Goal: Information Seeking & Learning: Check status

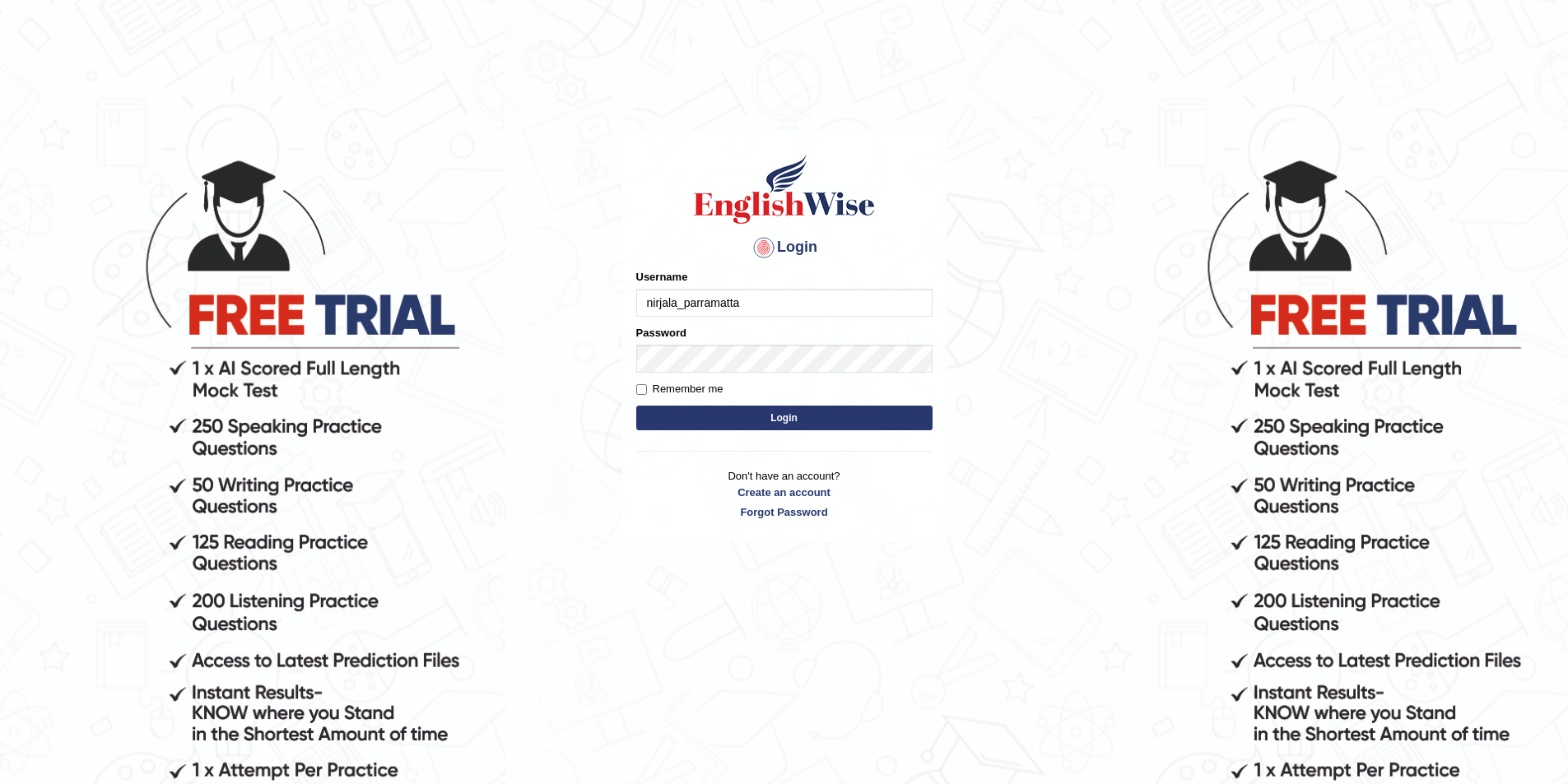
click at [673, 296] on input "nirjala_parramatta" at bounding box center [784, 303] width 296 height 28
drag, startPoint x: 678, startPoint y: 299, endPoint x: 621, endPoint y: 299, distance: 57.0
click at [622, 299] on div "Login Please fix the following errors: Username nirjala_parramatta Password Rem…" at bounding box center [784, 336] width 324 height 413
type input "rupali_parramatta"
click at [636, 405] on button "Login" at bounding box center [784, 417] width 296 height 25
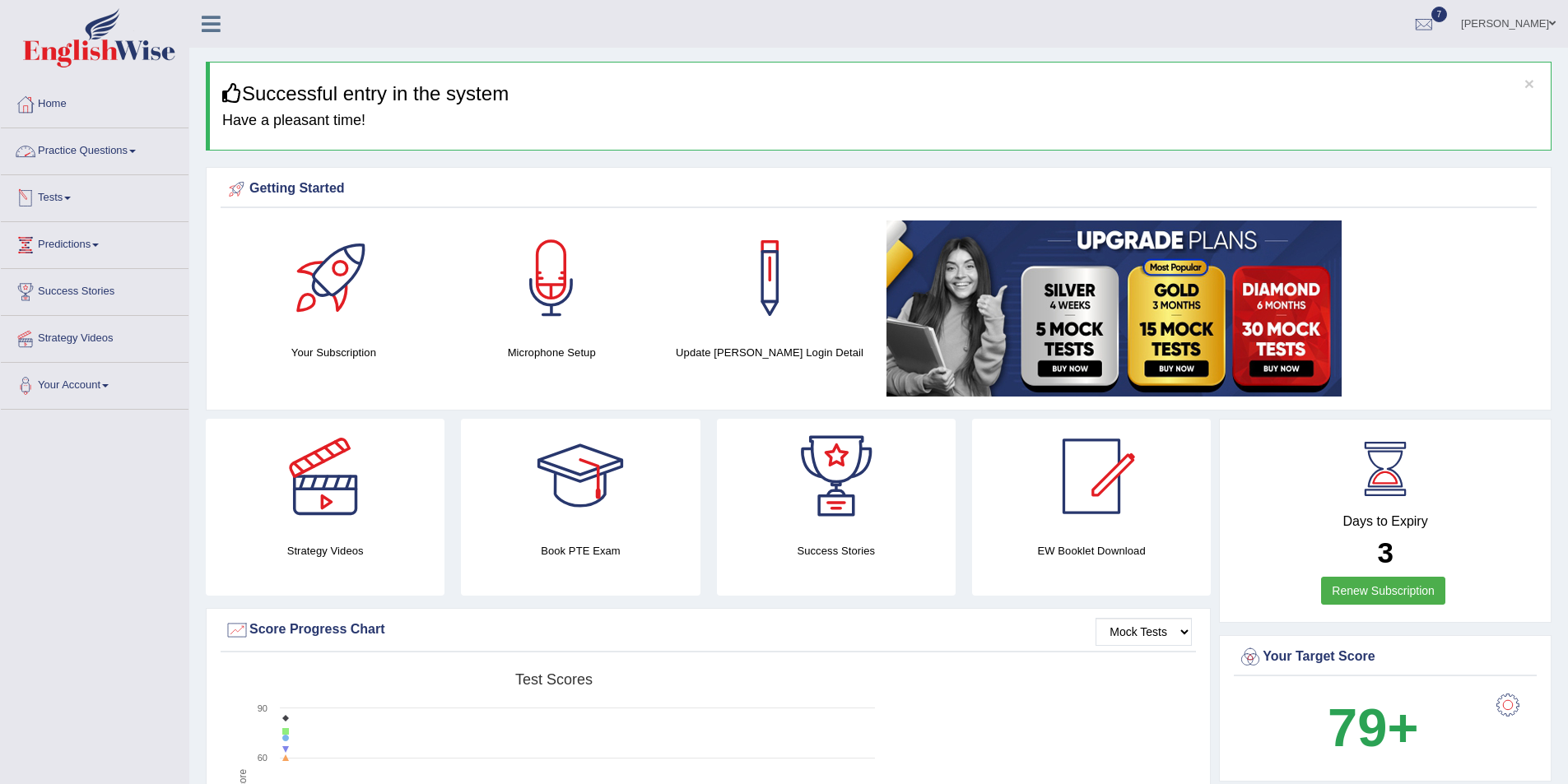
click at [79, 195] on link "Tests" at bounding box center [94, 195] width 188 height 41
click at [64, 292] on link "History" at bounding box center [107, 294] width 154 height 30
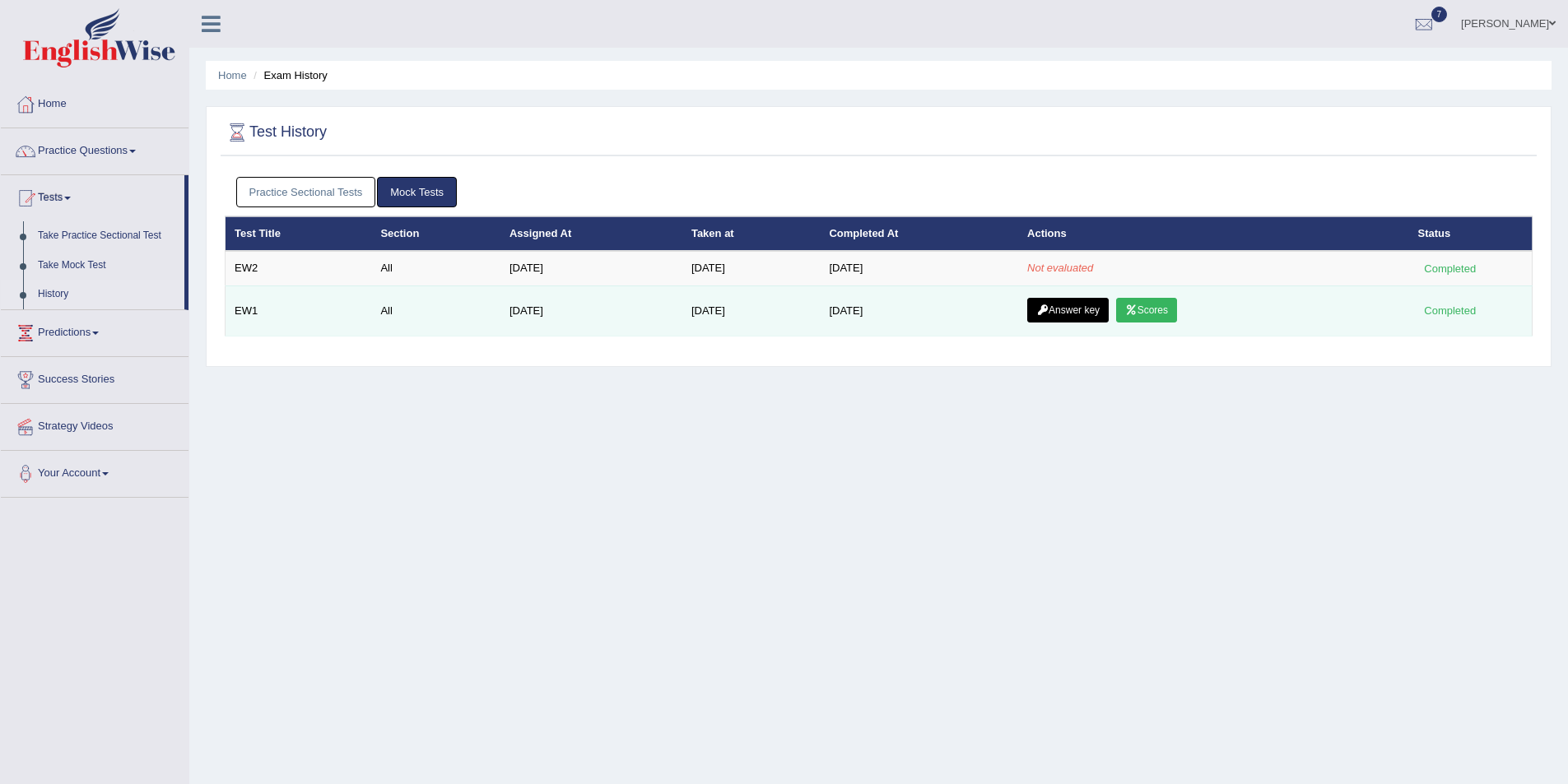
click at [1177, 317] on link "Scores" at bounding box center [1147, 310] width 61 height 25
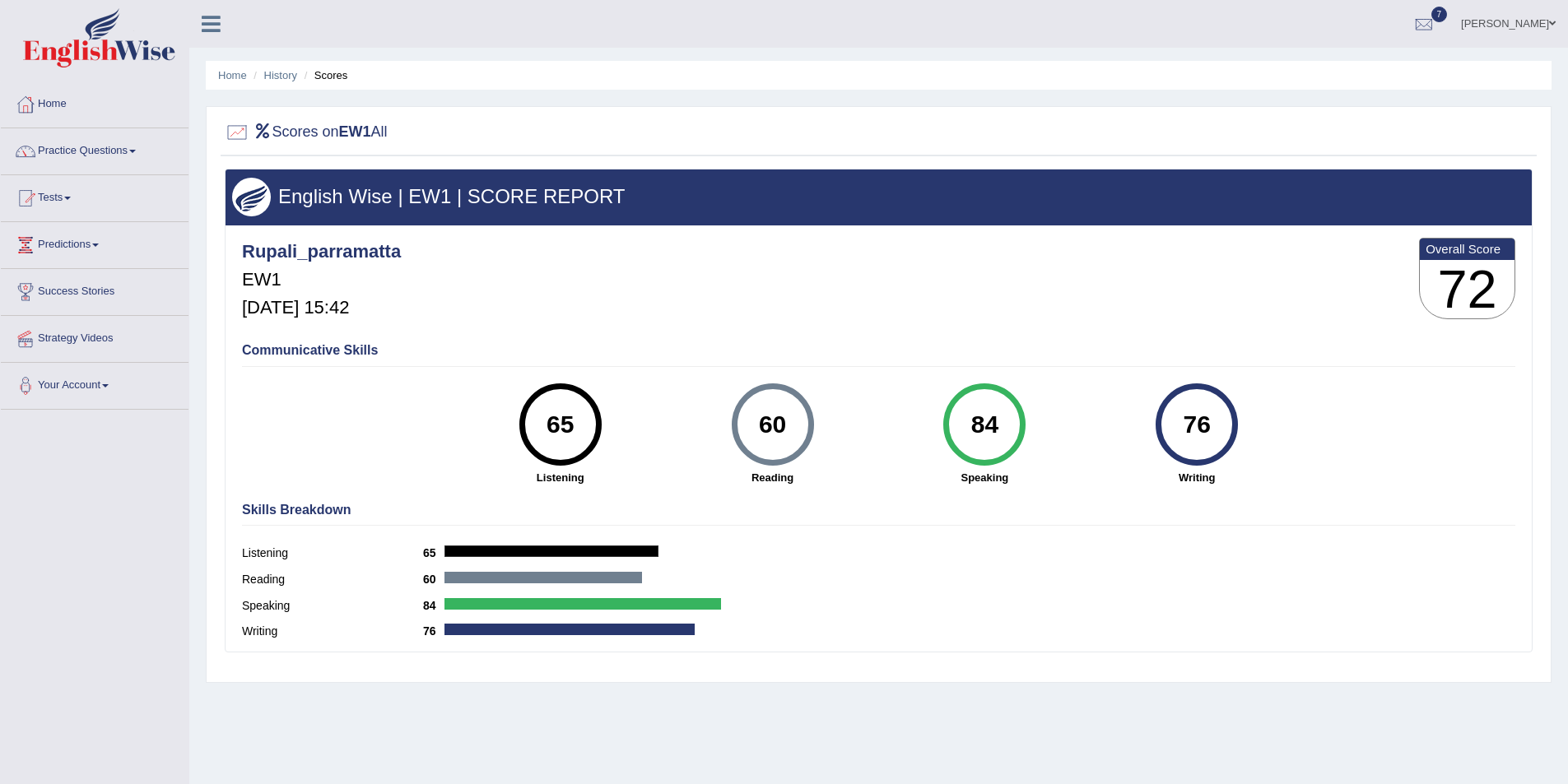
drag, startPoint x: 1213, startPoint y: 413, endPoint x: 1177, endPoint y: 419, distance: 36.5
click at [1177, 419] on div "76" at bounding box center [1197, 424] width 60 height 69
drag, startPoint x: 1007, startPoint y: 423, endPoint x: 951, endPoint y: 425, distance: 56.0
click at [951, 425] on div "84" at bounding box center [984, 424] width 82 height 82
drag, startPoint x: 801, startPoint y: 425, endPoint x: 758, endPoint y: 429, distance: 43.2
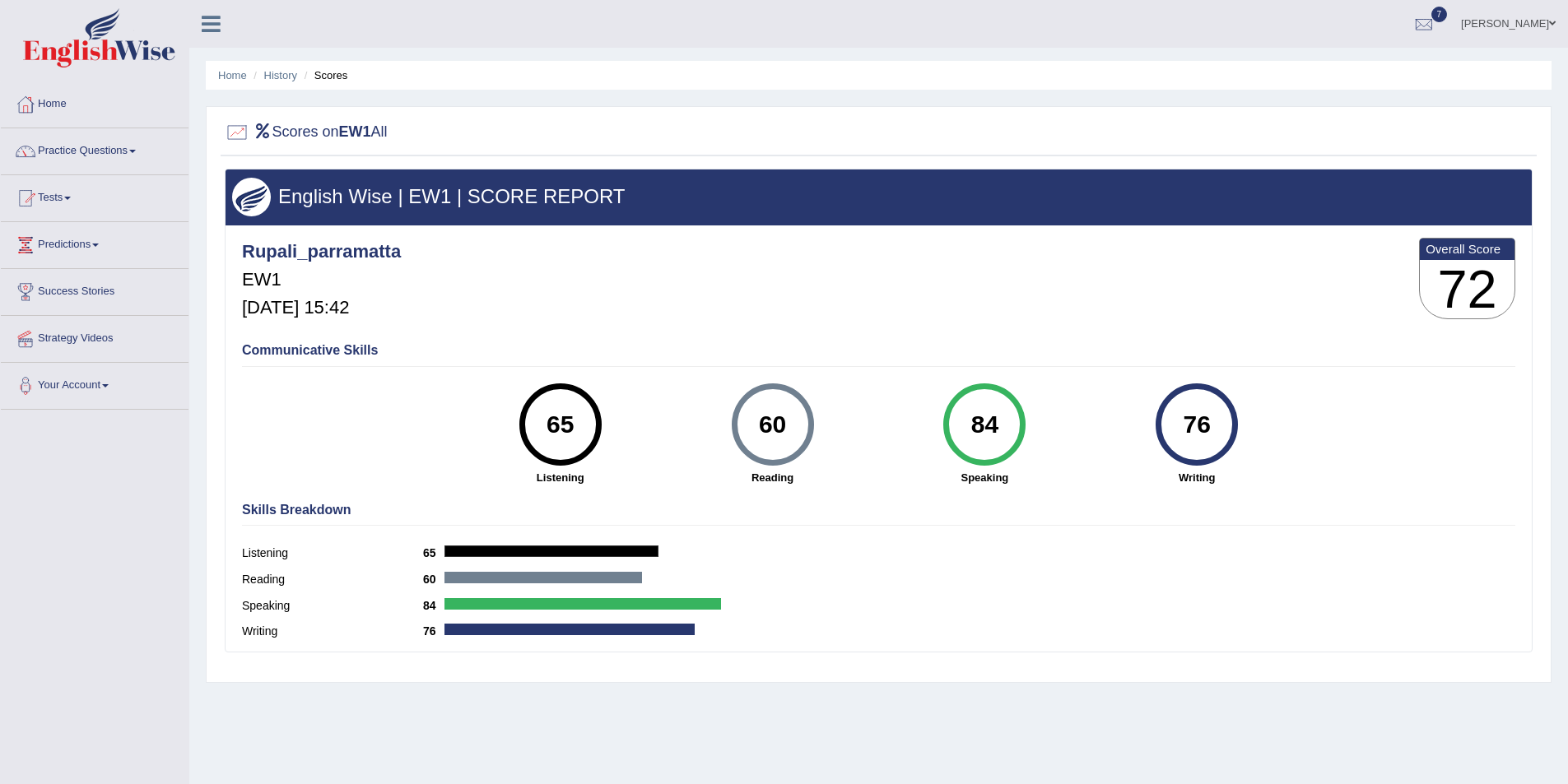
click at [758, 429] on div "60" at bounding box center [772, 424] width 60 height 69
click at [539, 421] on div "65" at bounding box center [560, 424] width 60 height 69
click at [279, 75] on link "History" at bounding box center [280, 75] width 33 height 12
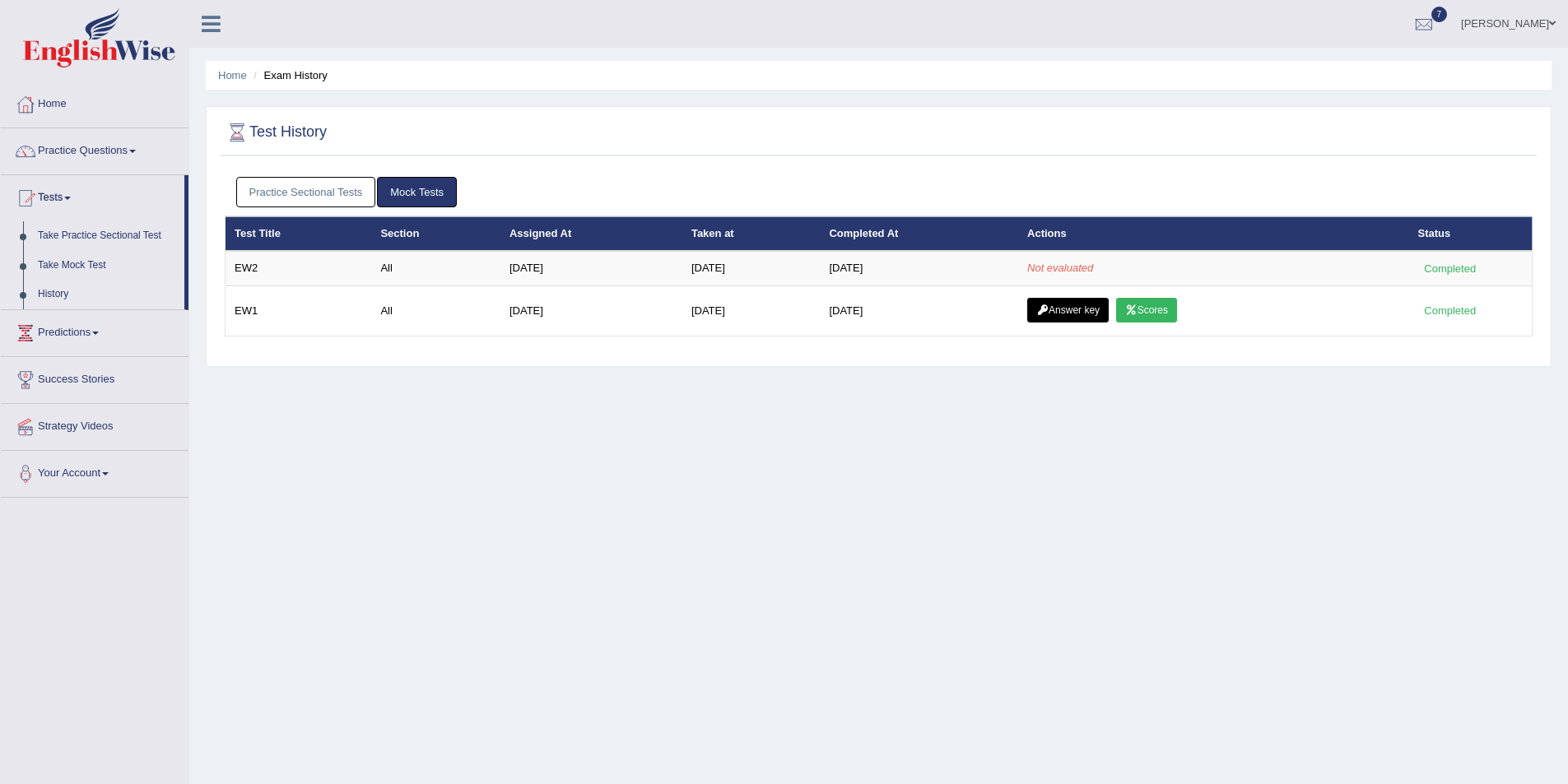
click at [1533, 26] on link "[PERSON_NAME]" at bounding box center [1508, 21] width 119 height 43
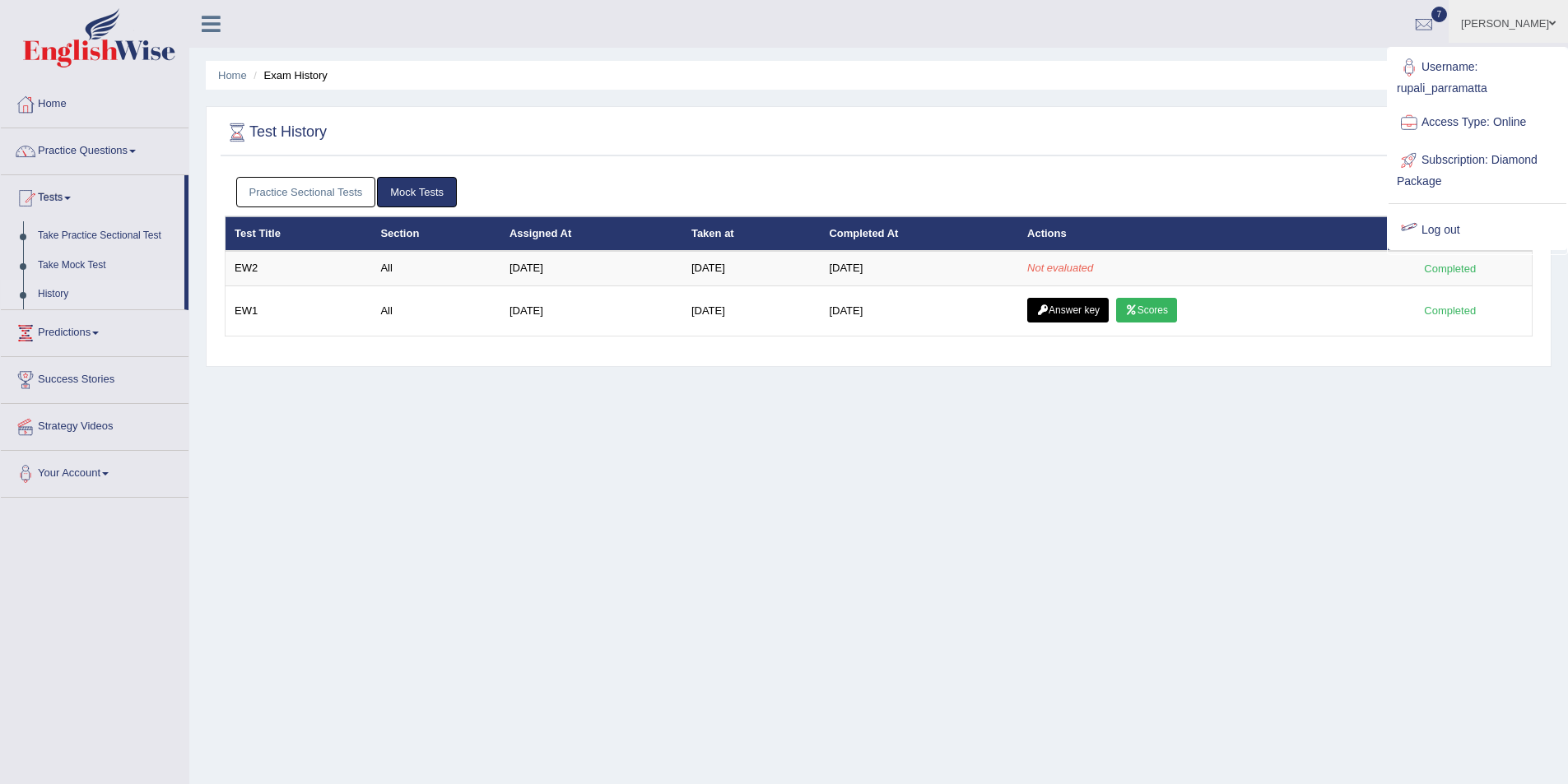
click at [1451, 219] on link "Log out" at bounding box center [1477, 230] width 178 height 38
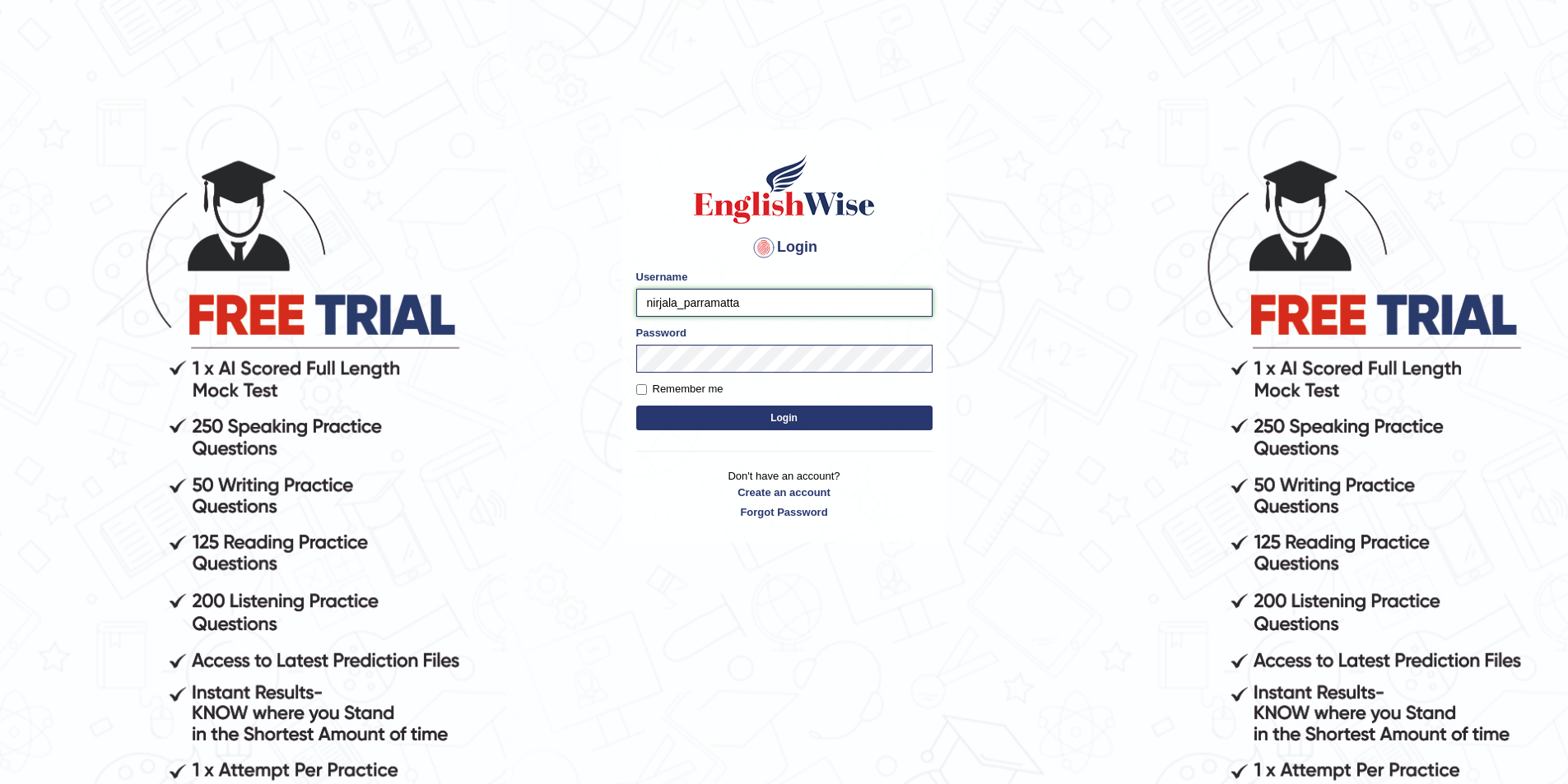
drag, startPoint x: 679, startPoint y: 305, endPoint x: 618, endPoint y: 296, distance: 61.7
click at [618, 296] on body "Login Please fix the following errors: Username nirjala_parramatta Password Rem…" at bounding box center [784, 469] width 1568 height 784
click at [733, 306] on input "ravi_parramatta" at bounding box center [784, 303] width 296 height 28
click at [666, 302] on input "ravi_parramatta" at bounding box center [784, 303] width 296 height 28
type input "ravi_parramatta"
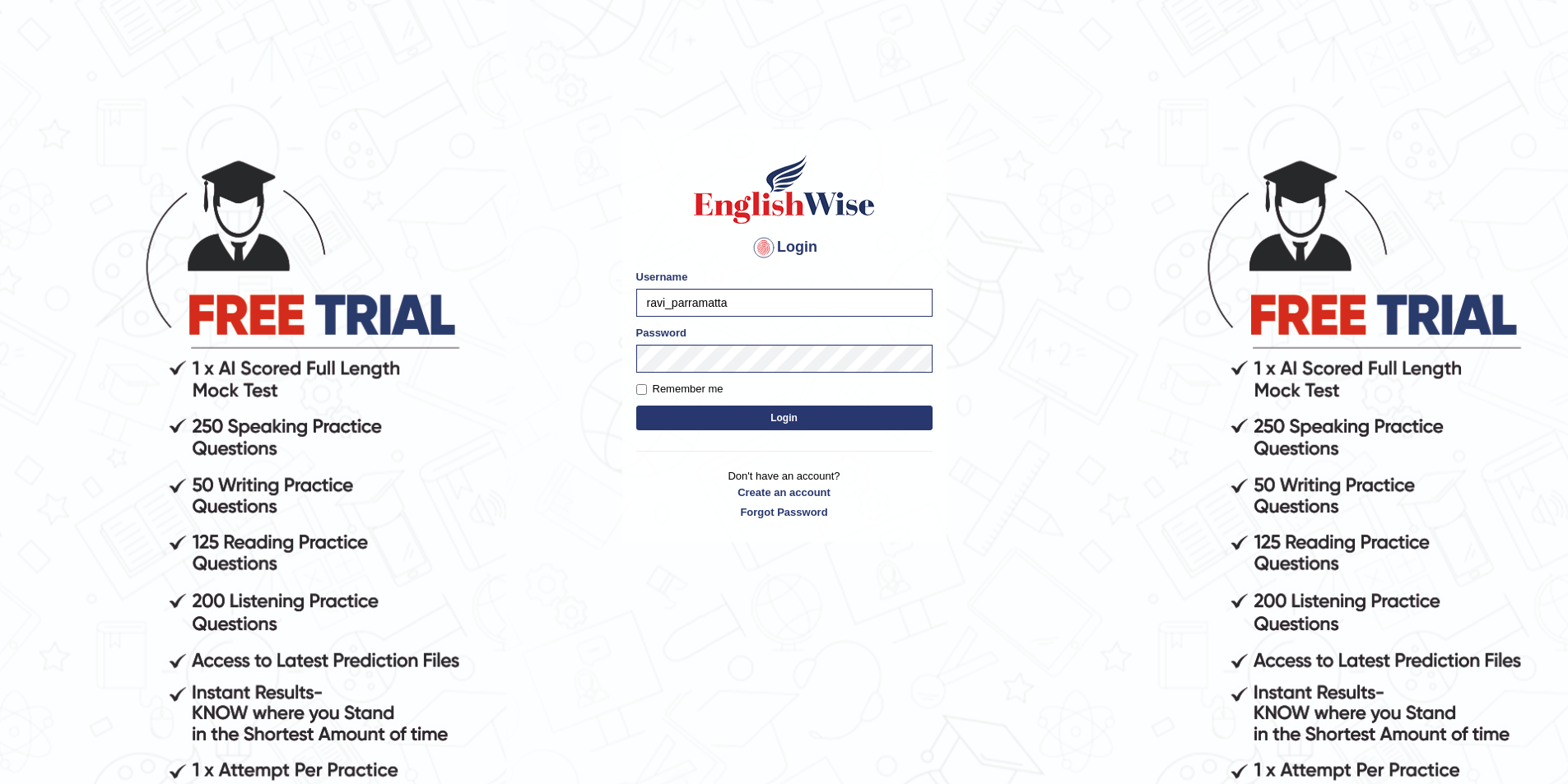
click at [749, 411] on button "Login" at bounding box center [784, 417] width 296 height 25
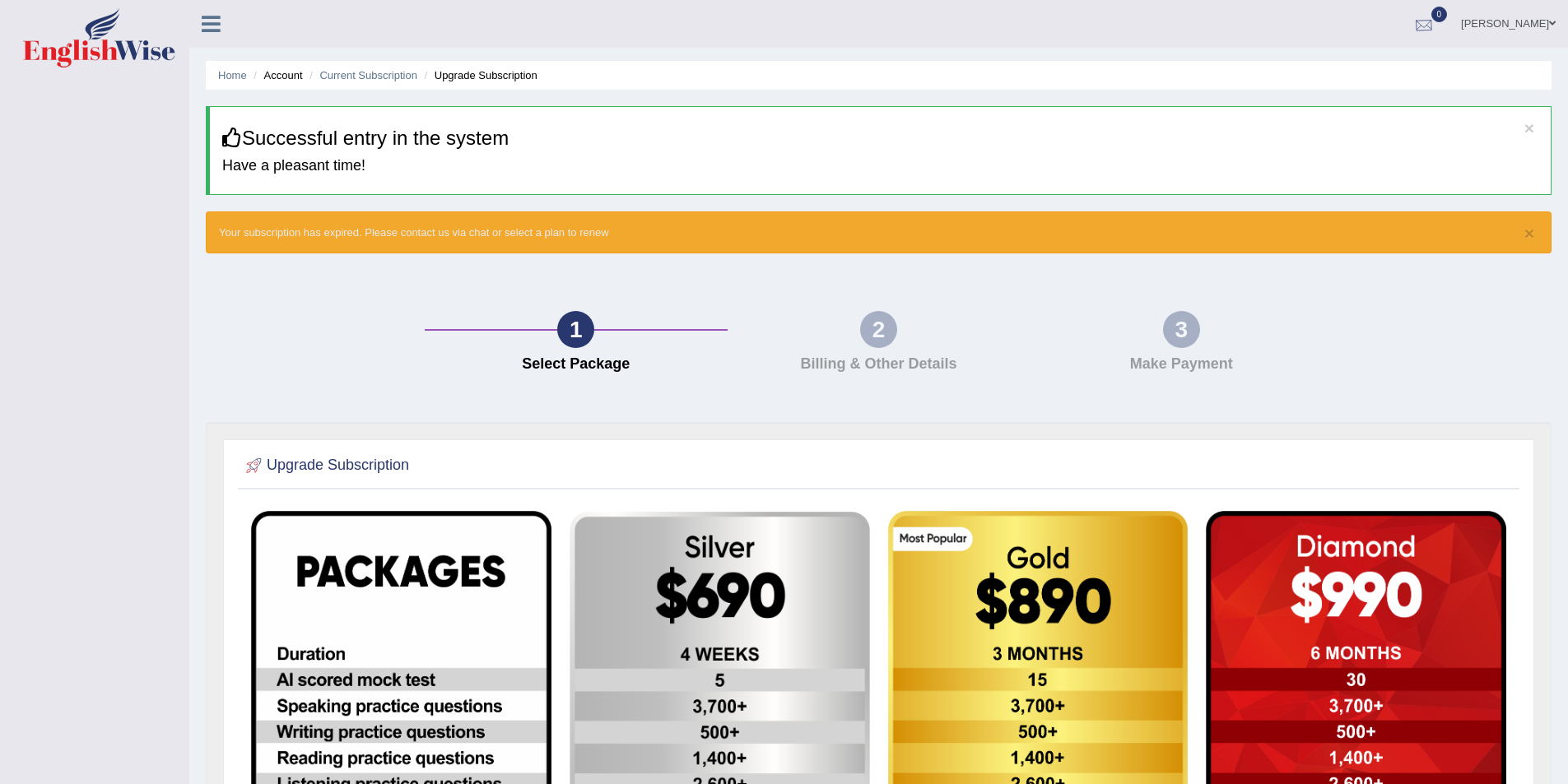
click at [1529, 19] on link "[PERSON_NAME]" at bounding box center [1508, 21] width 119 height 43
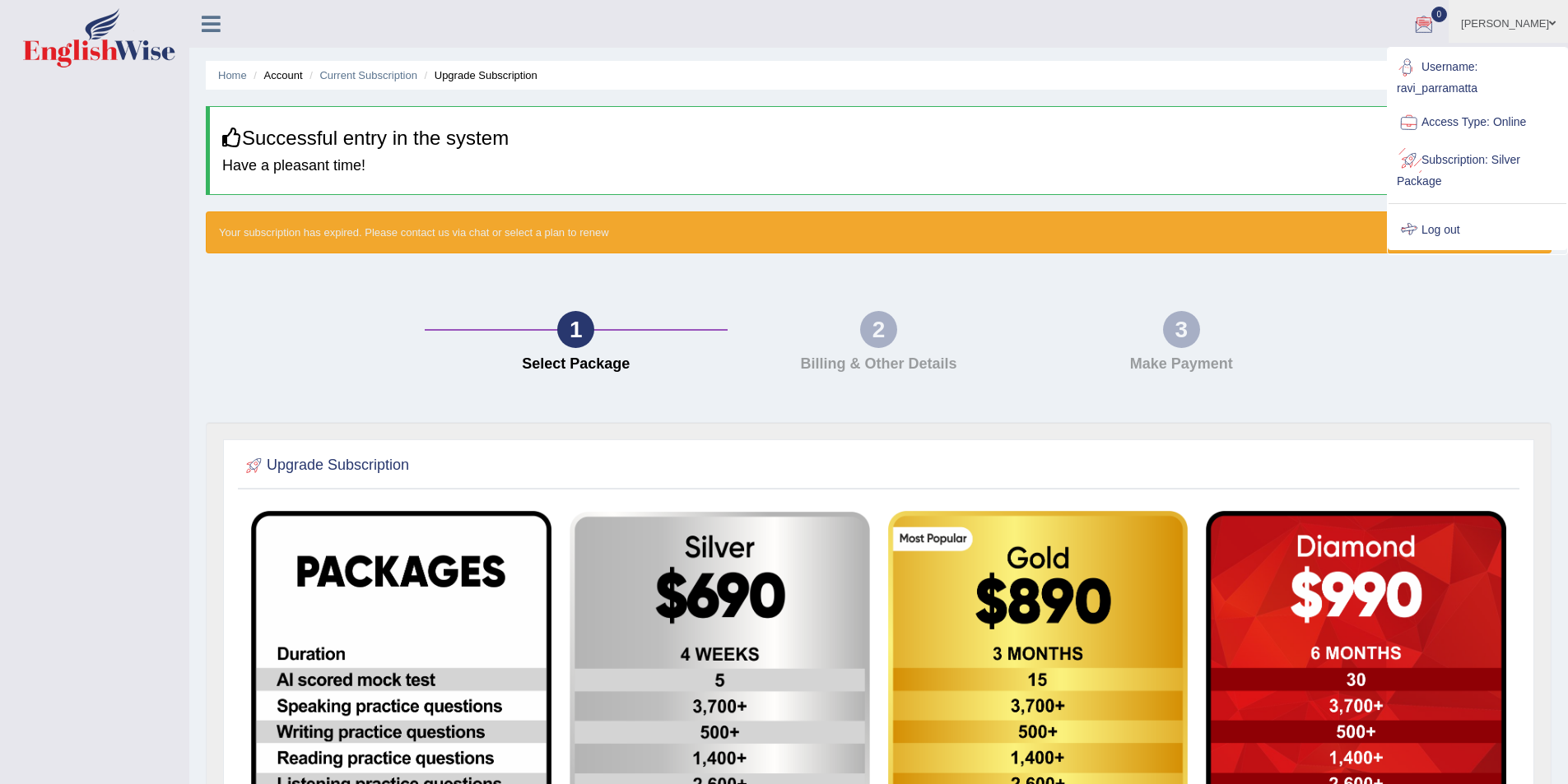
click at [1470, 230] on link "Log out" at bounding box center [1477, 230] width 178 height 38
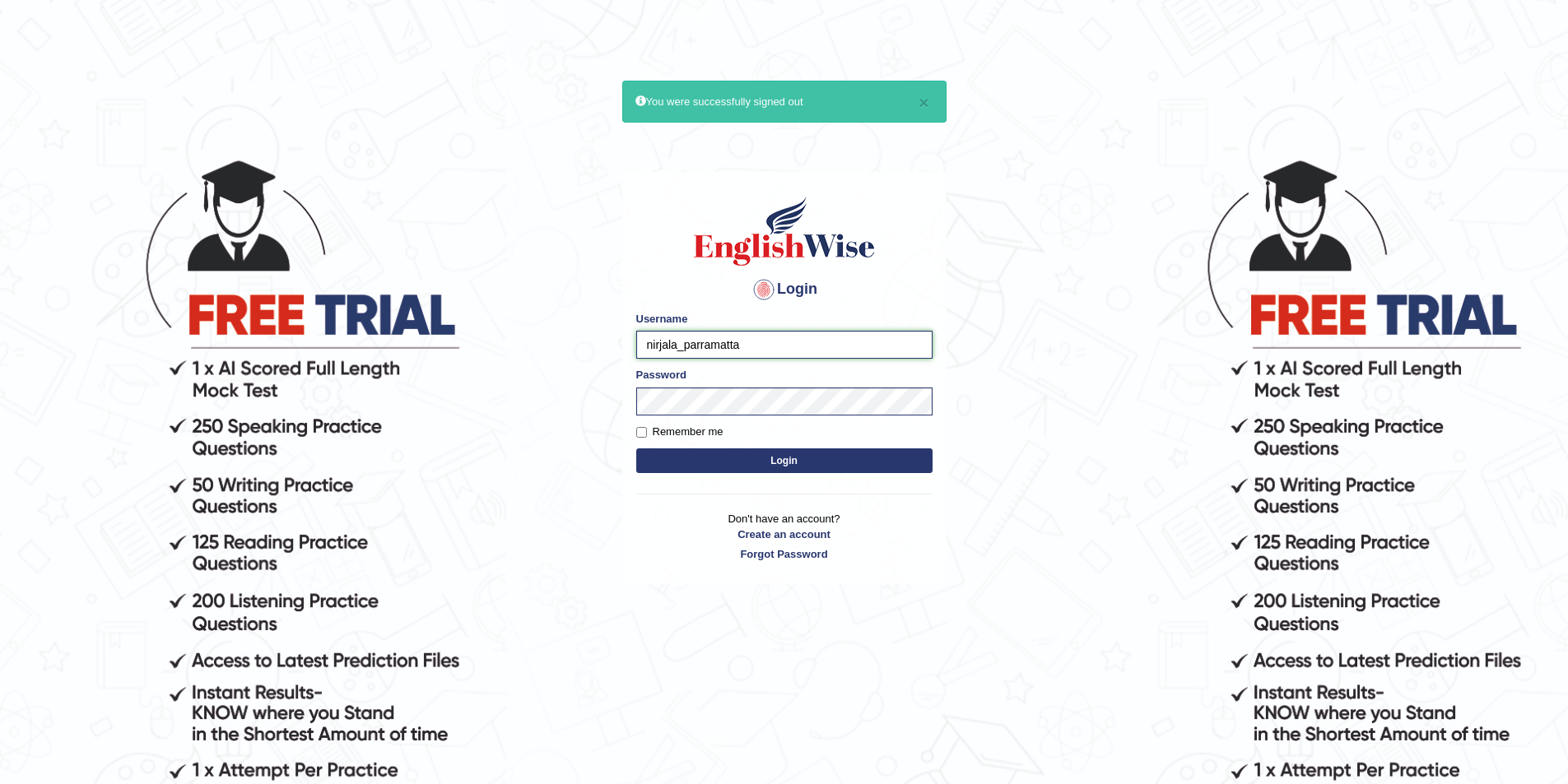
drag, startPoint x: 754, startPoint y: 347, endPoint x: 554, endPoint y: 340, distance: 200.1
click at [554, 340] on body "× You were successfully signed out Login Please fix the following errors: Usern…" at bounding box center [784, 469] width 1568 height 784
type input "ravichanapathi_parramatta"
click at [815, 465] on button "Login" at bounding box center [784, 461] width 296 height 25
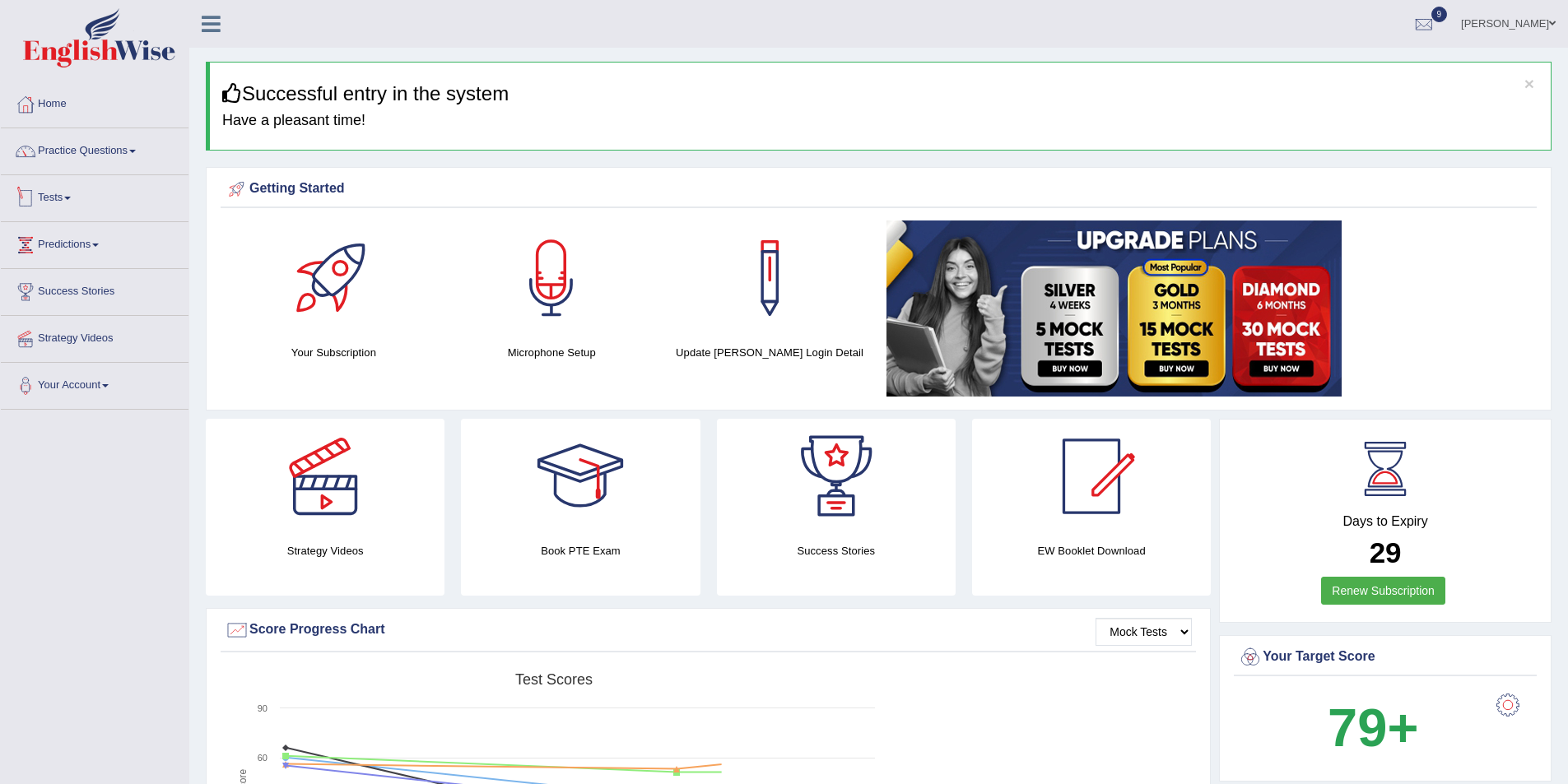
click at [62, 195] on link "Tests" at bounding box center [94, 195] width 188 height 41
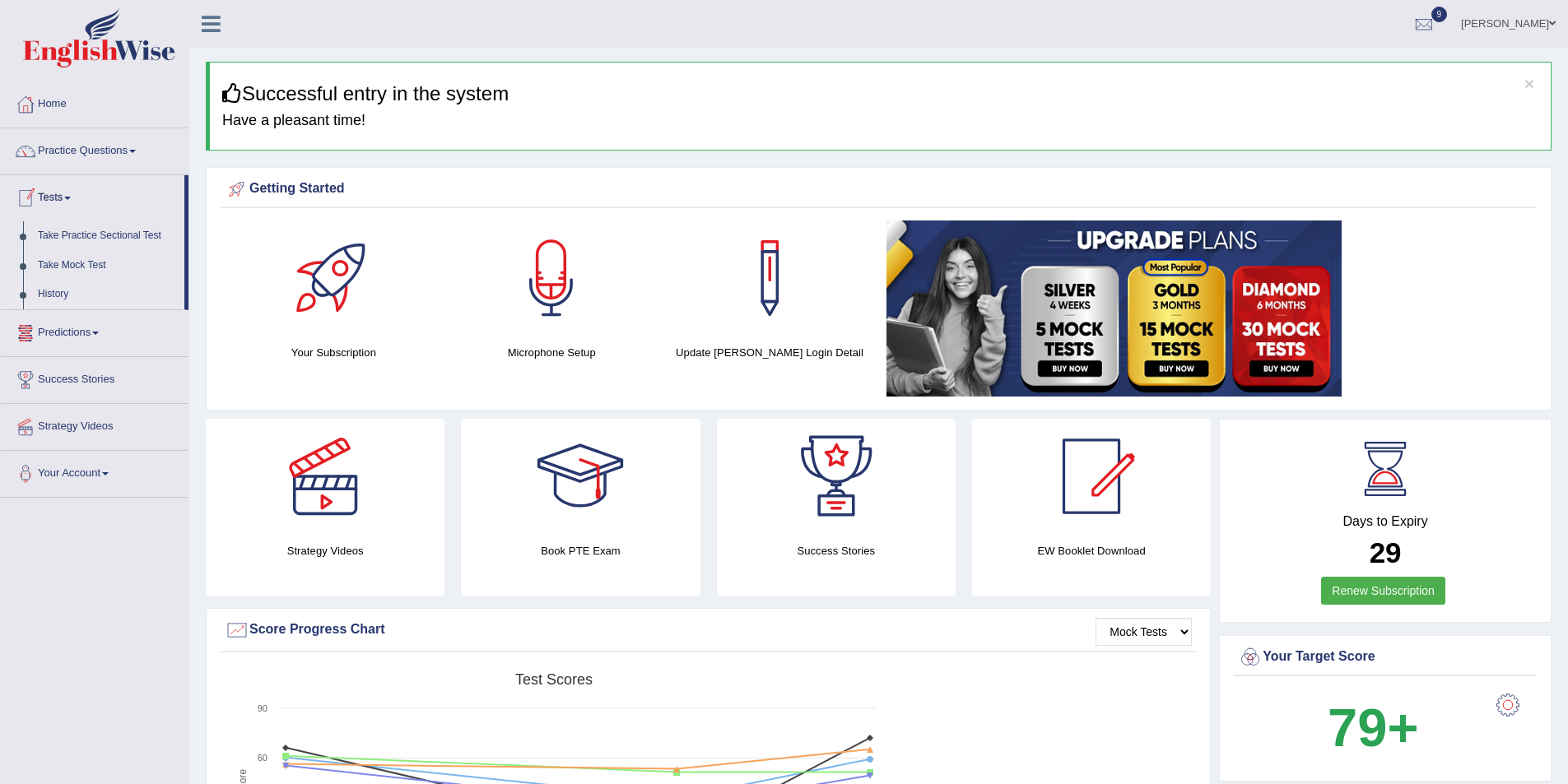
click at [68, 292] on link "History" at bounding box center [107, 294] width 154 height 30
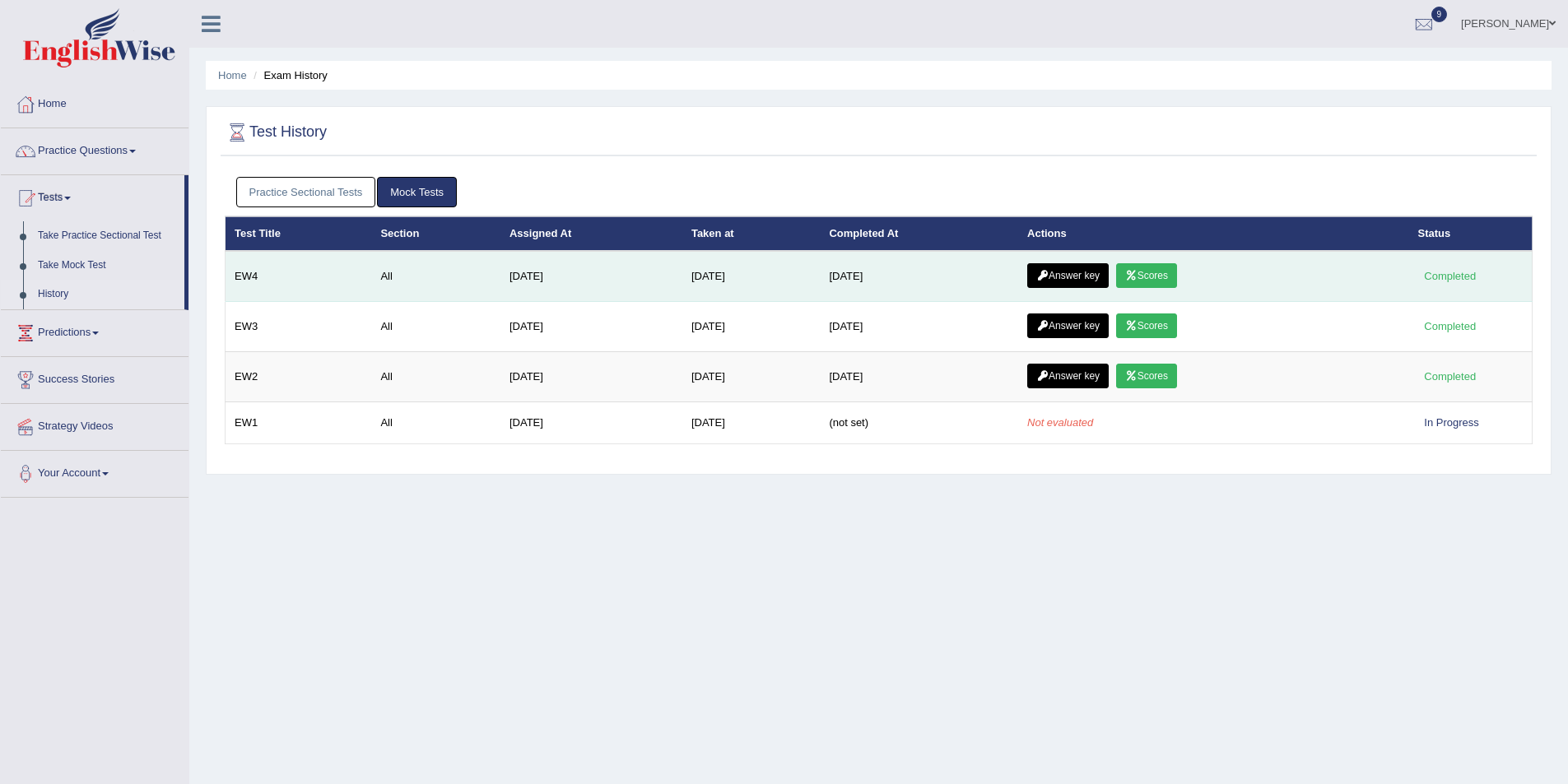
click at [1101, 273] on link "Answer key" at bounding box center [1068, 276] width 81 height 25
click at [1149, 277] on link "Scores" at bounding box center [1147, 276] width 61 height 25
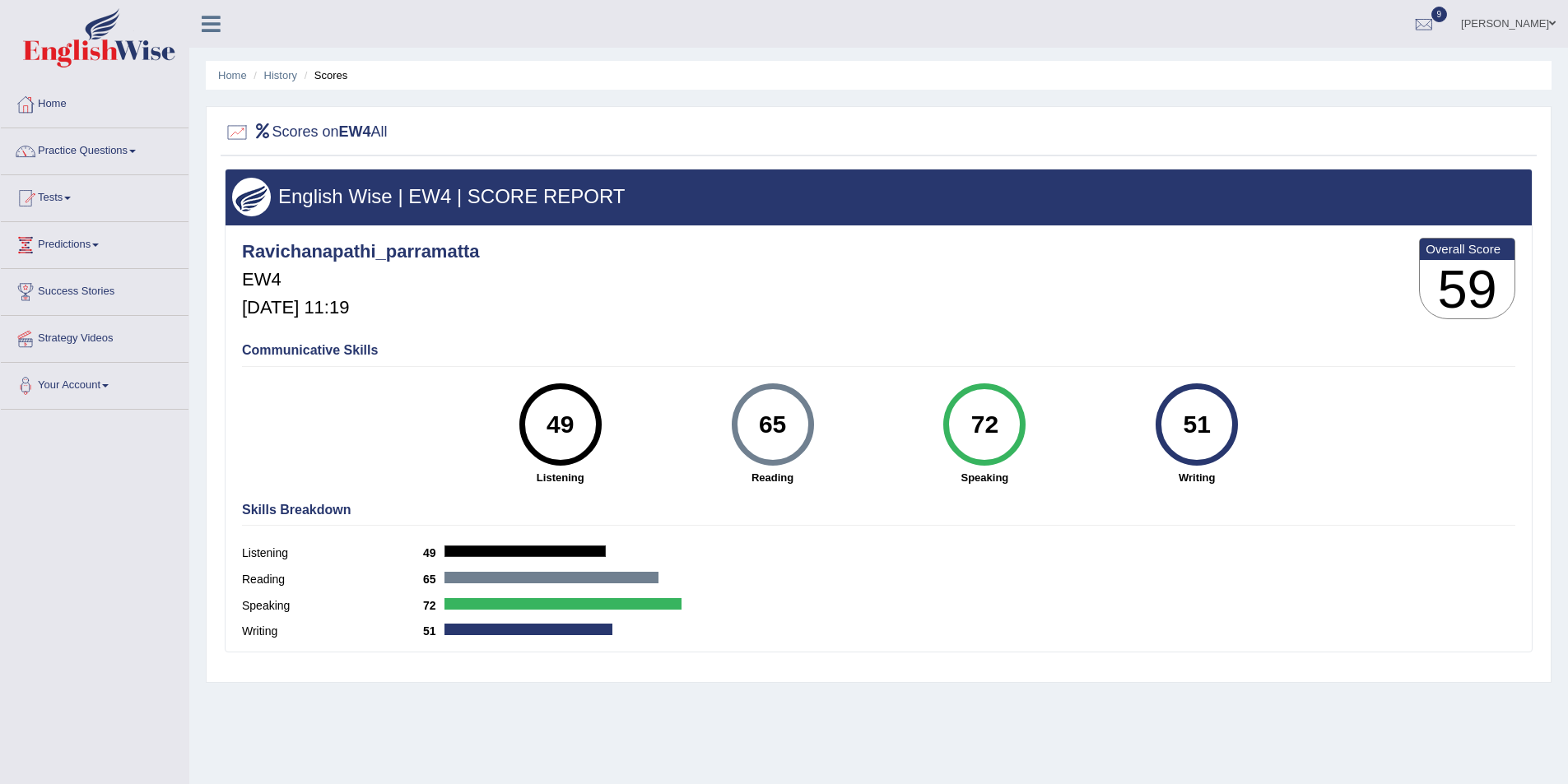
drag, startPoint x: 1206, startPoint y: 423, endPoint x: 1182, endPoint y: 425, distance: 24.1
click at [1182, 425] on div "51" at bounding box center [1197, 424] width 60 height 69
drag, startPoint x: 1007, startPoint y: 420, endPoint x: 964, endPoint y: 420, distance: 43.0
click at [964, 420] on div "72" at bounding box center [985, 424] width 60 height 69
drag, startPoint x: 785, startPoint y: 417, endPoint x: 750, endPoint y: 421, distance: 35.2
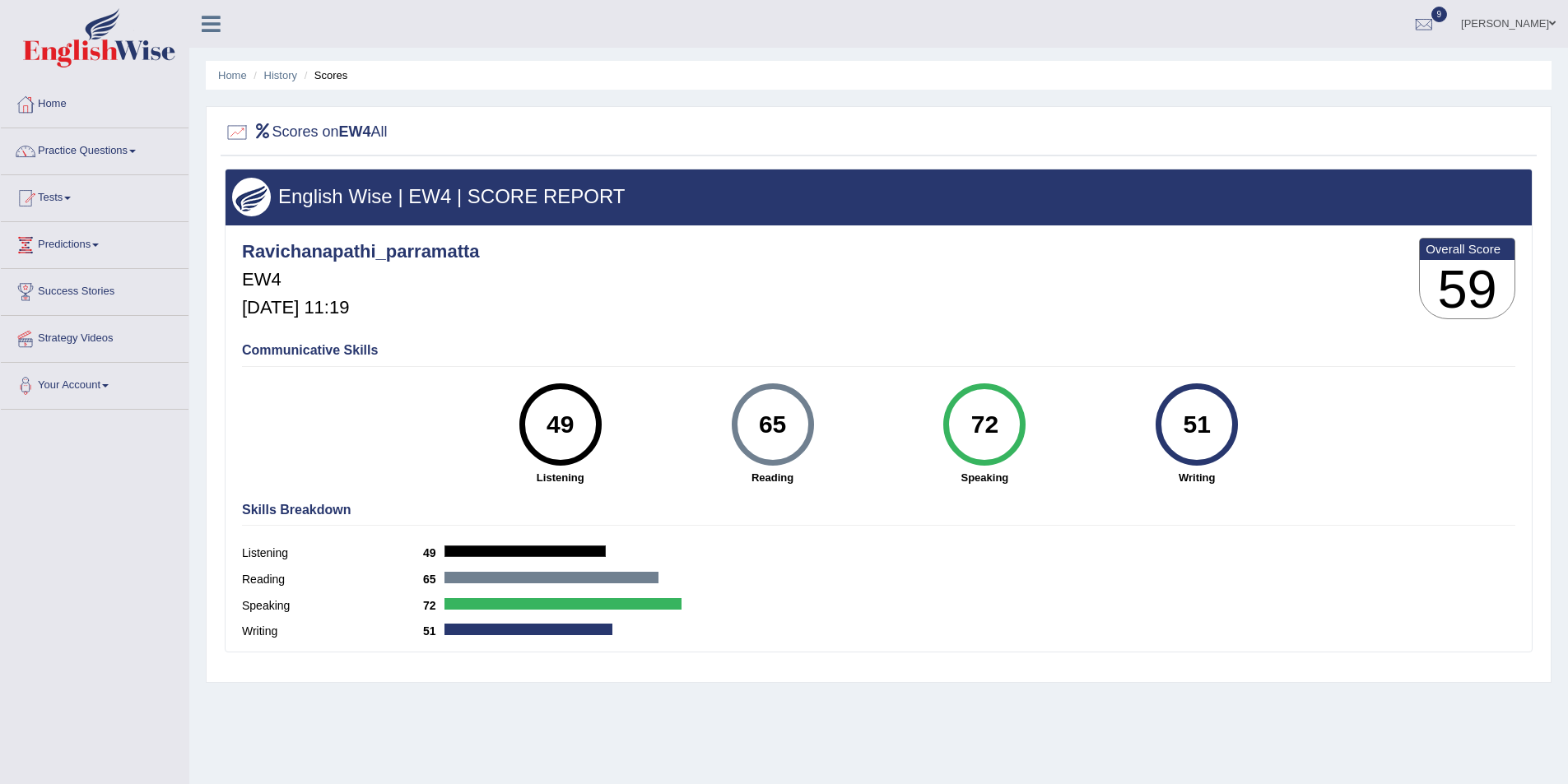
click at [750, 421] on div "65" at bounding box center [772, 424] width 60 height 69
drag, startPoint x: 579, startPoint y: 420, endPoint x: 551, endPoint y: 420, distance: 28.0
click at [551, 420] on div "49" at bounding box center [560, 424] width 60 height 69
click at [784, 540] on div "Skills Breakdown Listening 49 Reading 65 Speaking 72 Writing 51" at bounding box center [878, 573] width 1282 height 157
click at [281, 78] on link "History" at bounding box center [280, 75] width 33 height 12
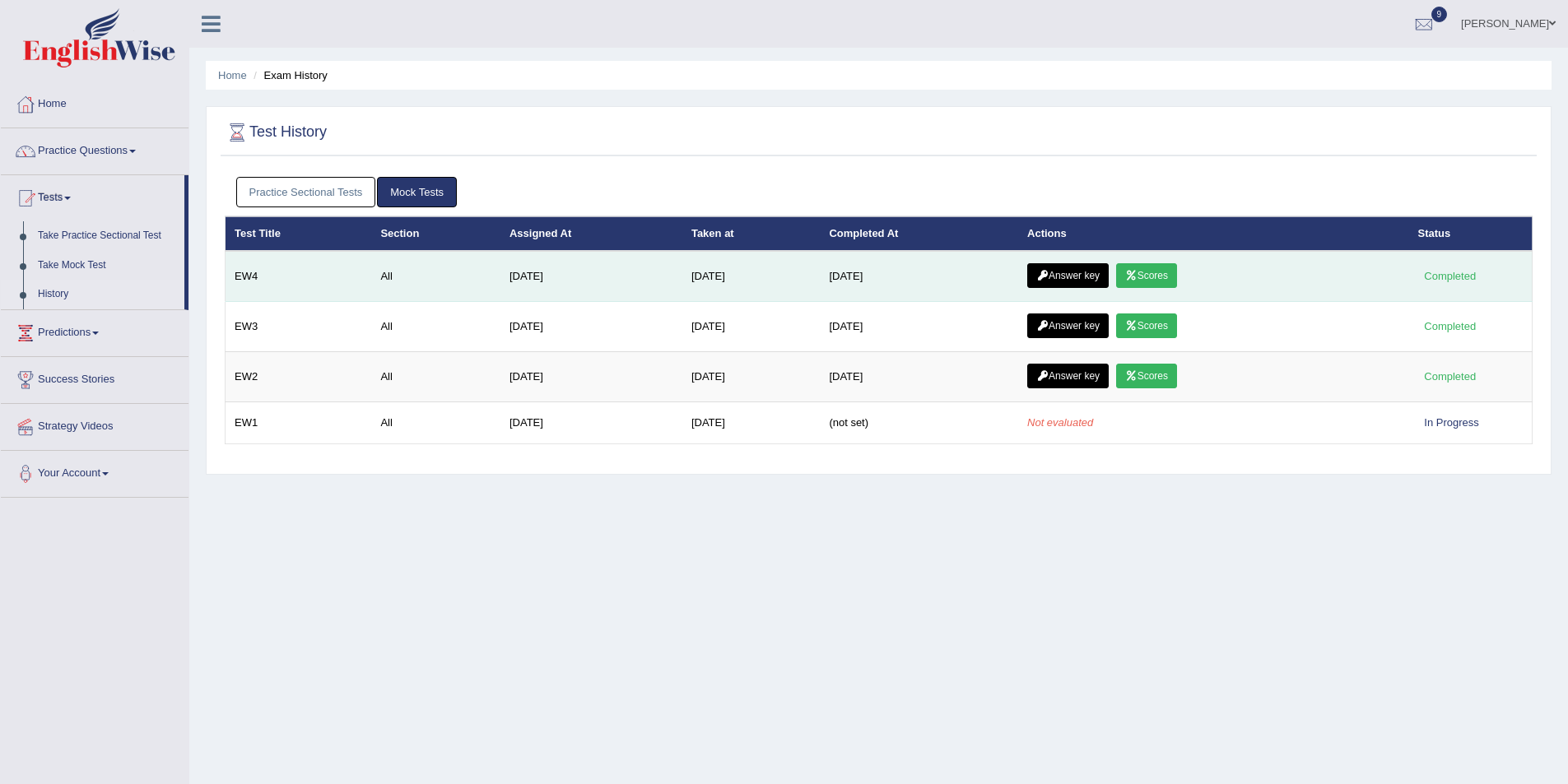
click at [1177, 270] on link "Scores" at bounding box center [1147, 276] width 61 height 25
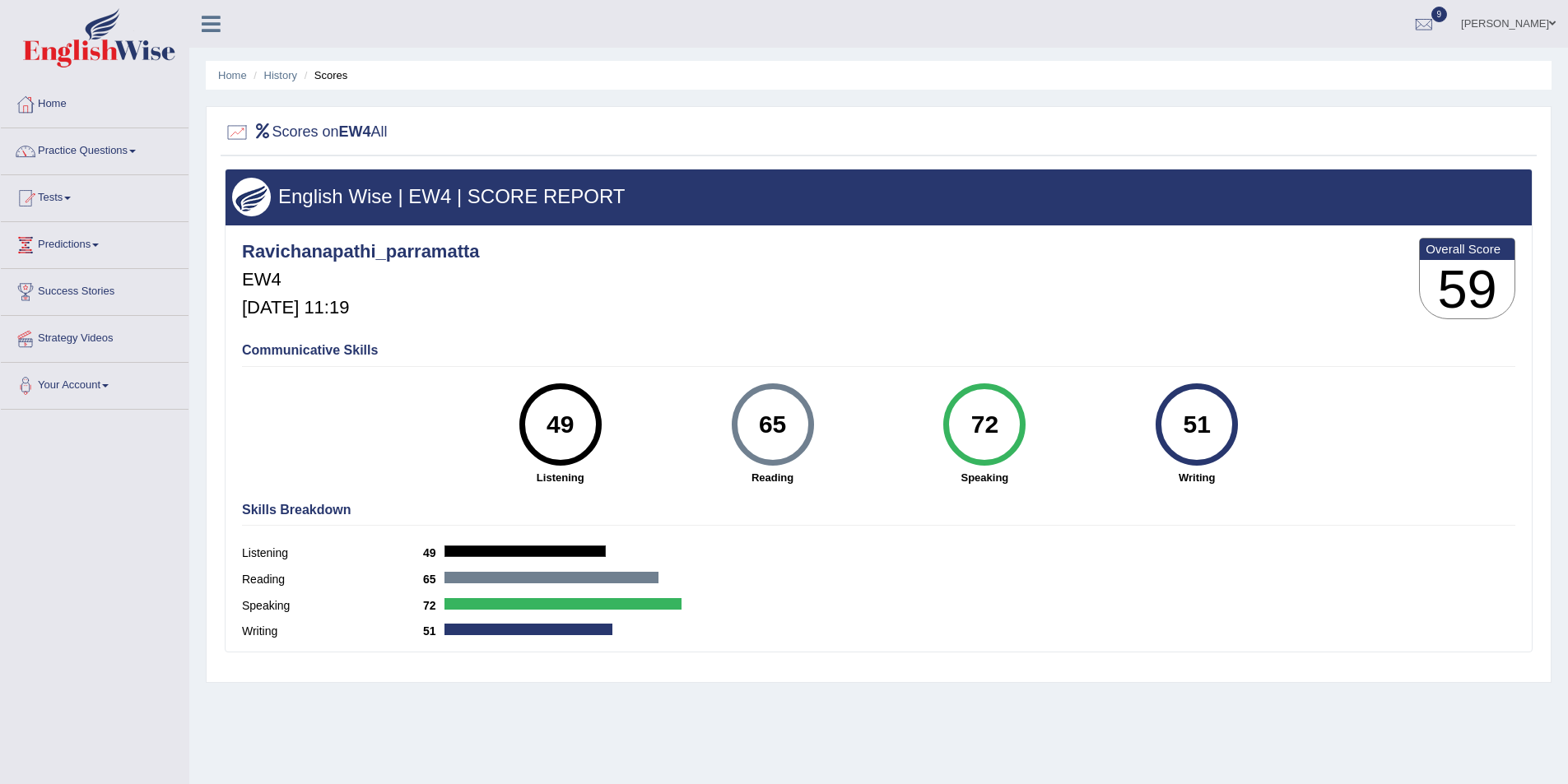
drag, startPoint x: 1233, startPoint y: 417, endPoint x: 1079, endPoint y: 355, distance: 166.0
click at [1169, 417] on div "51" at bounding box center [1196, 424] width 82 height 82
click at [280, 79] on link "History" at bounding box center [280, 75] width 33 height 12
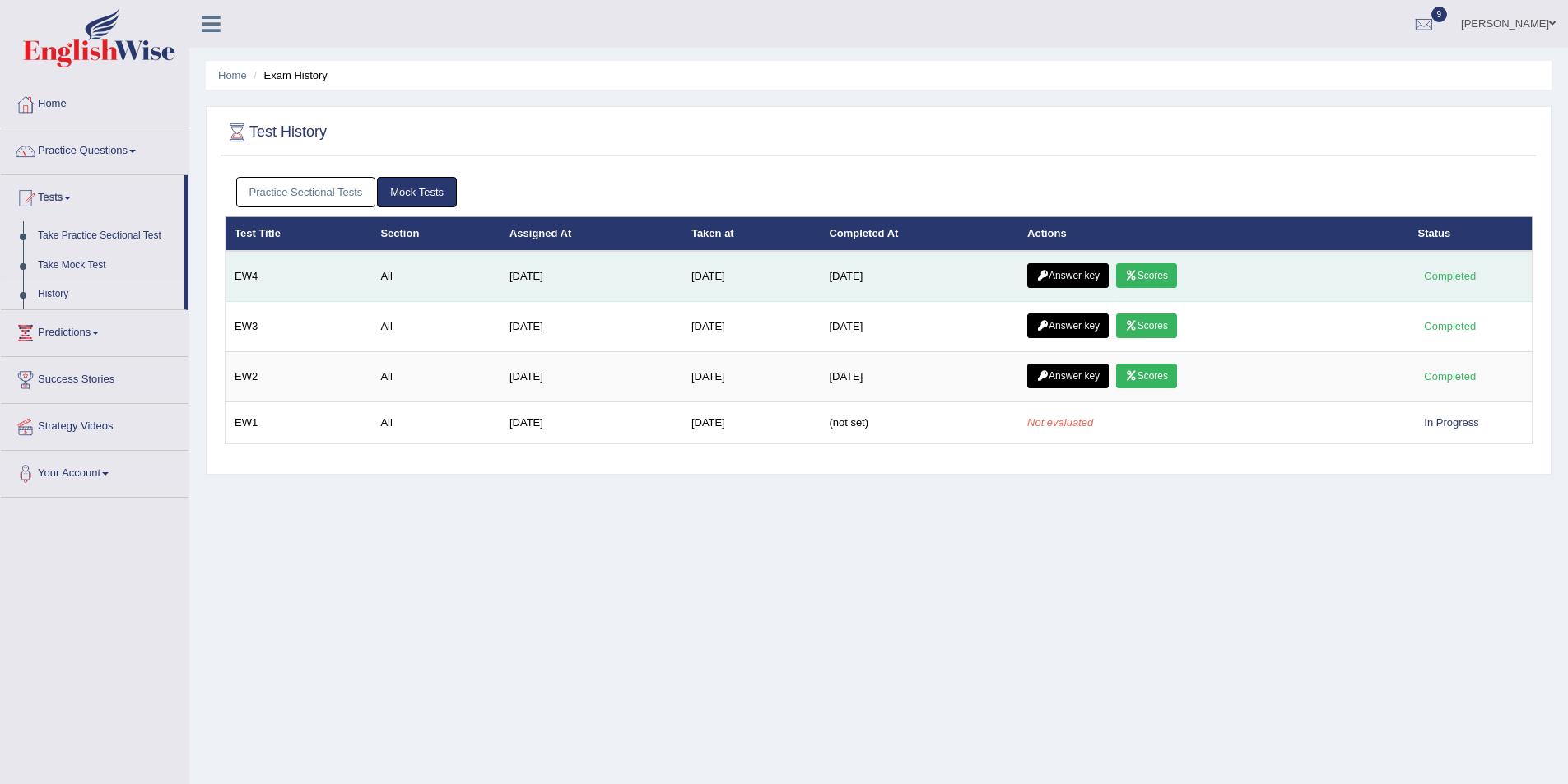
click at [1085, 270] on link "Answer key" at bounding box center [1068, 276] width 81 height 25
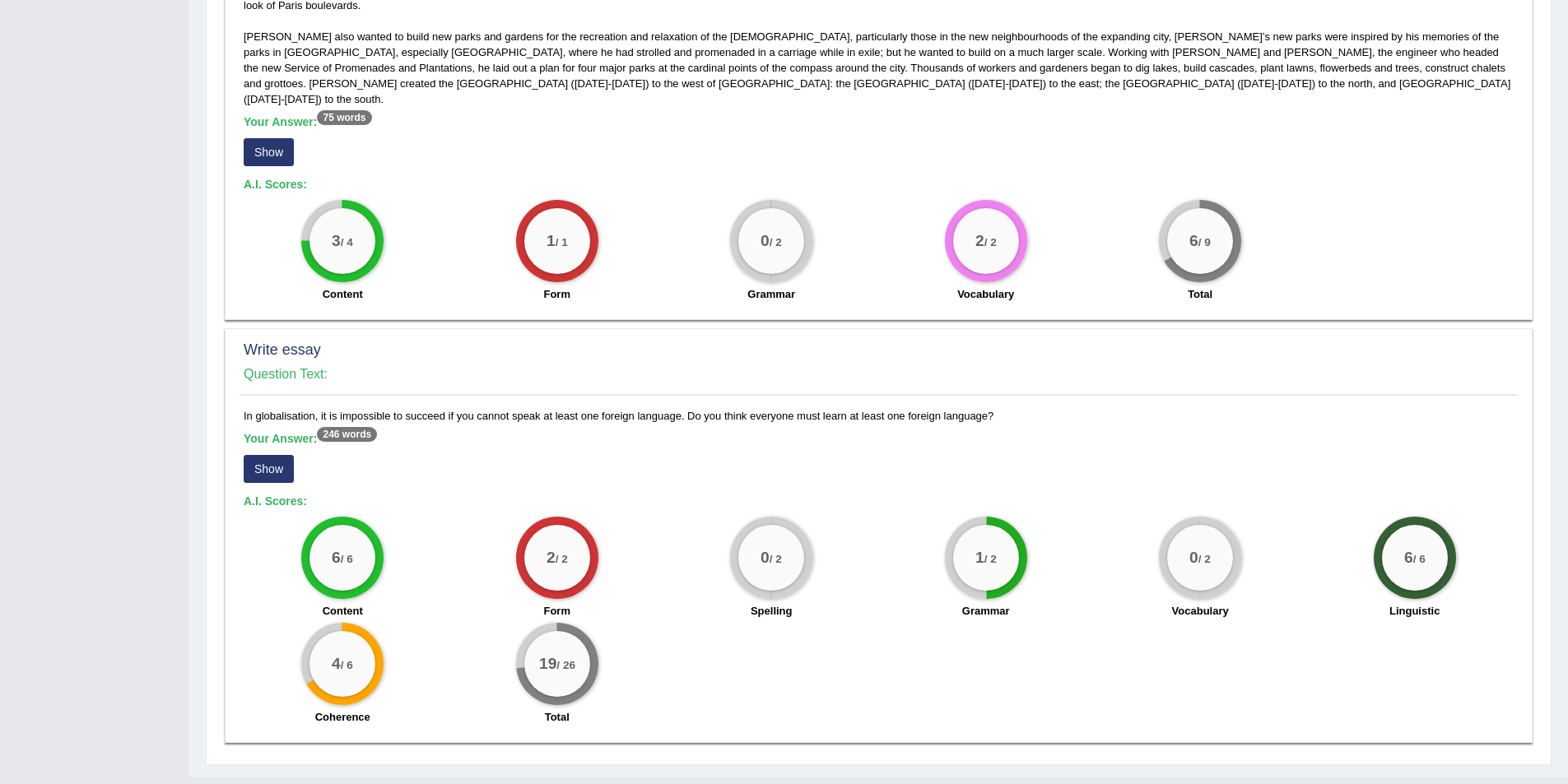
scroll to position [939, 0]
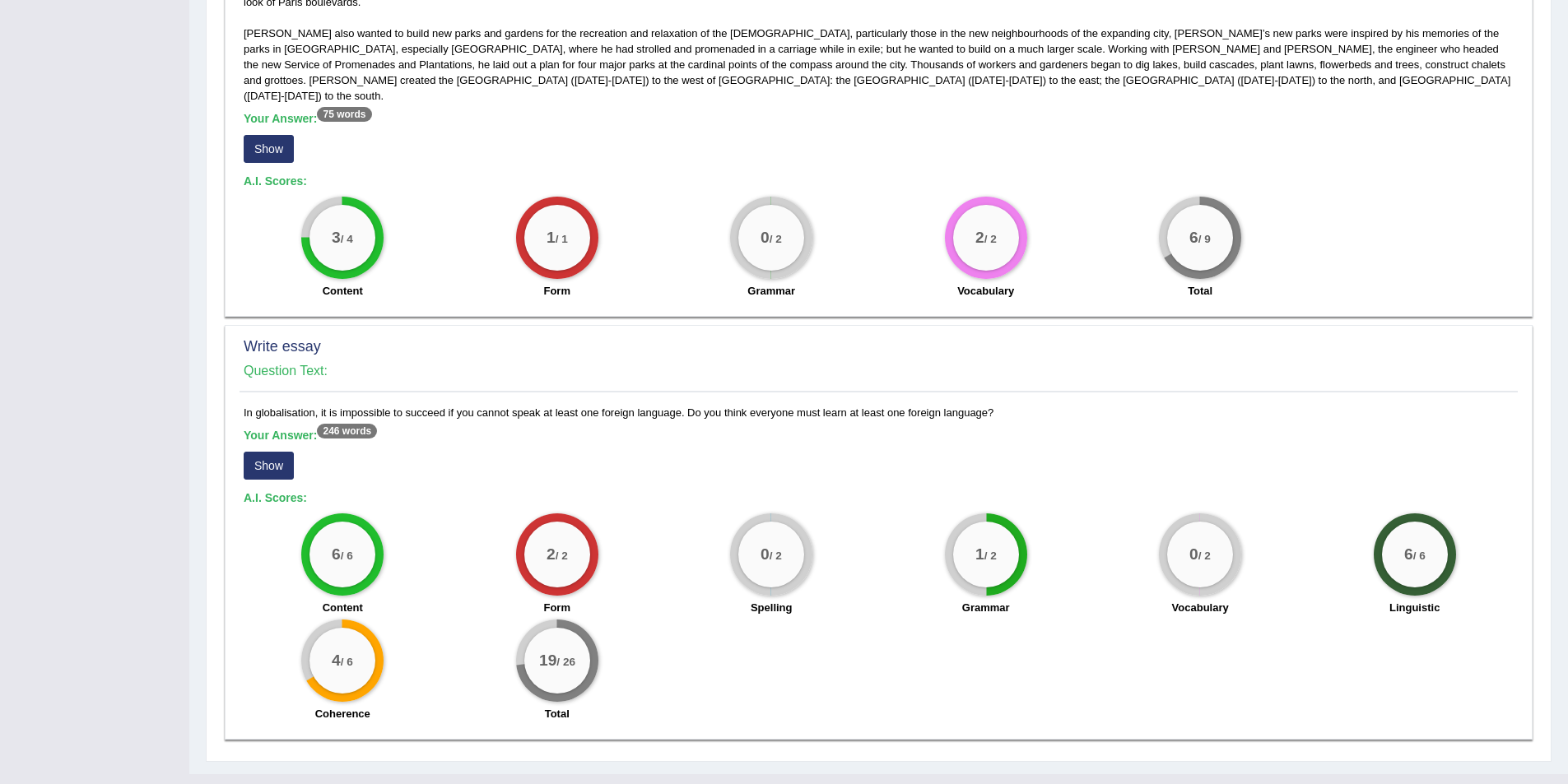
click at [278, 452] on button "Show" at bounding box center [268, 466] width 50 height 28
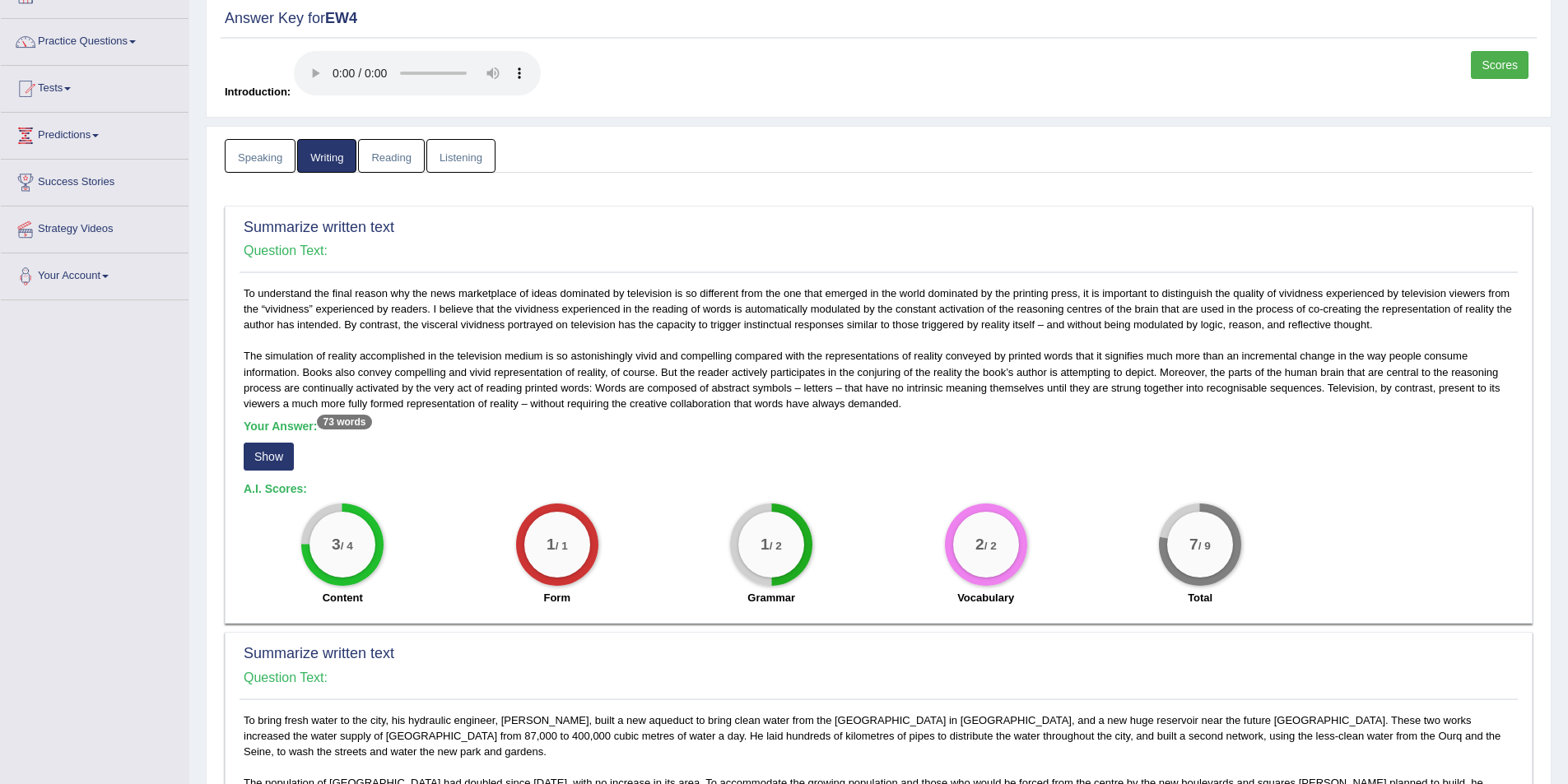
scroll to position [0, 0]
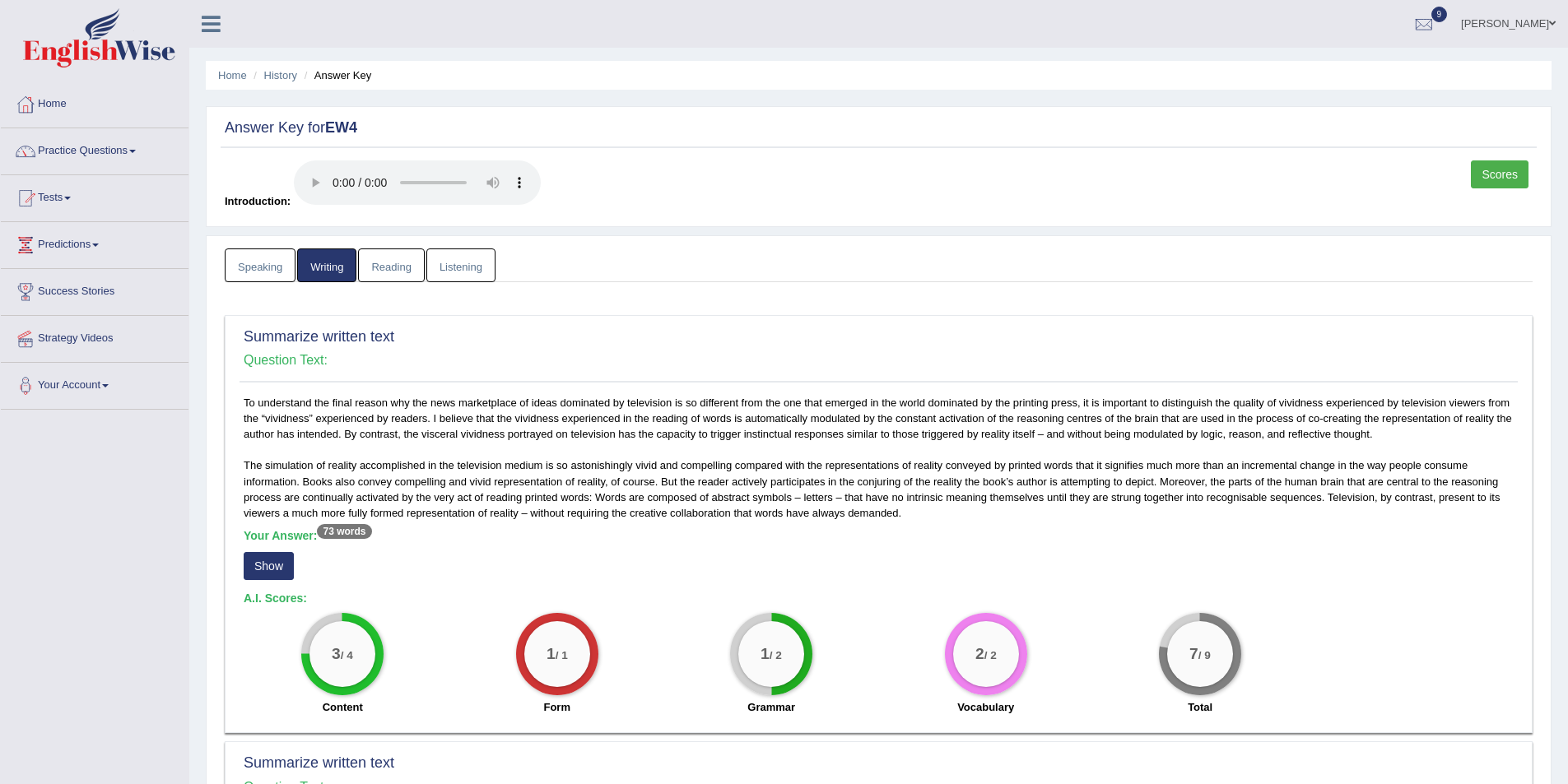
click at [1475, 19] on link "Ravi Kumar Chanapathi" at bounding box center [1508, 21] width 119 height 43
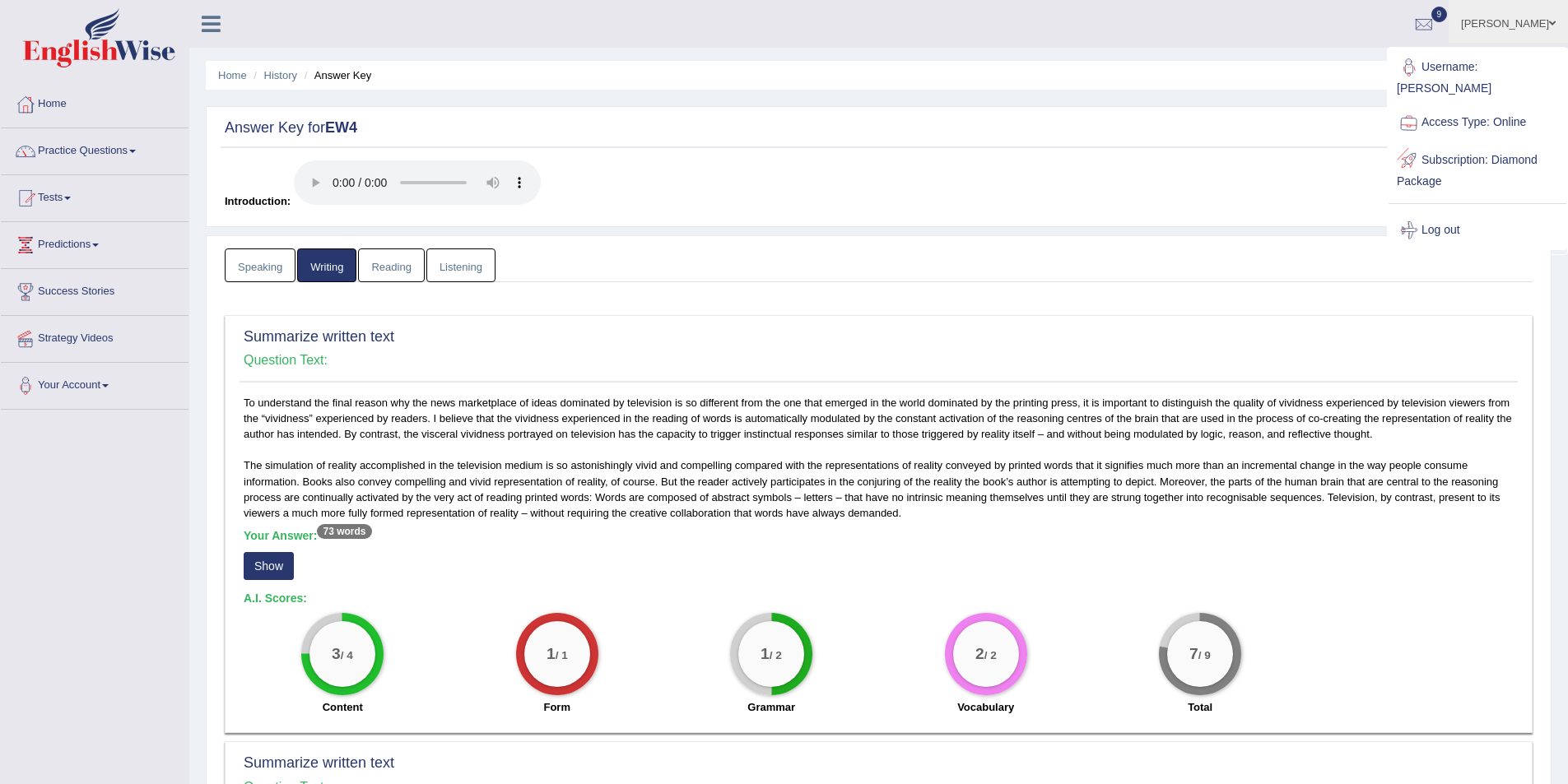
click at [1439, 219] on link "Log out" at bounding box center [1477, 230] width 178 height 38
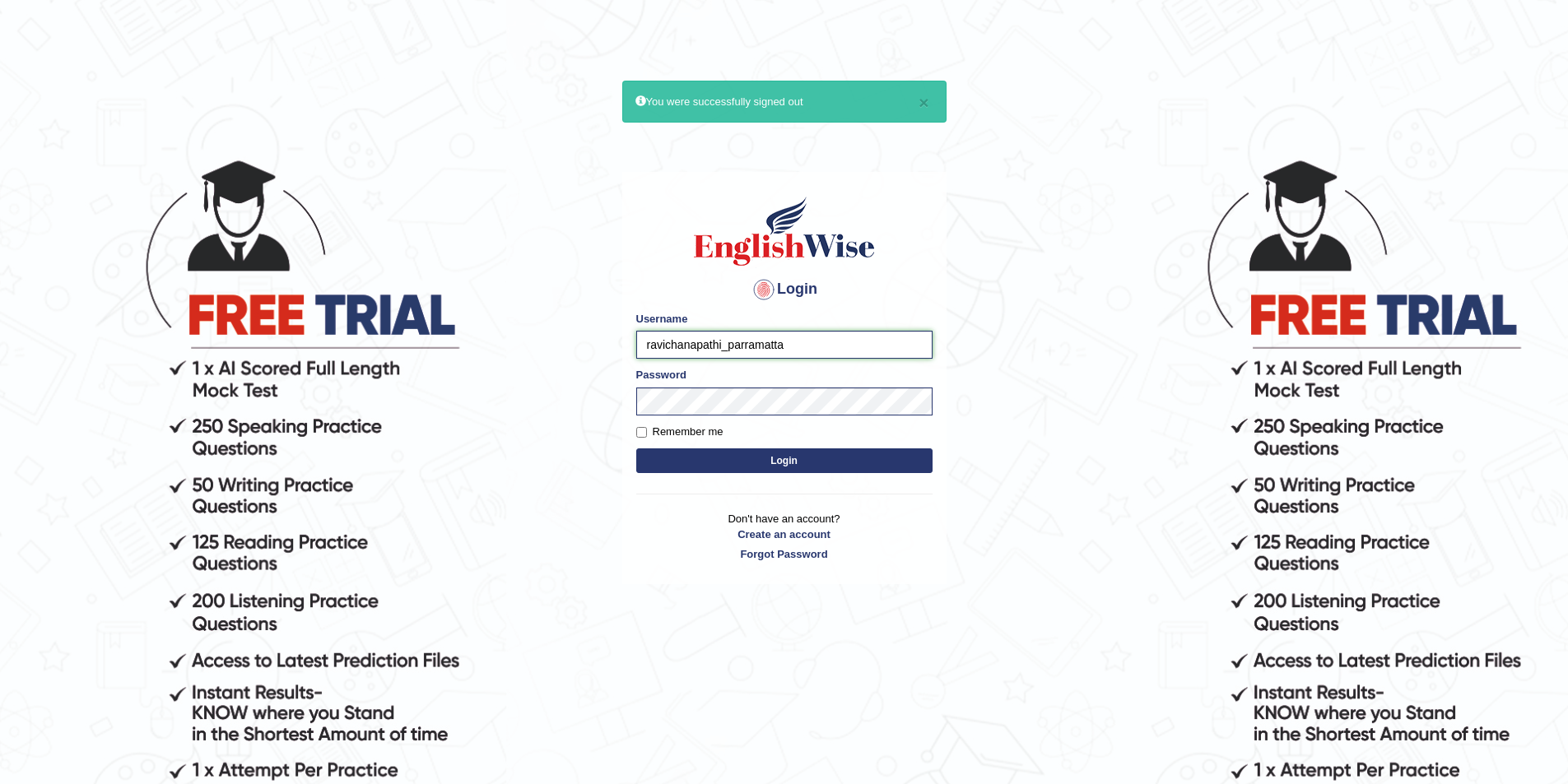
drag, startPoint x: 720, startPoint y: 347, endPoint x: 616, endPoint y: 342, distance: 104.1
click at [618, 342] on body "× You were successfully signed out Login Please fix the following errors: Usern…" at bounding box center [784, 469] width 1568 height 784
type input "rupali_parramatta"
click at [750, 452] on button "Login" at bounding box center [784, 461] width 296 height 25
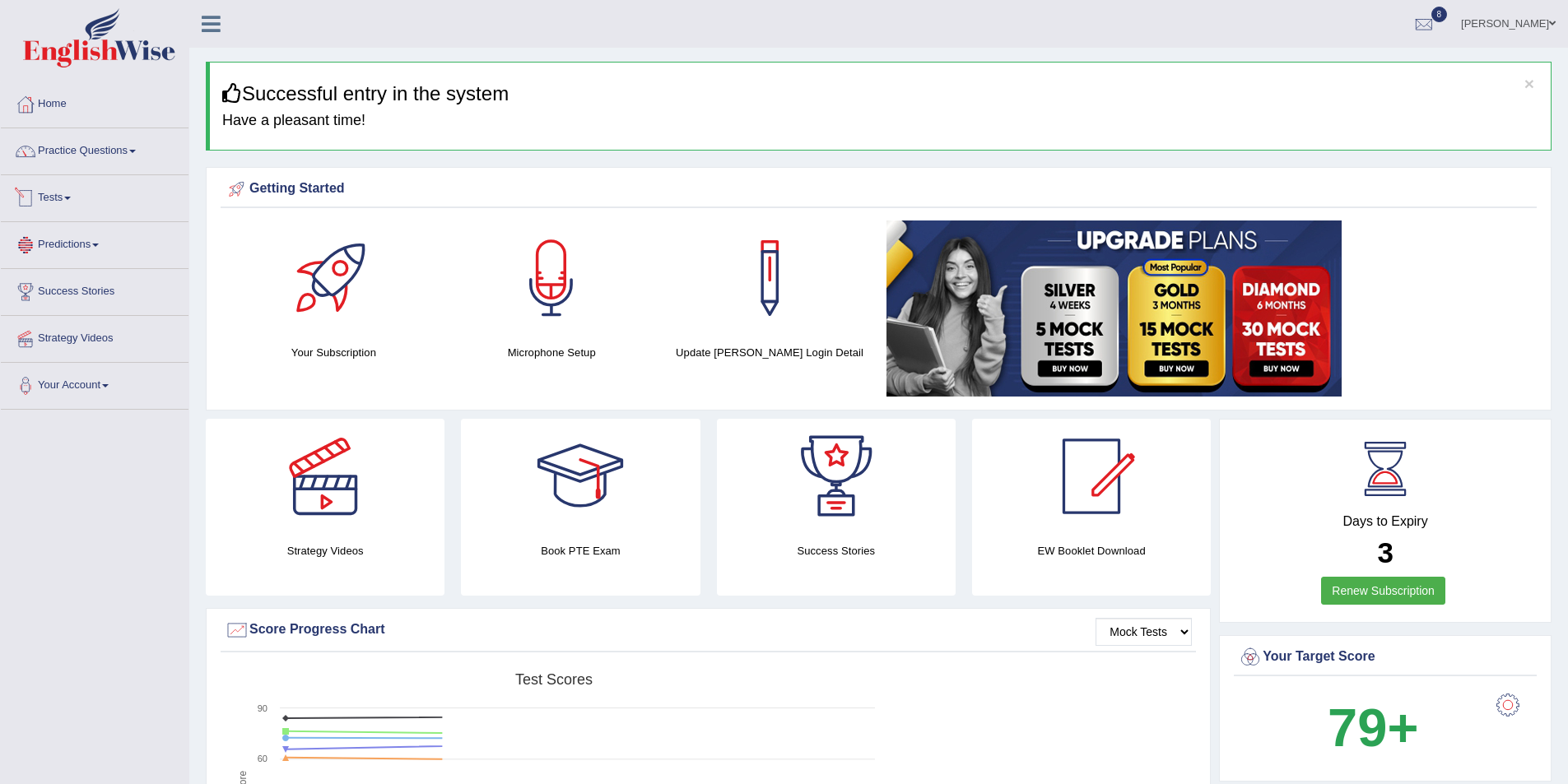
click at [61, 197] on link "Tests" at bounding box center [94, 195] width 188 height 41
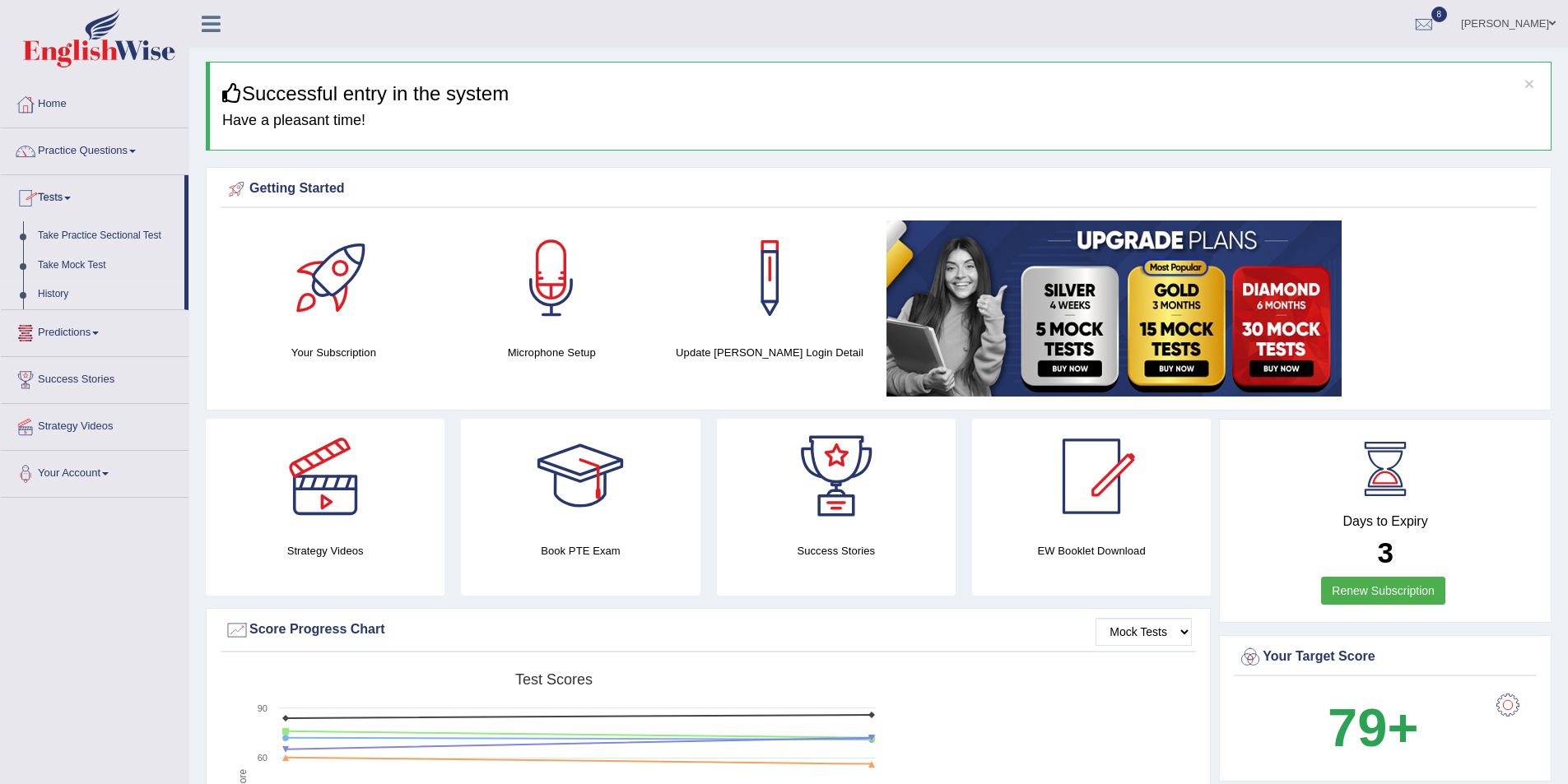
click at [64, 296] on link "History" at bounding box center [107, 294] width 154 height 30
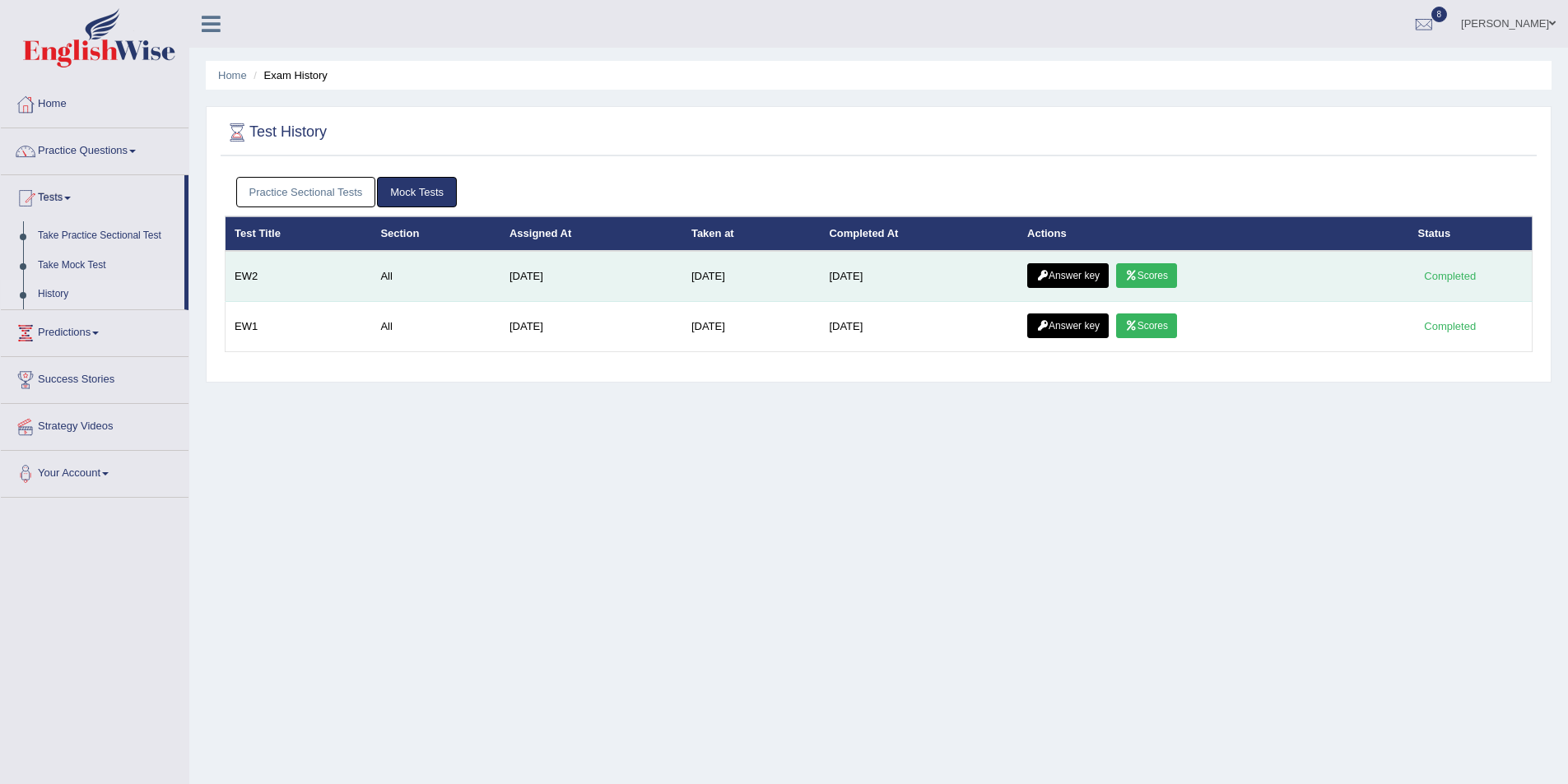
click at [1171, 277] on link "Scores" at bounding box center [1147, 276] width 61 height 25
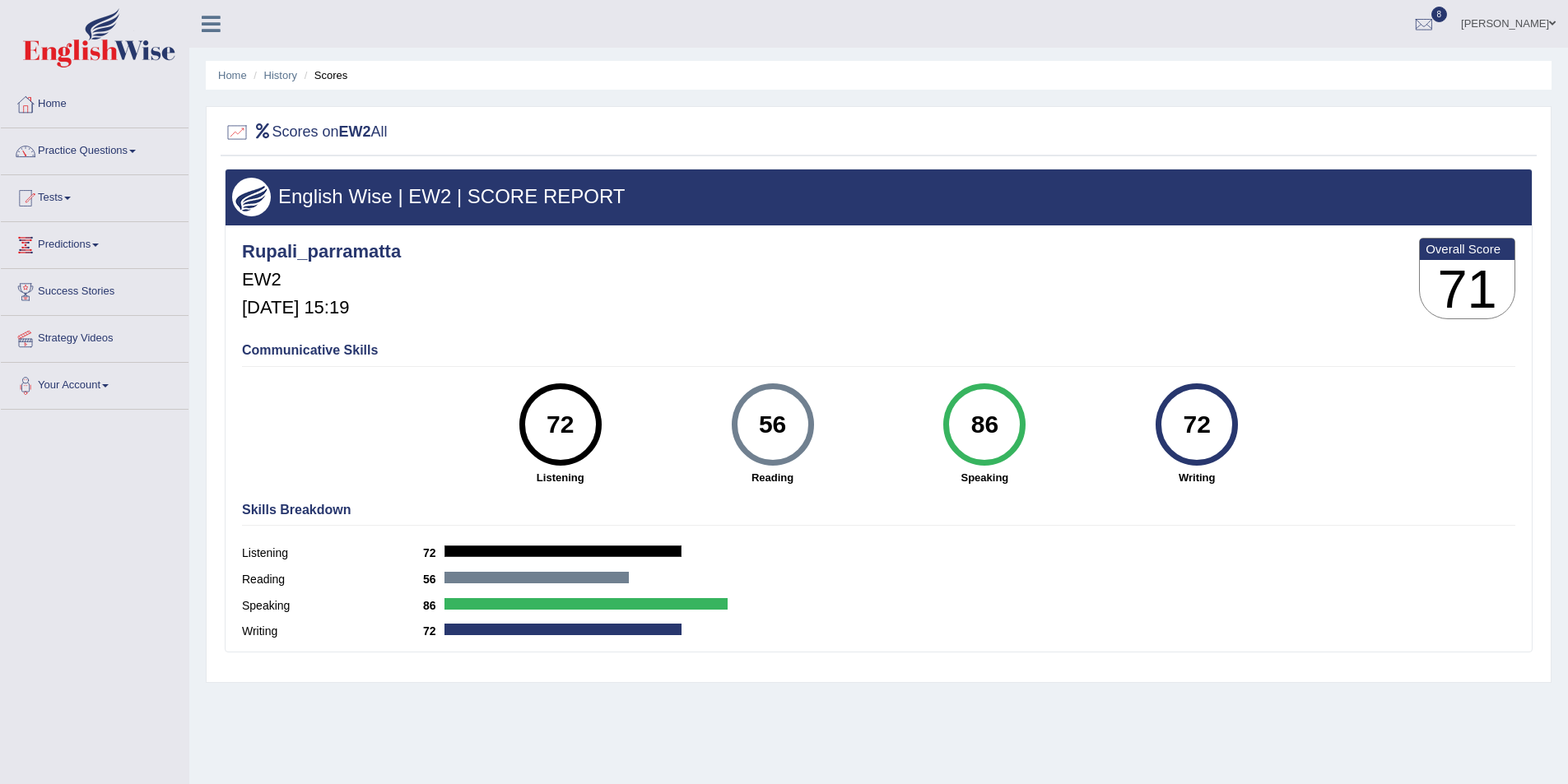
drag, startPoint x: 790, startPoint y: 424, endPoint x: 733, endPoint y: 422, distance: 57.0
click at [733, 422] on div "56" at bounding box center [773, 424] width 82 height 82
click at [789, 554] on div "Listening 72" at bounding box center [878, 555] width 1274 height 26
click at [280, 72] on link "History" at bounding box center [280, 75] width 33 height 12
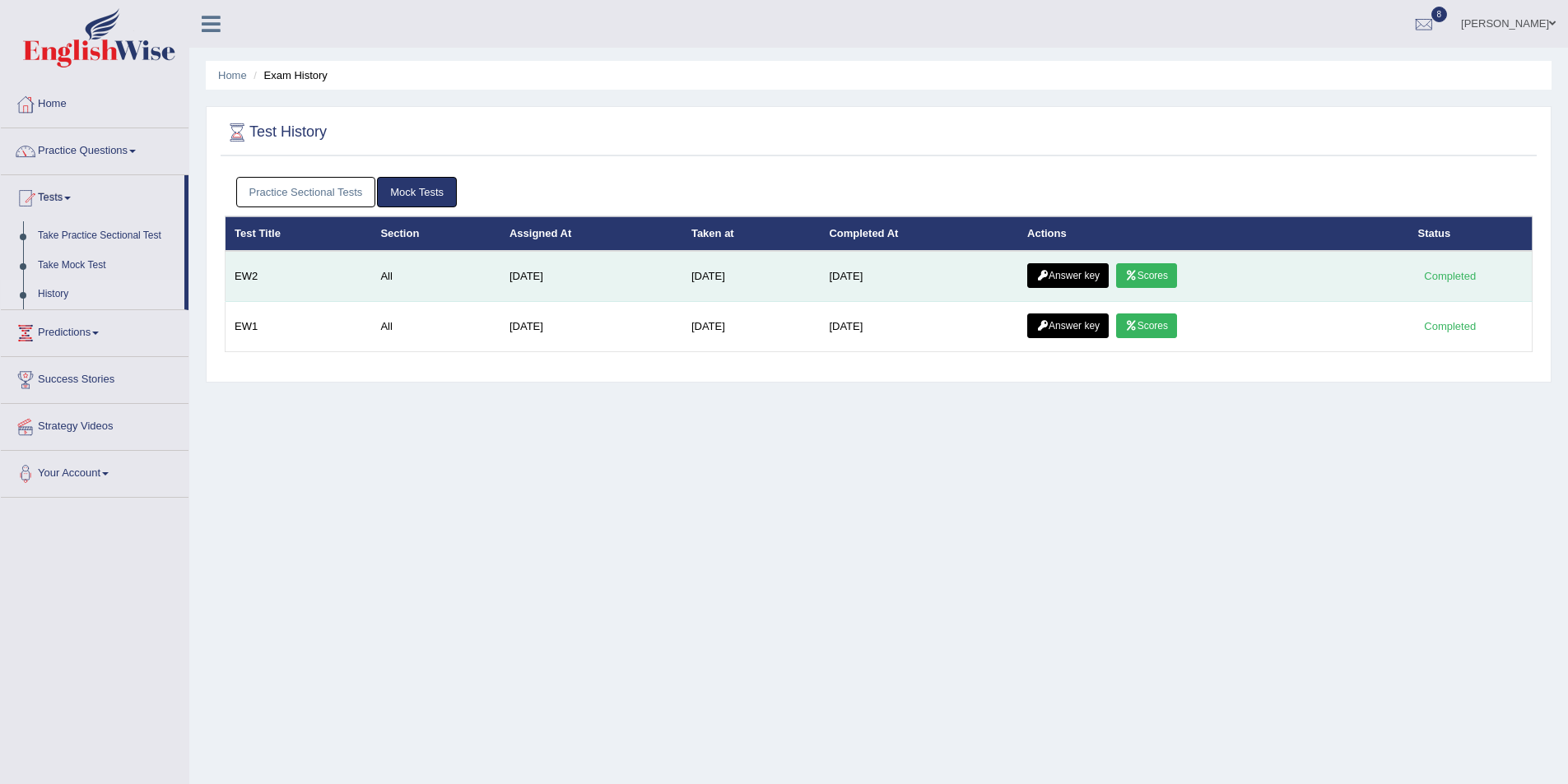
click at [1049, 271] on icon at bounding box center [1042, 276] width 12 height 10
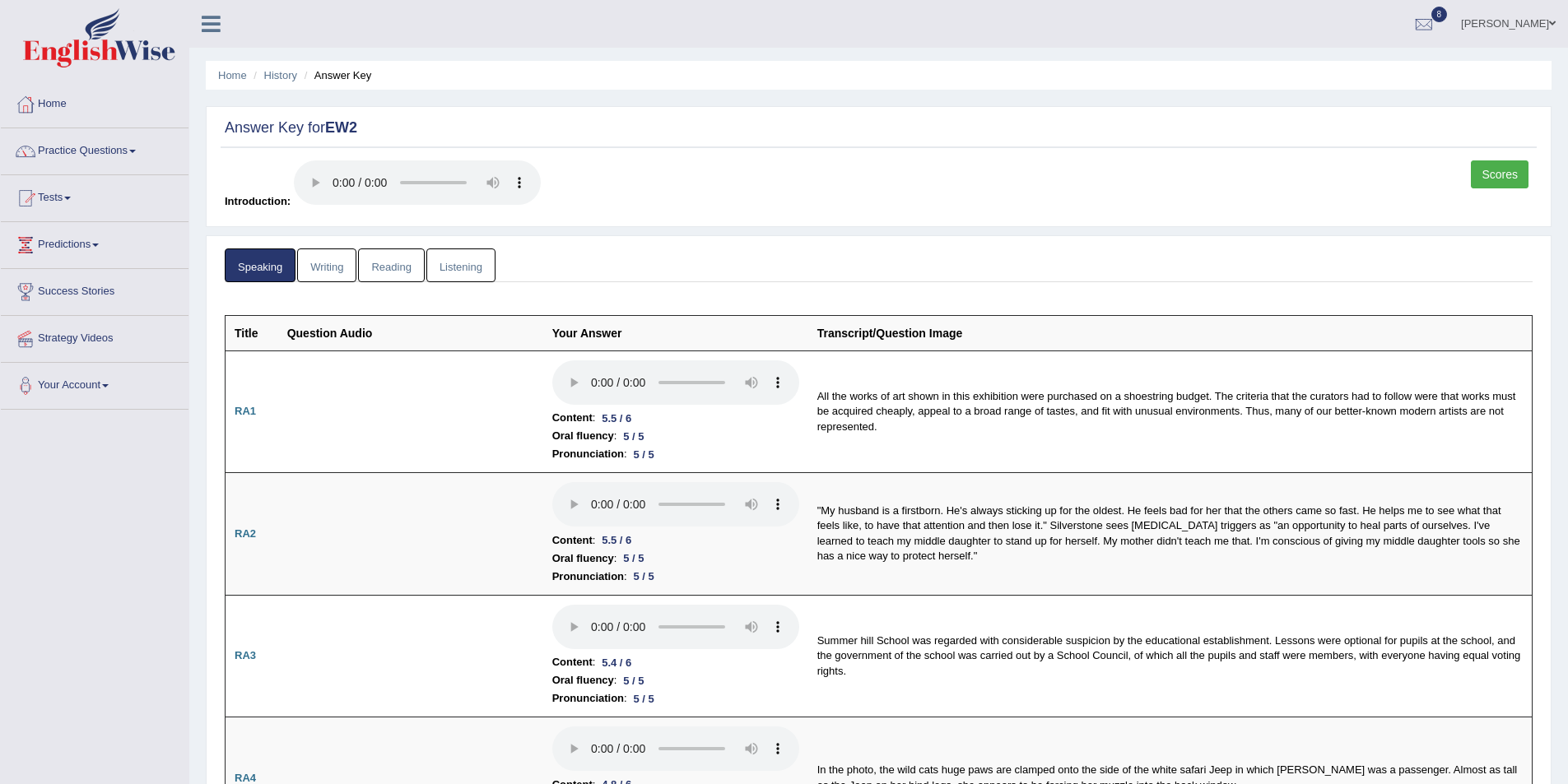
click at [383, 267] on link "Reading" at bounding box center [391, 266] width 66 height 33
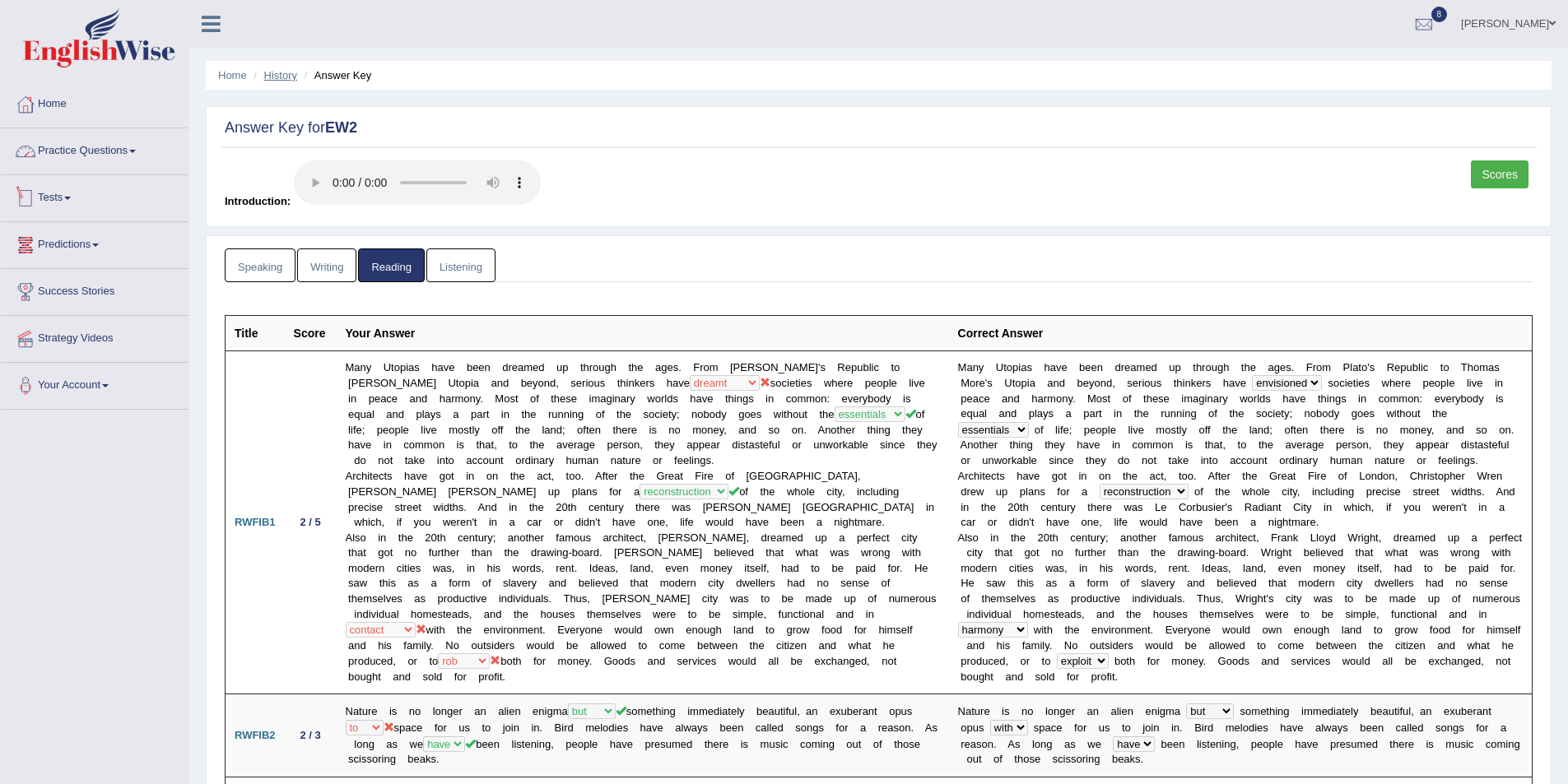
click at [276, 72] on link "History" at bounding box center [280, 75] width 33 height 12
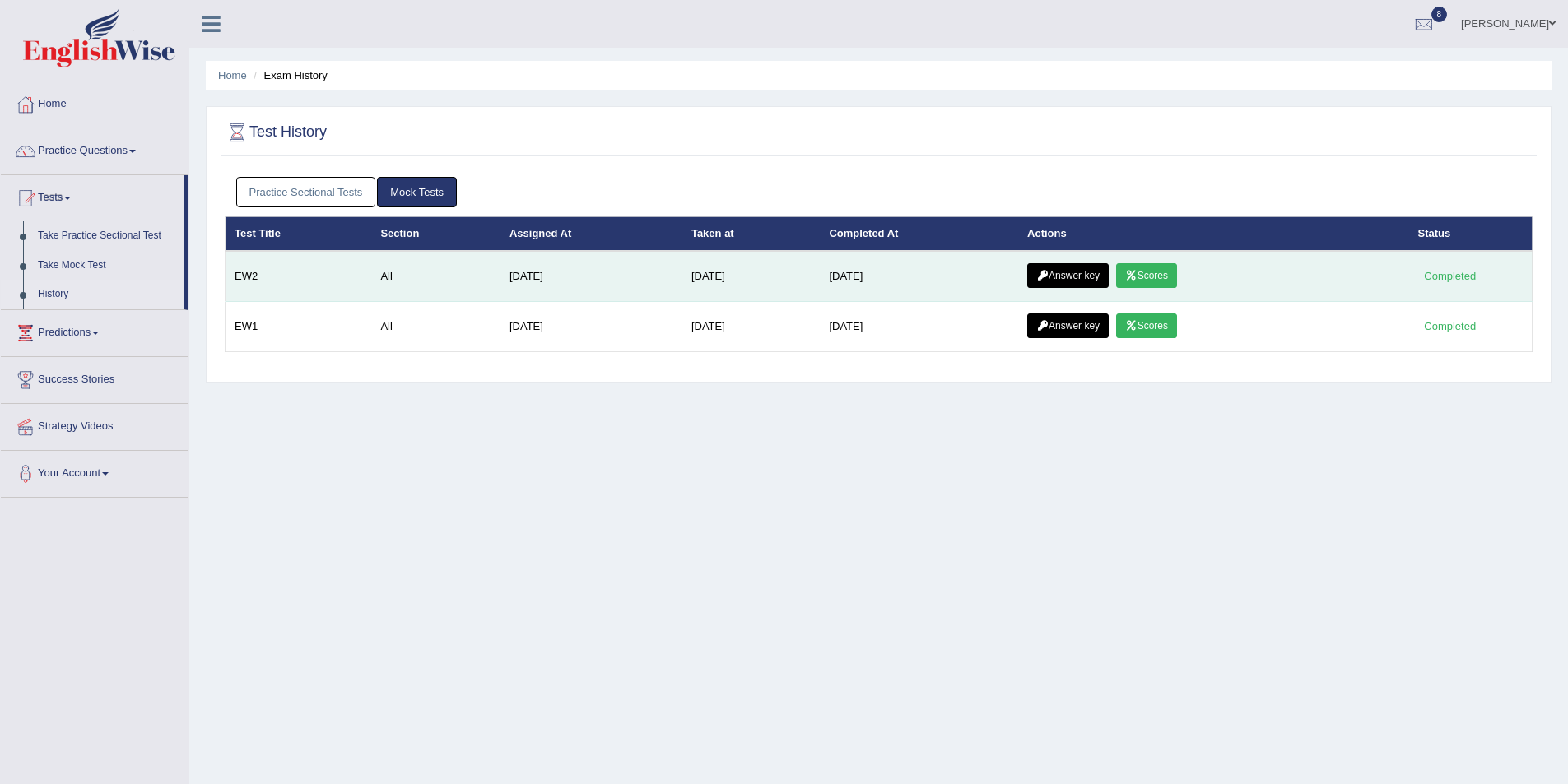
click at [1049, 268] on link "Answer key" at bounding box center [1068, 276] width 81 height 25
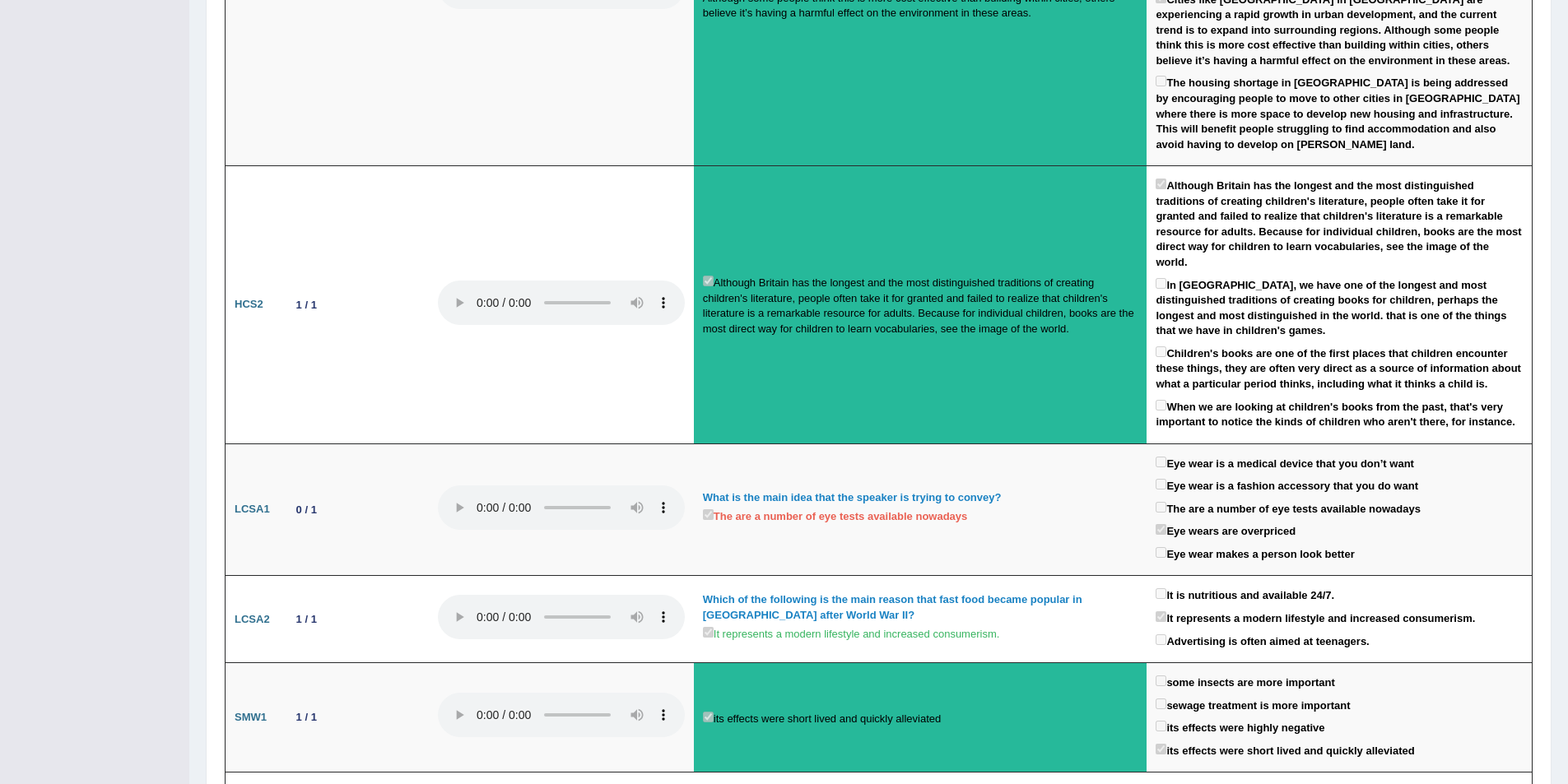
scroll to position [2084, 0]
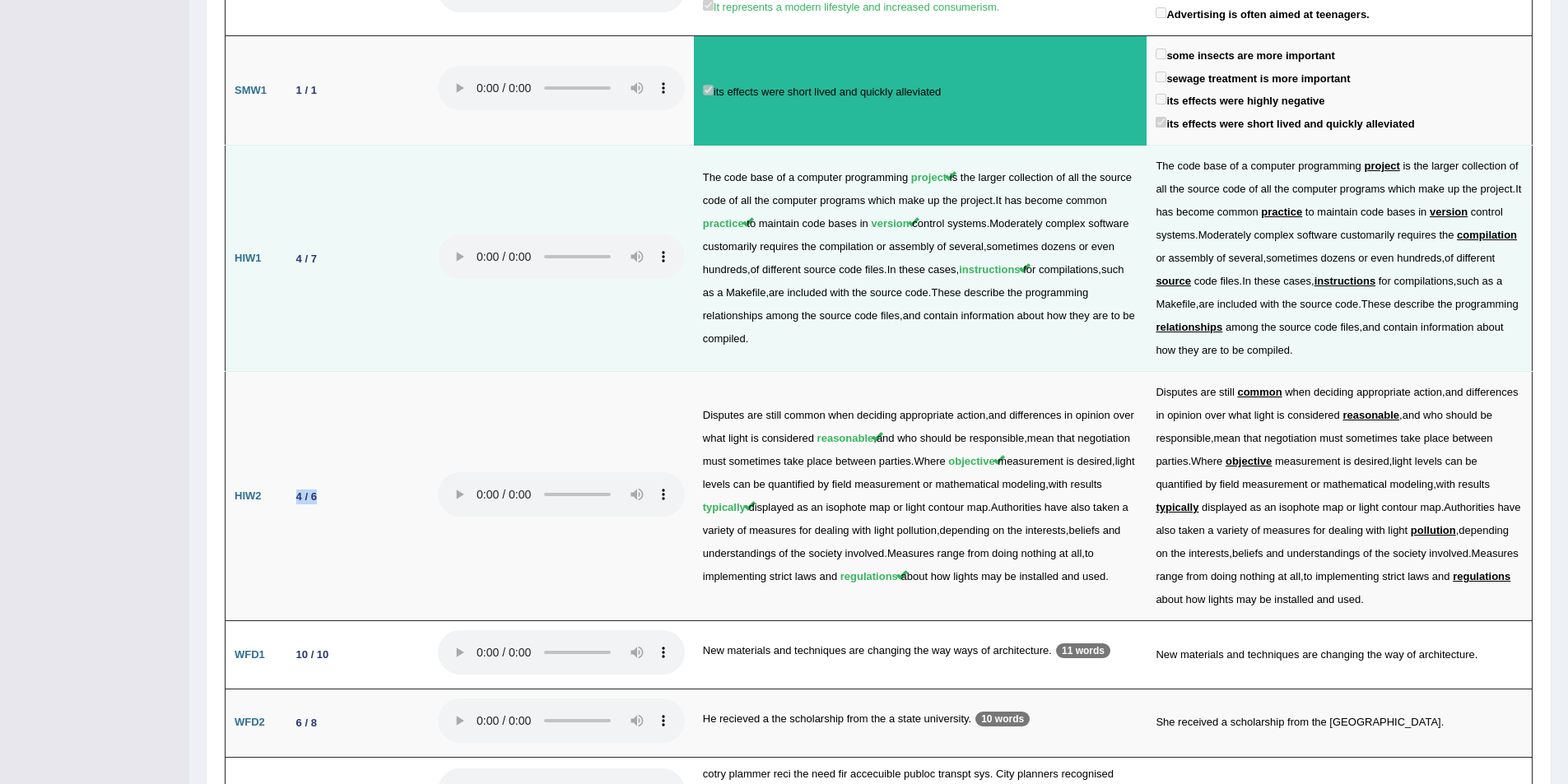
drag, startPoint x: 289, startPoint y: 371, endPoint x: 326, endPoint y: 176, distance: 198.5
click at [332, 372] on td "4 / 6" at bounding box center [355, 496] width 148 height 249
drag, startPoint x: 289, startPoint y: 142, endPoint x: 327, endPoint y: 143, distance: 38.0
click at [330, 145] on td "4 / 7" at bounding box center [355, 258] width 148 height 227
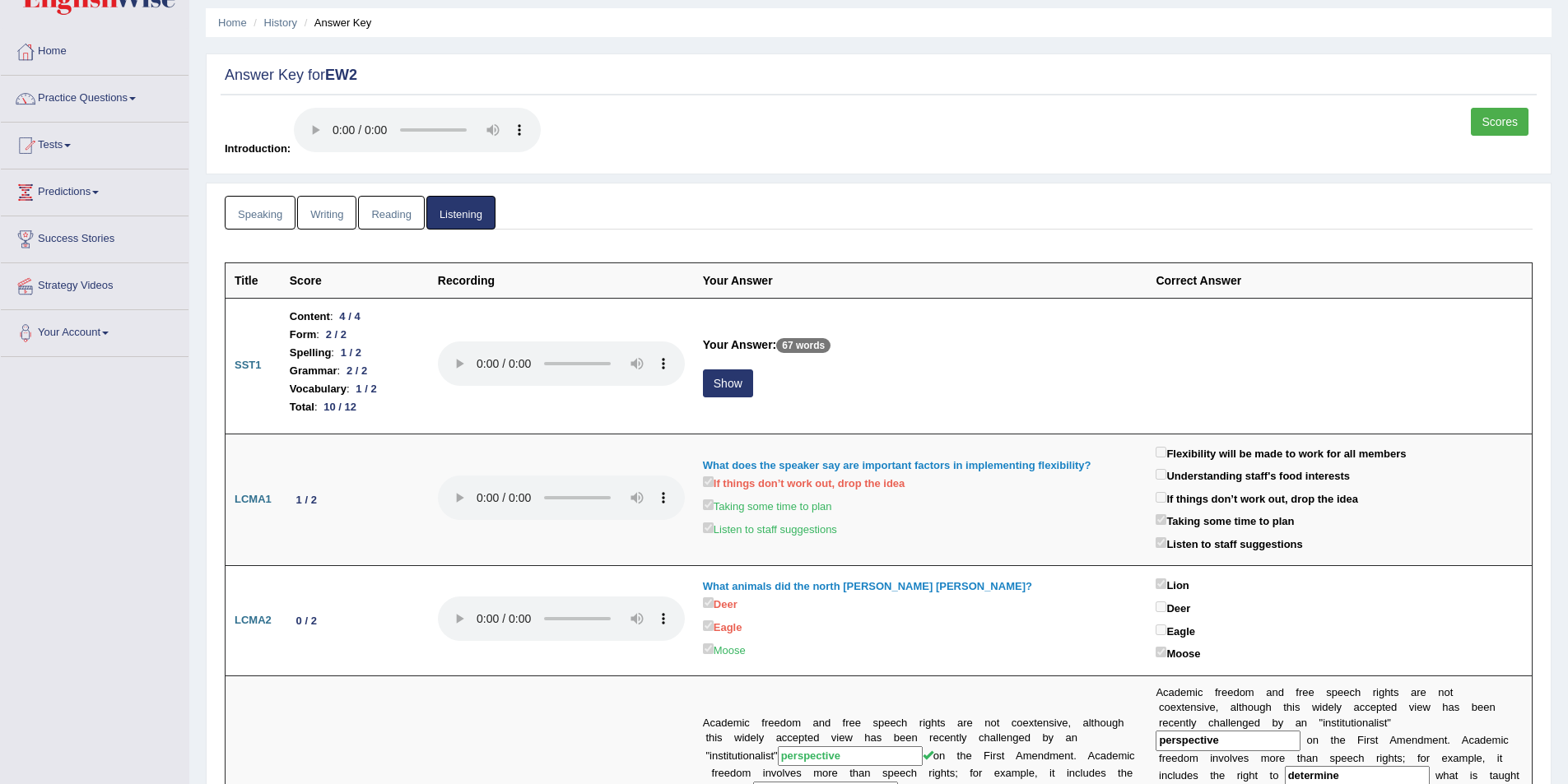
scroll to position [0, 0]
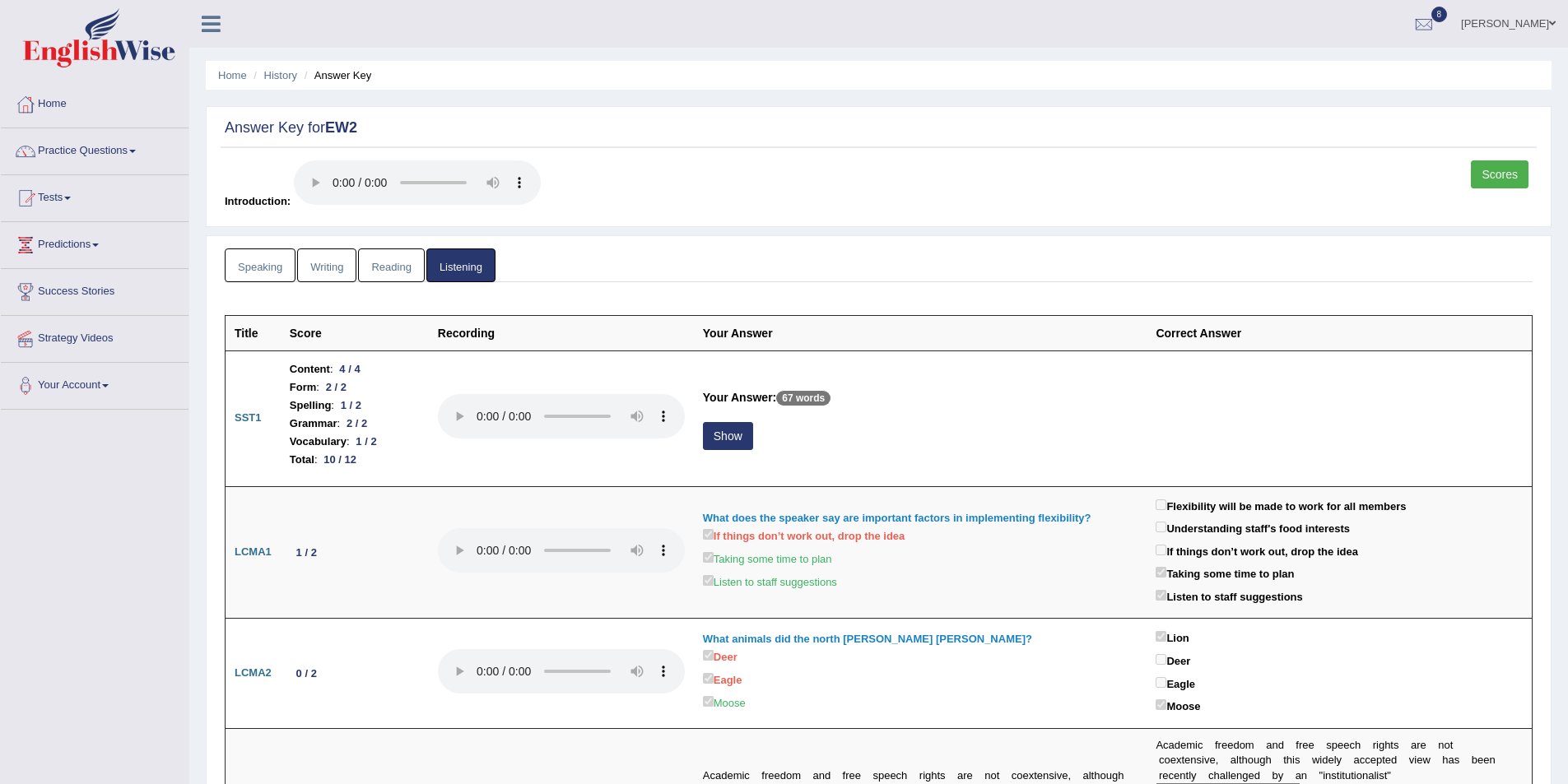
click at [392, 256] on link "Reading" at bounding box center [391, 266] width 66 height 33
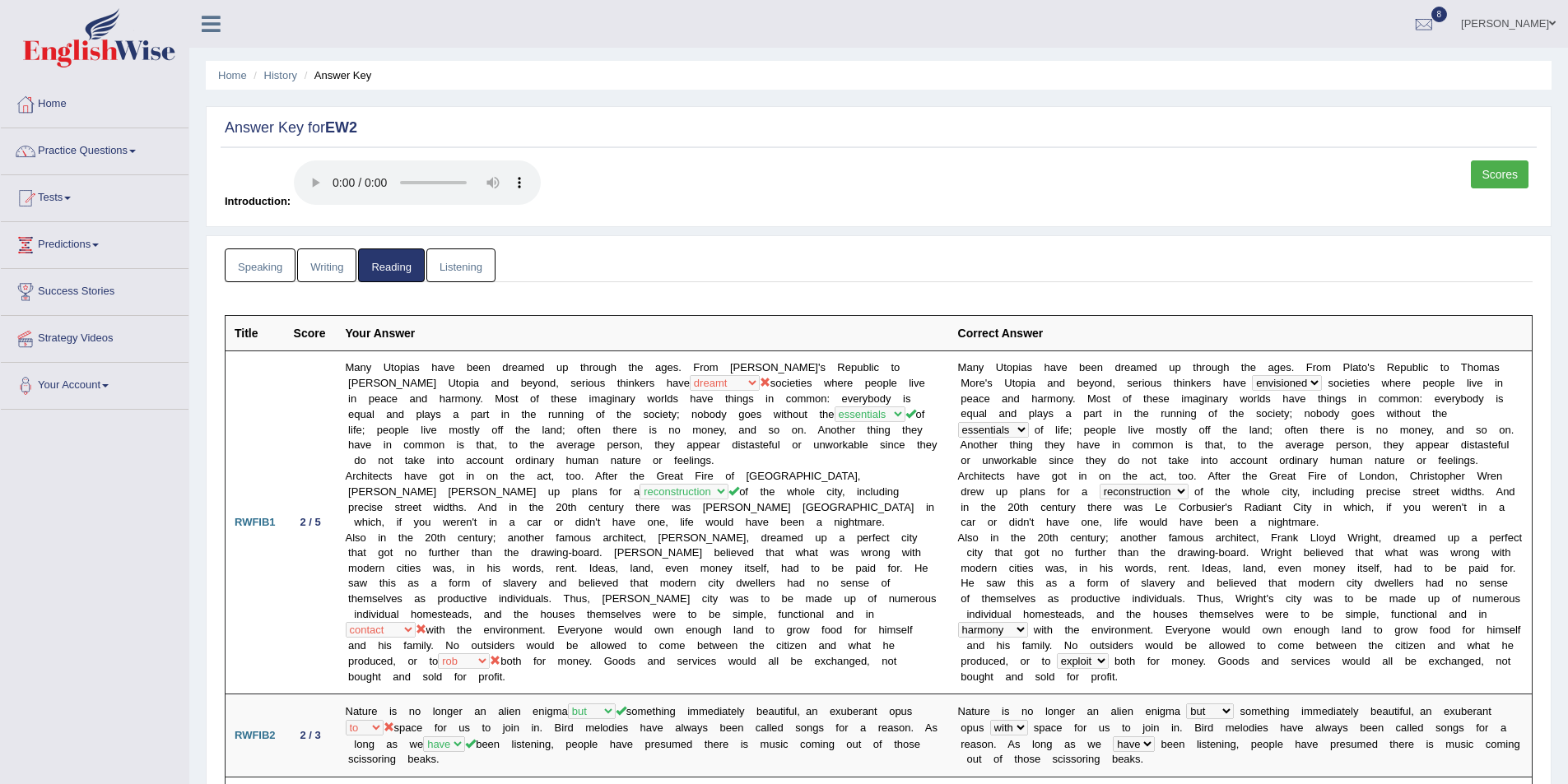
click at [343, 268] on link "Writing" at bounding box center [327, 266] width 59 height 33
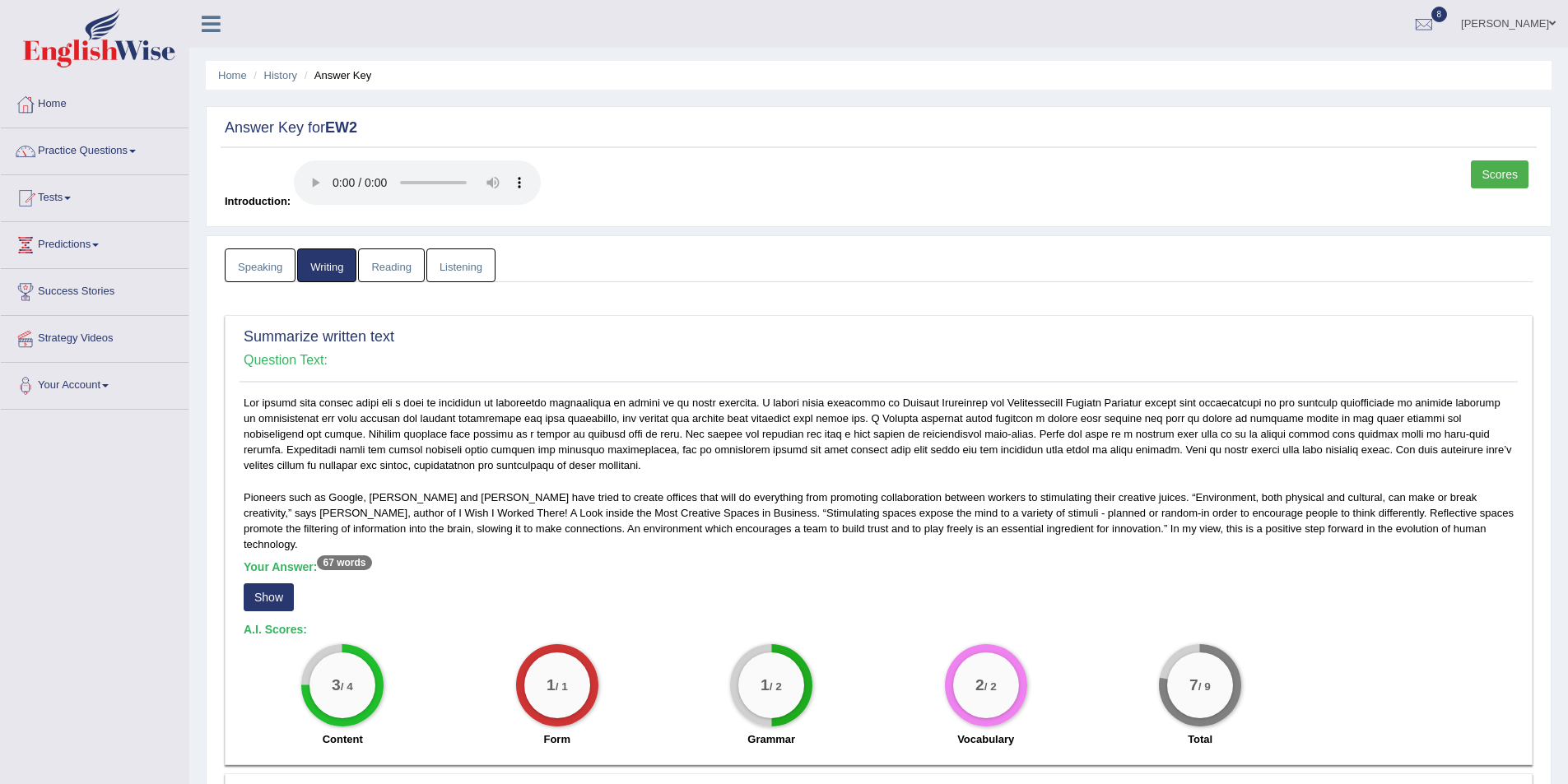
click at [404, 268] on link "Reading" at bounding box center [391, 266] width 66 height 33
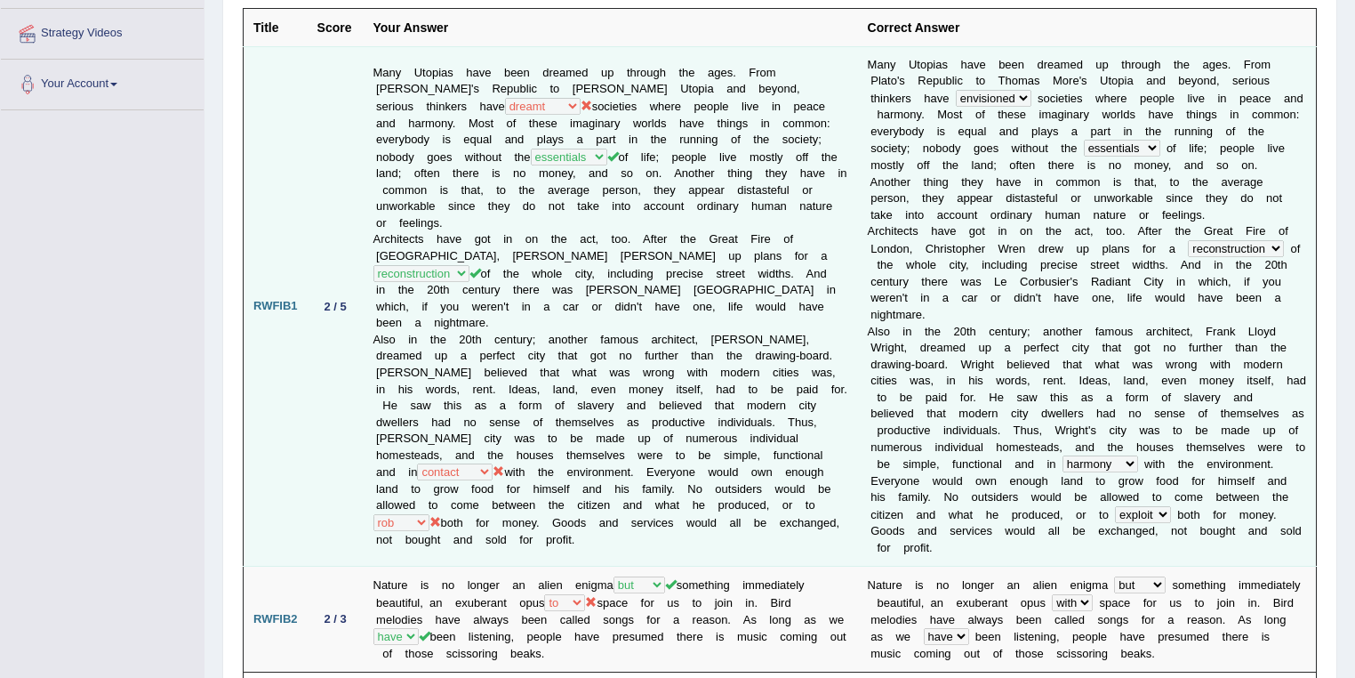
scroll to position [189, 0]
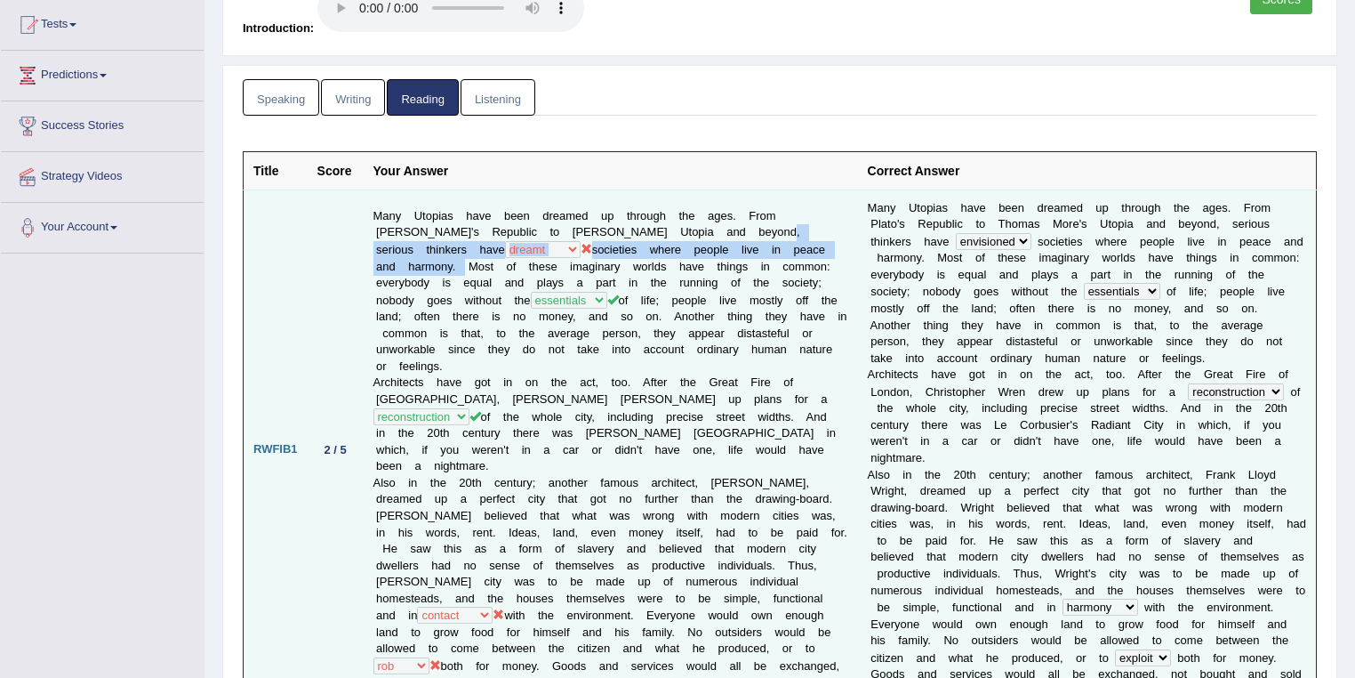
drag, startPoint x: 696, startPoint y: 221, endPoint x: 798, endPoint y: 242, distance: 103.4
click at [798, 242] on td "Many Utopias have been dreamed up through the ages. From [PERSON_NAME]'s Republ…" at bounding box center [611, 449] width 494 height 520
click at [735, 253] on td "Many Utopias have been dreamed up through the ages. From [PERSON_NAME]'s Republ…" at bounding box center [611, 449] width 494 height 520
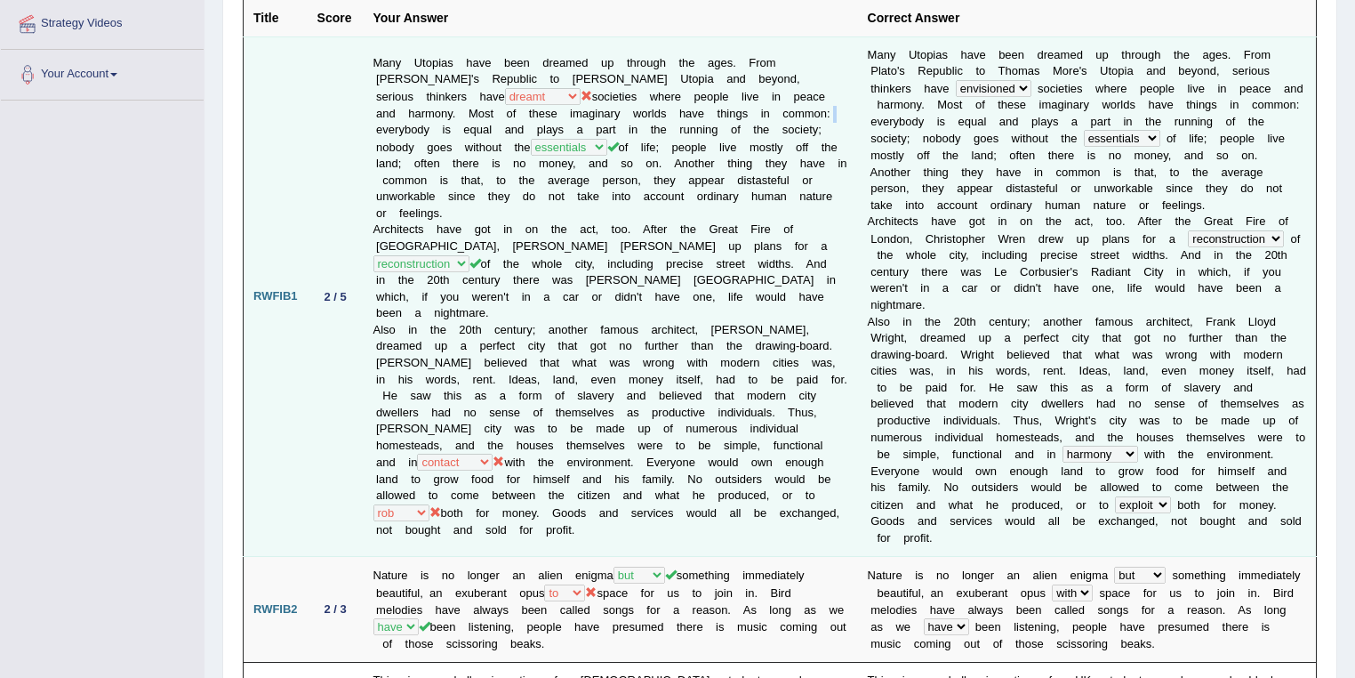
scroll to position [474, 0]
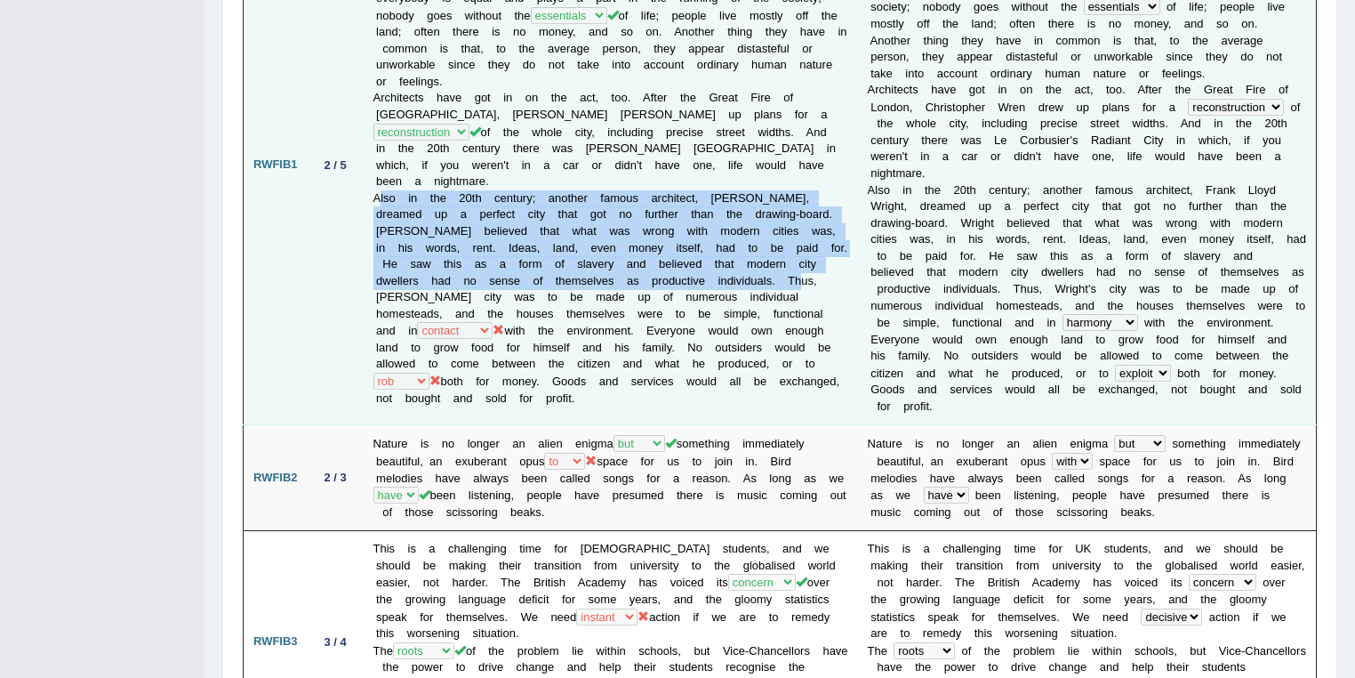
drag, startPoint x: 381, startPoint y: 186, endPoint x: 440, endPoint y: 278, distance: 110.0
click at [440, 278] on td "Many Utopias have been dreamed up through the ages. From [PERSON_NAME]'s Republ…" at bounding box center [611, 165] width 494 height 520
click at [613, 185] on td "Many Utopias have been dreamed up through the ages. From [PERSON_NAME]'s Republ…" at bounding box center [611, 165] width 494 height 520
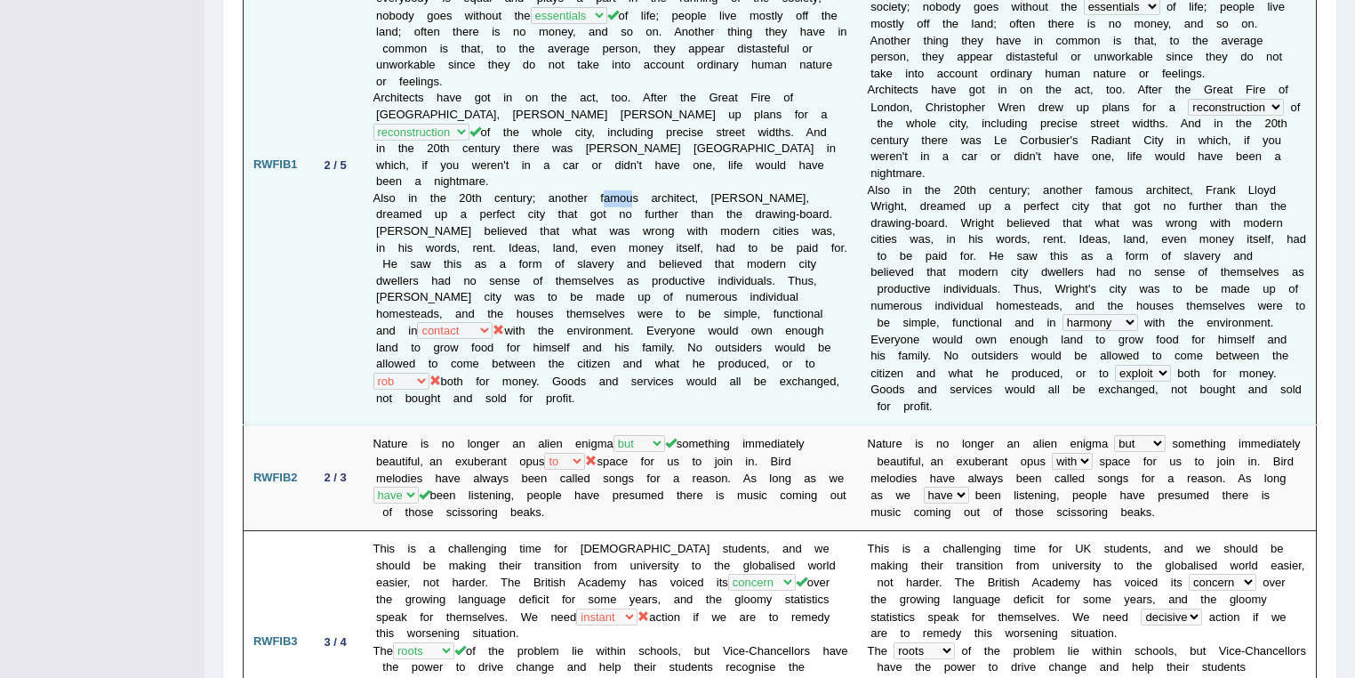
drag, startPoint x: 602, startPoint y: 185, endPoint x: 634, endPoint y: 185, distance: 32.0
click at [634, 185] on td "Many Utopias have been dreamed up through the ages. From [PERSON_NAME]'s Republ…" at bounding box center [611, 165] width 494 height 520
drag, startPoint x: 504, startPoint y: 197, endPoint x: 587, endPoint y: 199, distance: 82.7
click at [587, 199] on td "Many Utopias have been dreamed up through the ages. From [PERSON_NAME]'s Republ…" at bounding box center [611, 165] width 494 height 520
drag, startPoint x: 647, startPoint y: 203, endPoint x: 720, endPoint y: 203, distance: 72.9
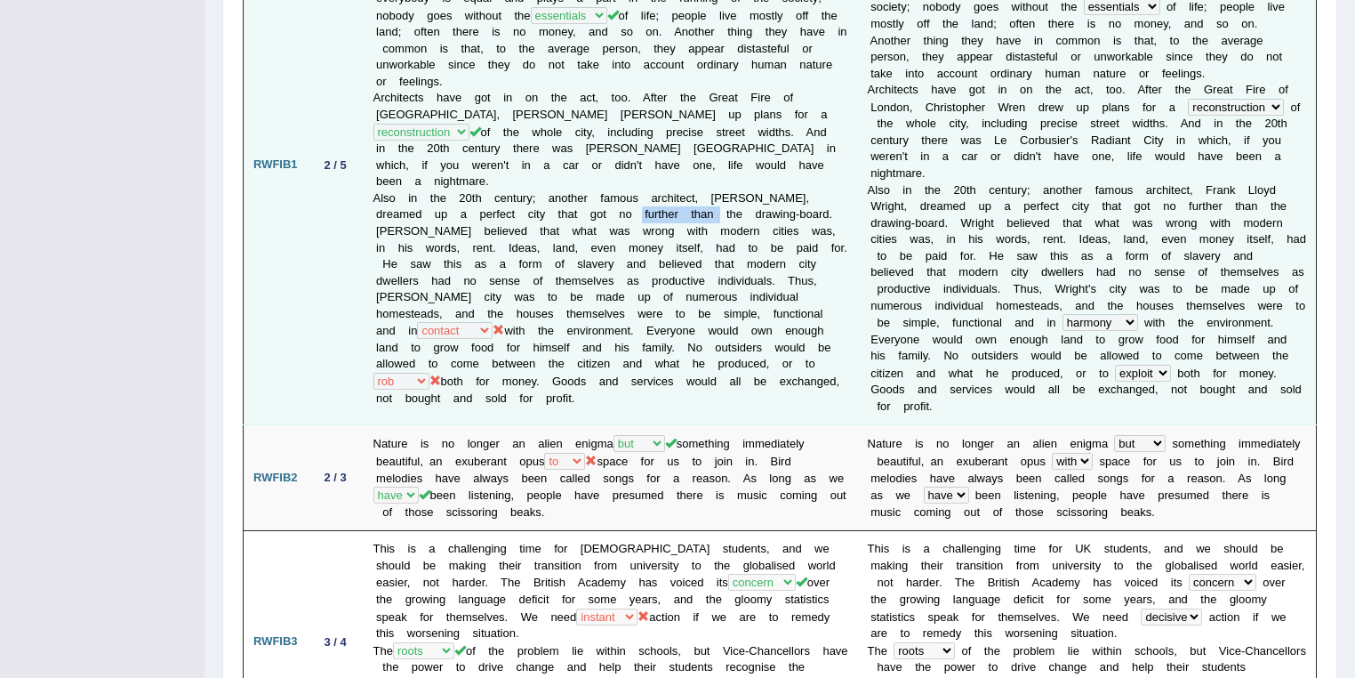
click at [720, 203] on td "Many Utopias have been dreamed up through the ages. From [PERSON_NAME]'s Republ…" at bounding box center [611, 165] width 494 height 520
drag, startPoint x: 378, startPoint y: 217, endPoint x: 453, endPoint y: 258, distance: 85.2
click at [454, 215] on td "Many Utopias have been dreamed up through the ages. From [PERSON_NAME]'s Republ…" at bounding box center [611, 165] width 494 height 520
drag, startPoint x: 567, startPoint y: 251, endPoint x: 680, endPoint y: 253, distance: 112.9
click at [680, 253] on td "Many Utopias have been dreamed up through the ages. From [PERSON_NAME]'s Republ…" at bounding box center [611, 165] width 494 height 520
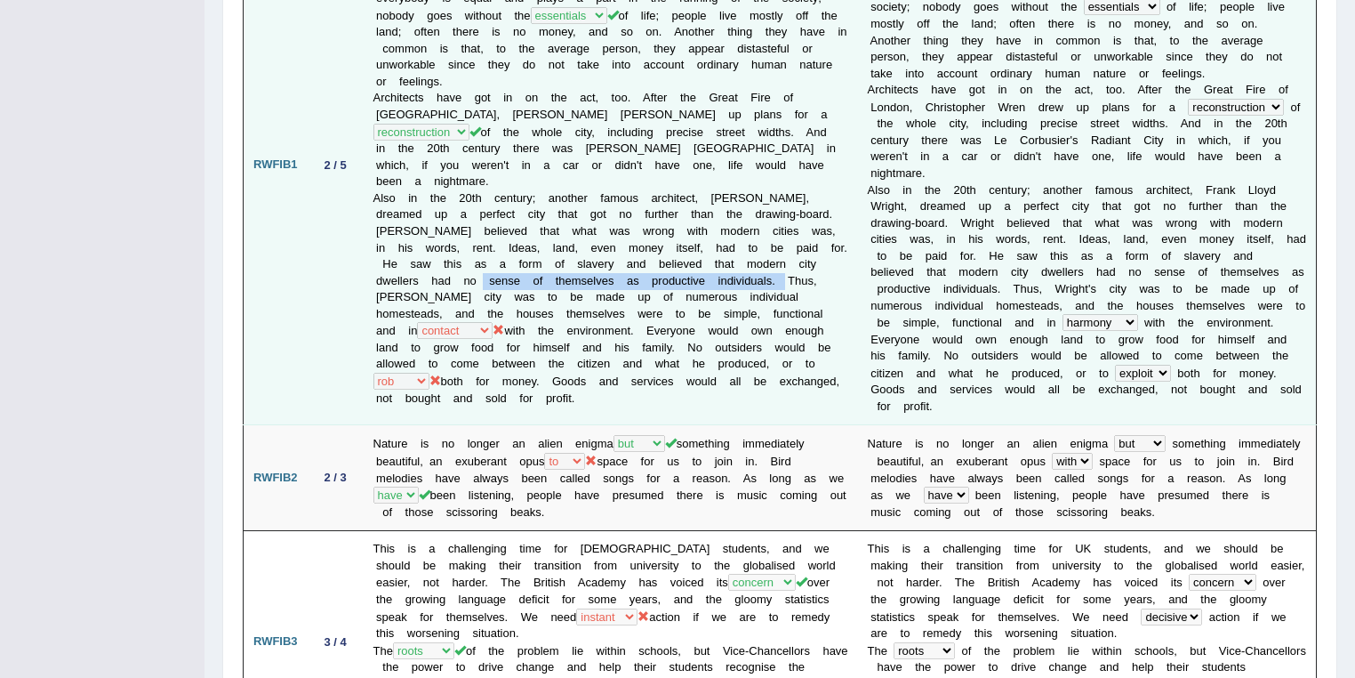
drag, startPoint x: 544, startPoint y: 267, endPoint x: 428, endPoint y: 285, distance: 117.8
click at [428, 285] on td "Many Utopias have been dreamed up through the ages. From [PERSON_NAME]'s Republ…" at bounding box center [611, 165] width 494 height 520
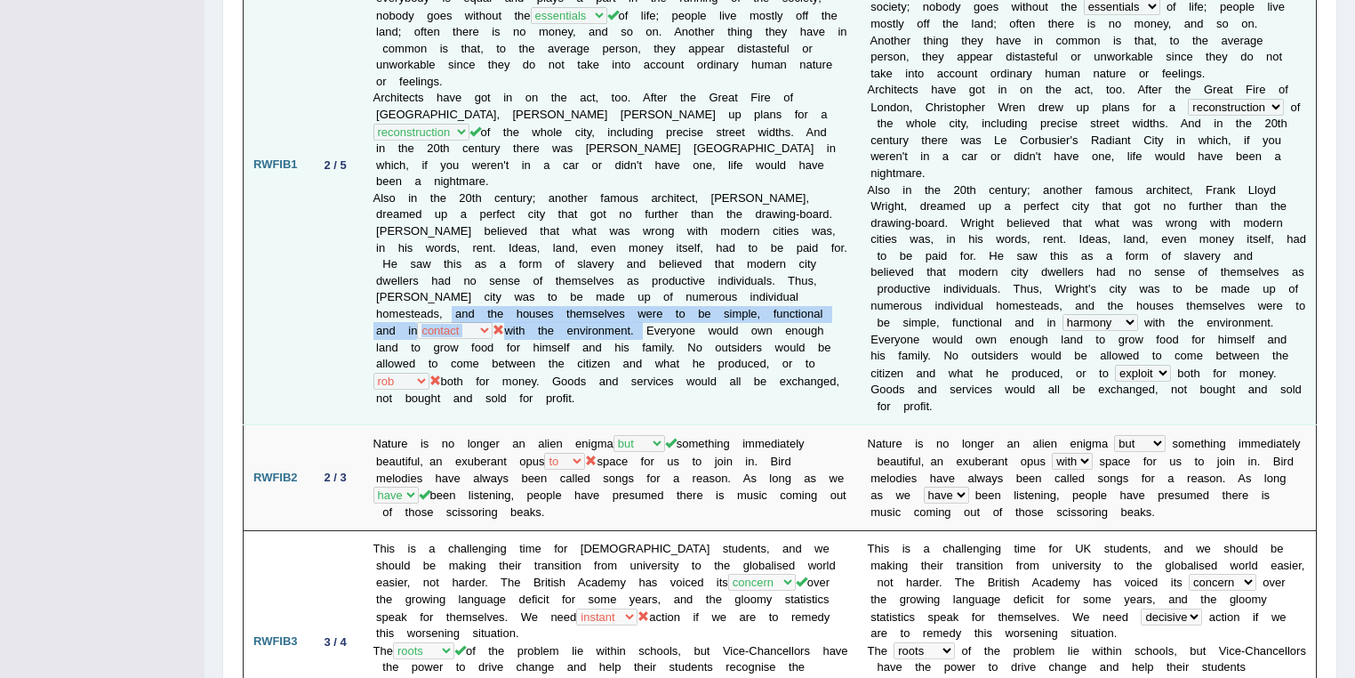
drag, startPoint x: 710, startPoint y: 315, endPoint x: 517, endPoint y: 304, distance: 194.1
click at [517, 304] on td "Many Utopias have been dreamed up through the ages. From [PERSON_NAME]'s Republ…" at bounding box center [611, 165] width 494 height 520
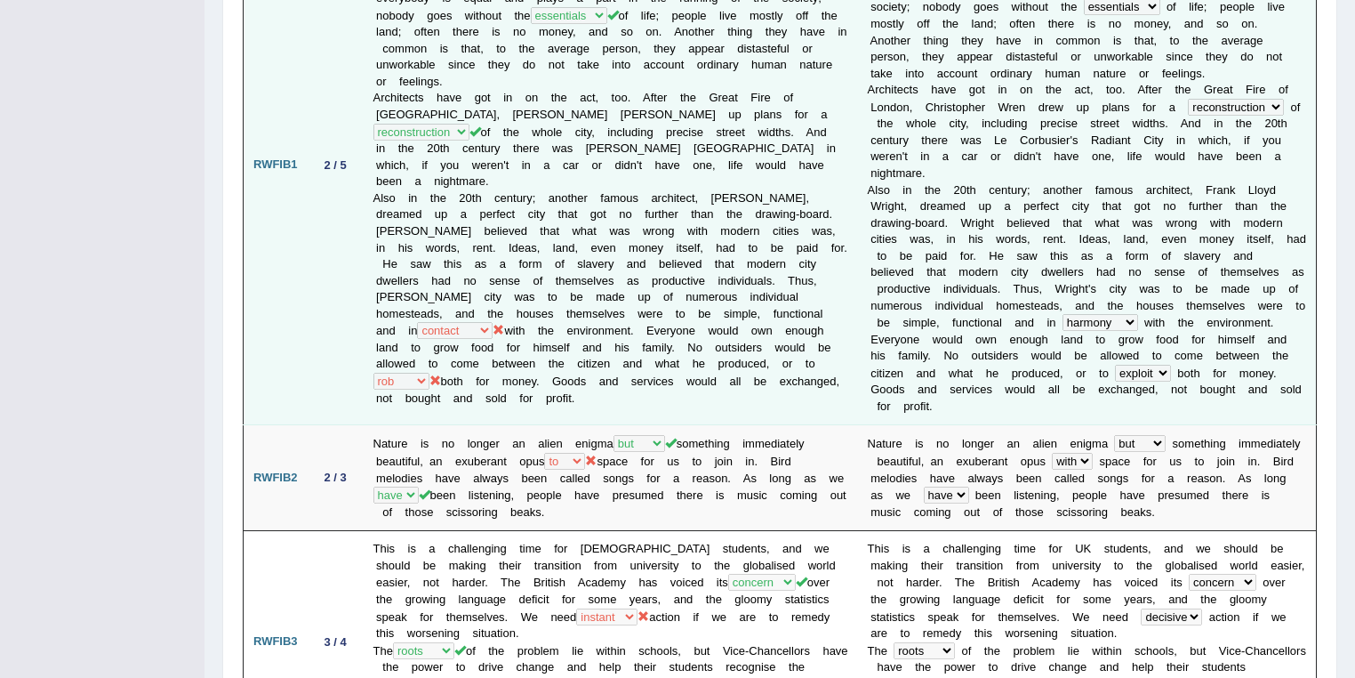
click at [604, 241] on td "Many Utopias have been dreamed up through the ages. From [PERSON_NAME]'s Republ…" at bounding box center [611, 165] width 494 height 520
drag, startPoint x: 378, startPoint y: 352, endPoint x: 434, endPoint y: 352, distance: 56.0
click at [434, 352] on td "Many Utopias have been dreamed up through the ages. From Plato's Republic to Th…" at bounding box center [611, 165] width 494 height 520
drag, startPoint x: 708, startPoint y: 352, endPoint x: 747, endPoint y: 350, distance: 39.2
click at [747, 350] on td "Many Utopias have been dreamed up through the ages. From Plato's Republic to Th…" at bounding box center [611, 165] width 494 height 520
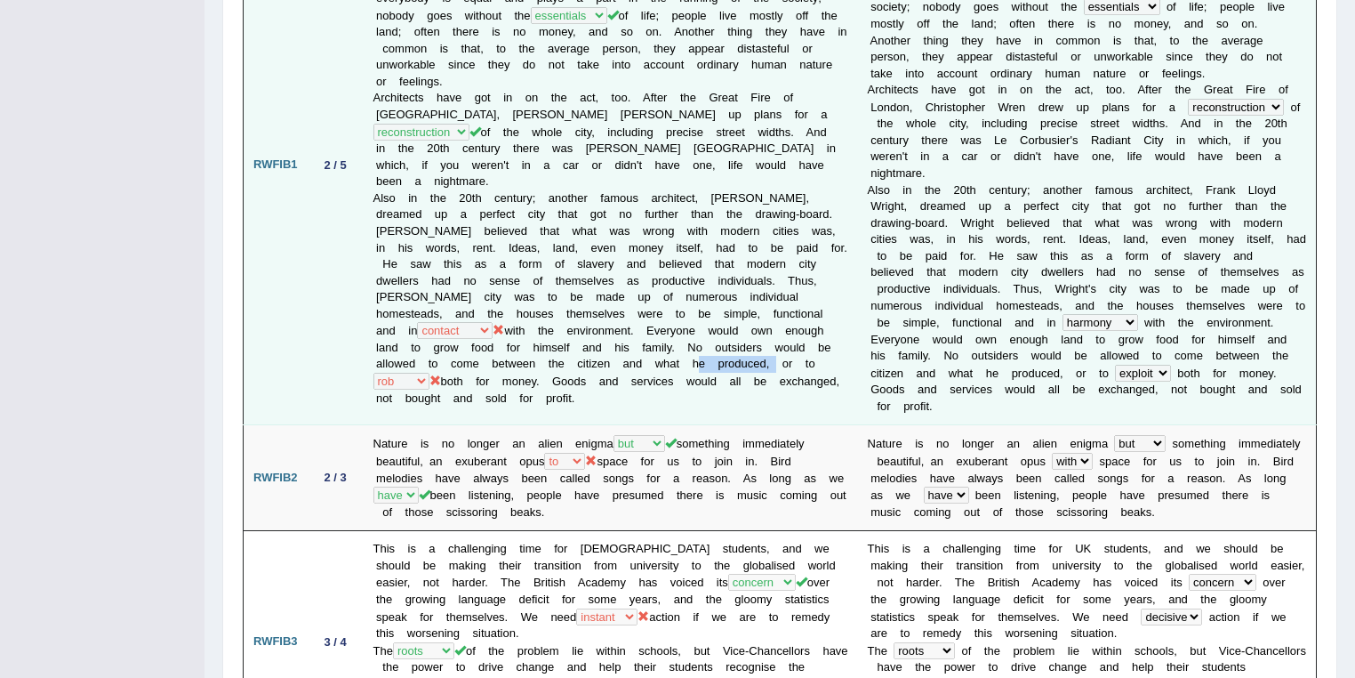
drag, startPoint x: 385, startPoint y: 367, endPoint x: 454, endPoint y: 369, distance: 69.4
click at [454, 369] on td "Many Utopias have been dreamed up through the ages. From Plato's Republic to Th…" at bounding box center [611, 165] width 494 height 520
click at [735, 349] on td "Many Utopias have been dreamed up through the ages. From Plato's Republic to Th…" at bounding box center [611, 165] width 494 height 520
drag, startPoint x: 782, startPoint y: 349, endPoint x: 452, endPoint y: 366, distance: 330.3
click at [452, 366] on td "Many Utopias have been dreamed up through the ages. From Plato's Republic to Th…" at bounding box center [611, 165] width 494 height 520
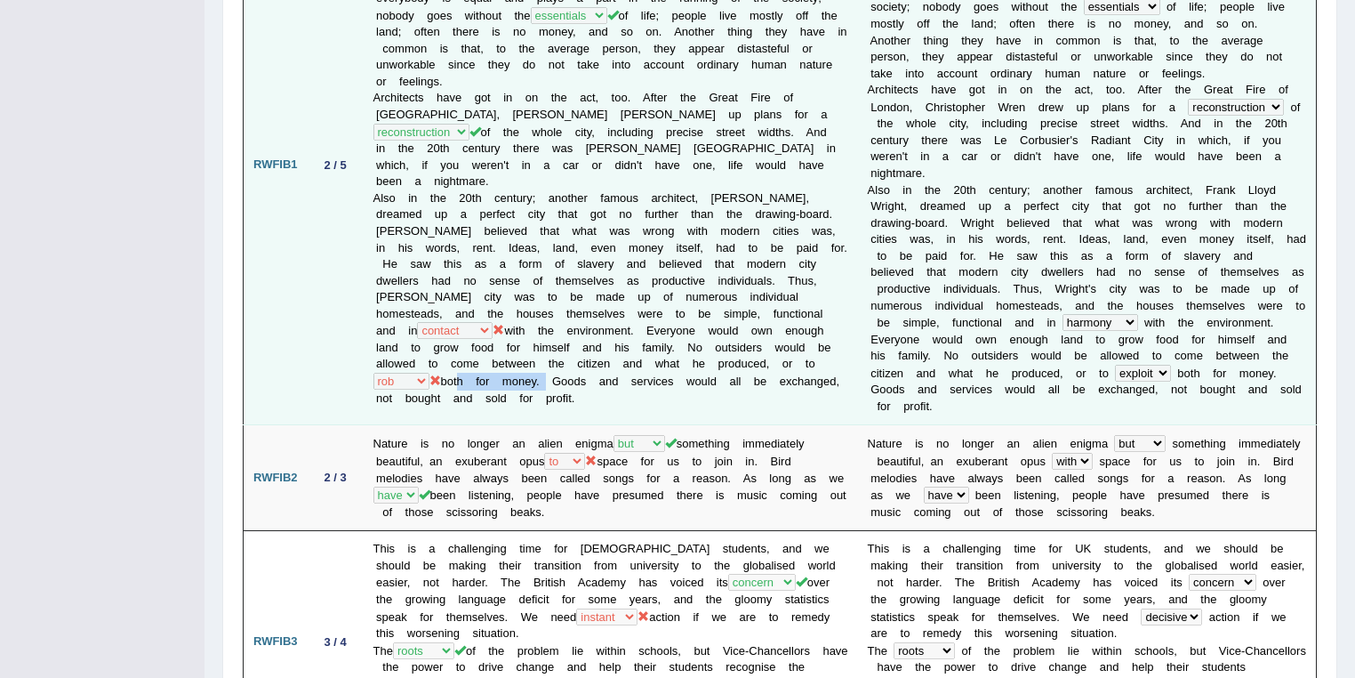
drag, startPoint x: 676, startPoint y: 363, endPoint x: 582, endPoint y: 365, distance: 93.4
click at [582, 365] on td "Many Utopias have been dreamed up through the ages. From Plato's Republic to Th…" at bounding box center [611, 165] width 494 height 520
drag, startPoint x: 613, startPoint y: 249, endPoint x: 685, endPoint y: 249, distance: 72.0
click at [685, 249] on td "Many Utopias have been dreamed up through the ages. From Plato's Republic to Th…" at bounding box center [611, 165] width 494 height 520
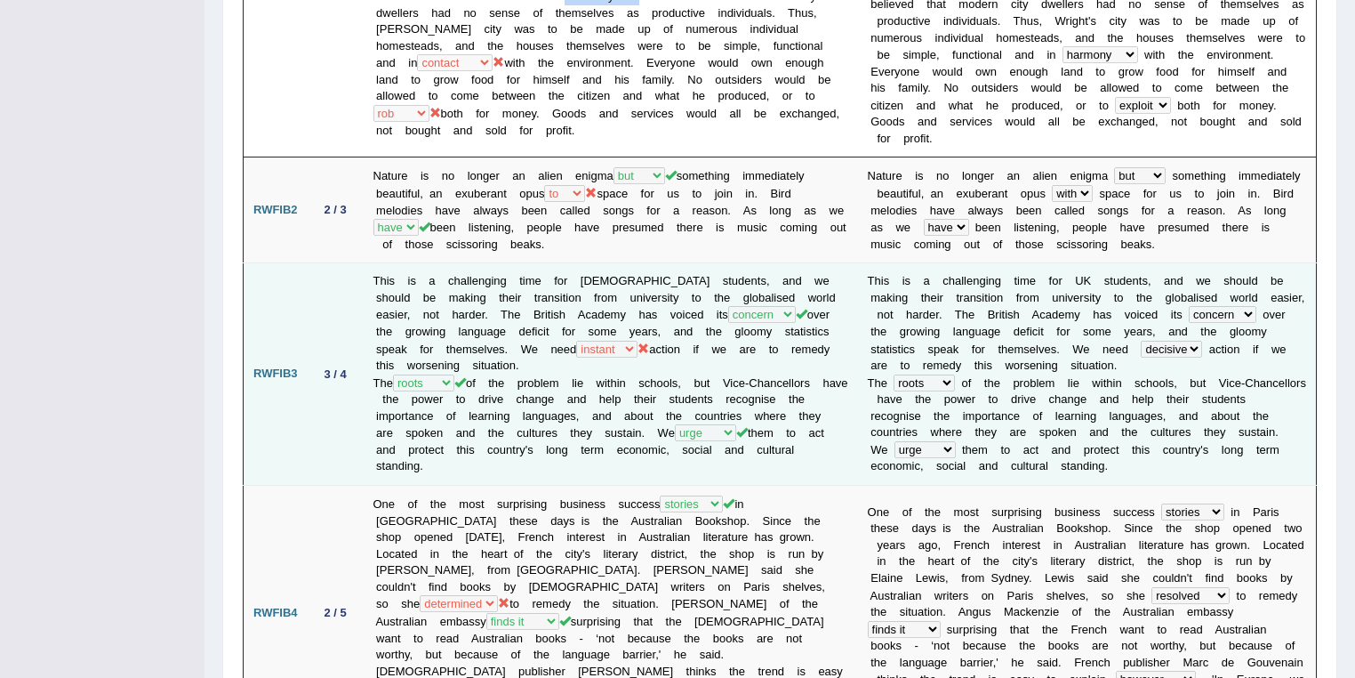
scroll to position [759, 0]
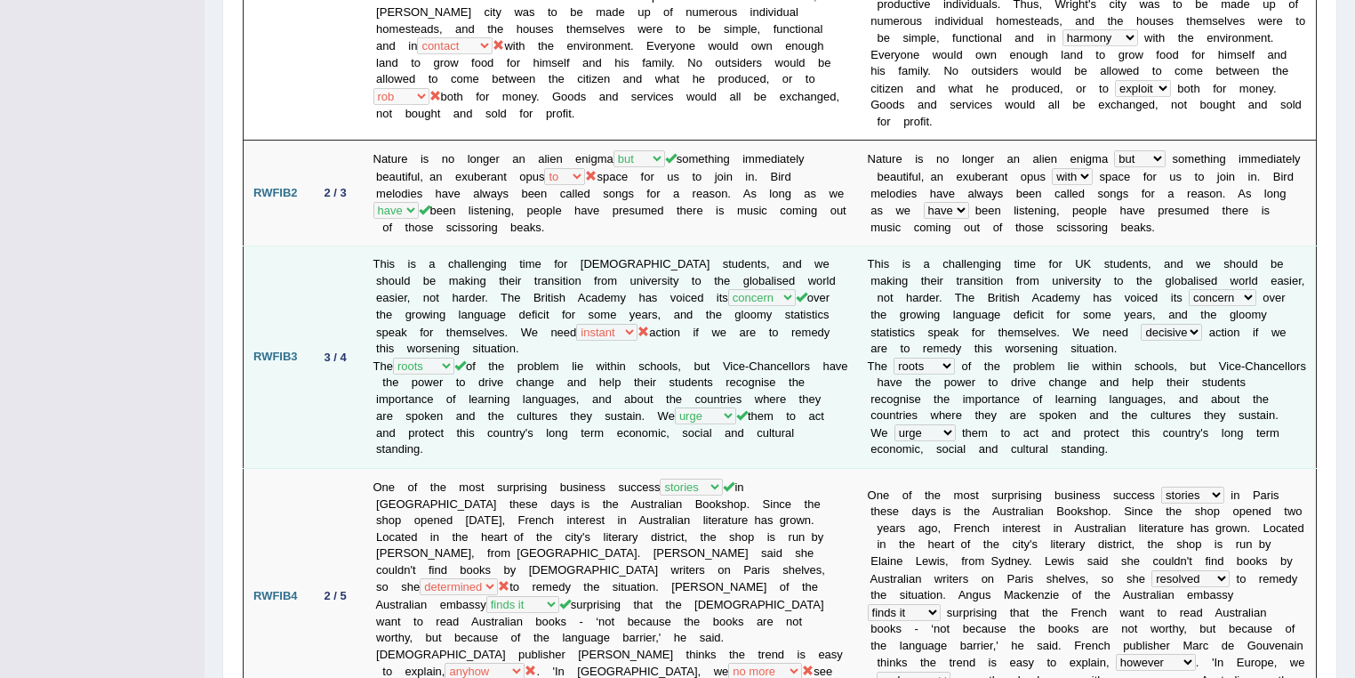
drag, startPoint x: 577, startPoint y: 320, endPoint x: 520, endPoint y: 306, distance: 58.7
click at [520, 306] on td "This is a challenging time for UK students, and we should be making their trans…" at bounding box center [611, 357] width 494 height 222
drag, startPoint x: 590, startPoint y: 400, endPoint x: 641, endPoint y: 423, distance: 55.7
click at [641, 423] on td "This is a challenging time for UK students, and we should be making their trans…" at bounding box center [611, 357] width 494 height 222
click at [638, 427] on td "This is a challenging time for UK students, and we should be making their trans…" at bounding box center [611, 357] width 494 height 222
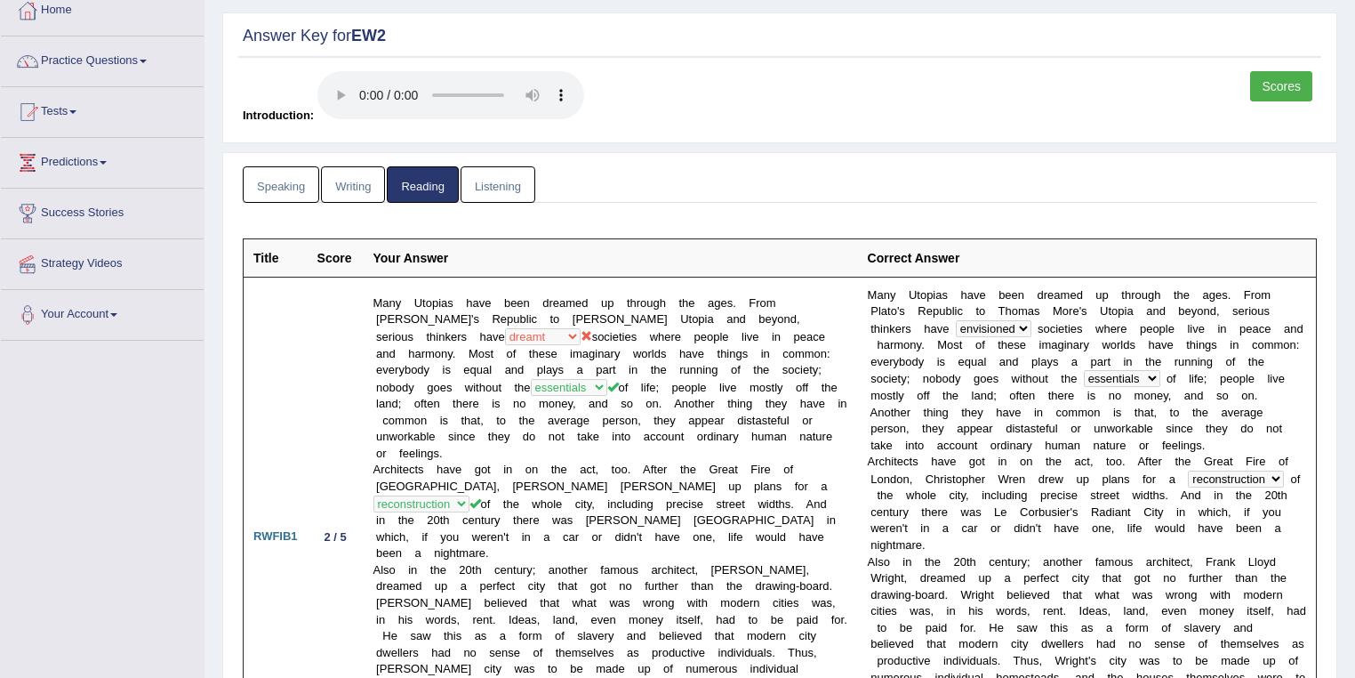
scroll to position [0, 0]
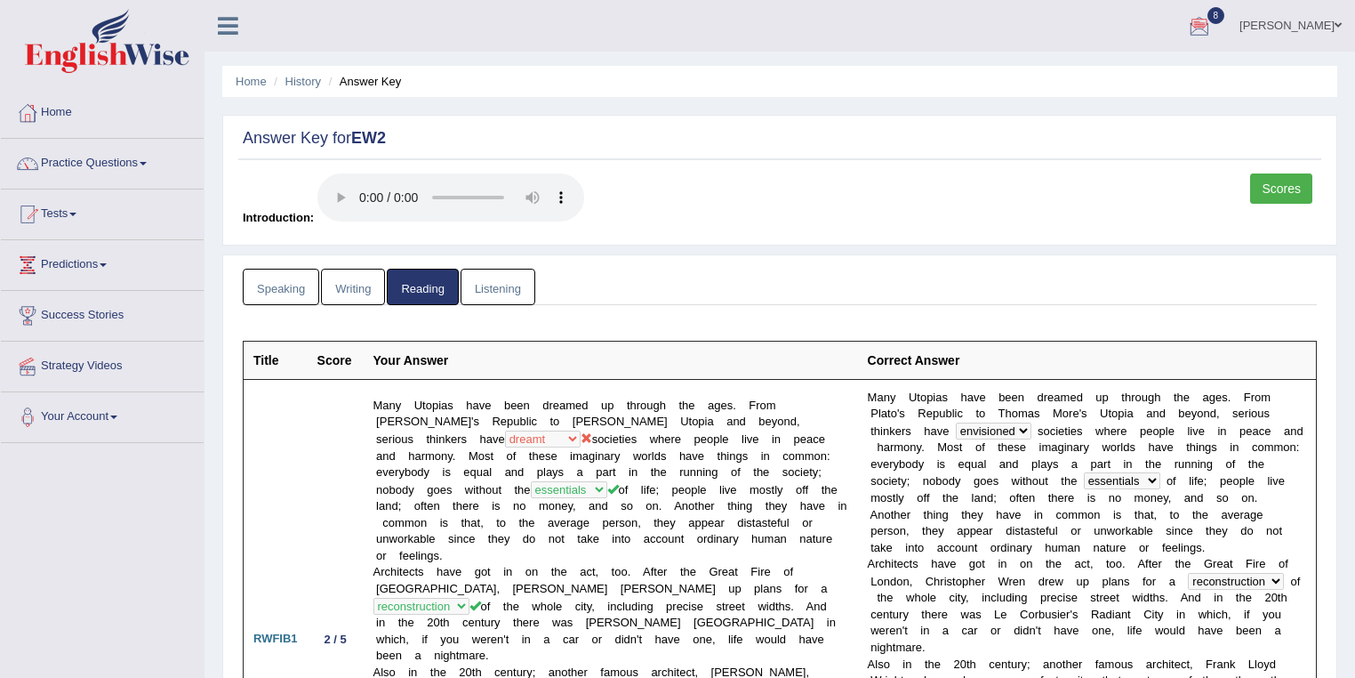
click at [1336, 21] on span at bounding box center [1338, 26] width 7 height 12
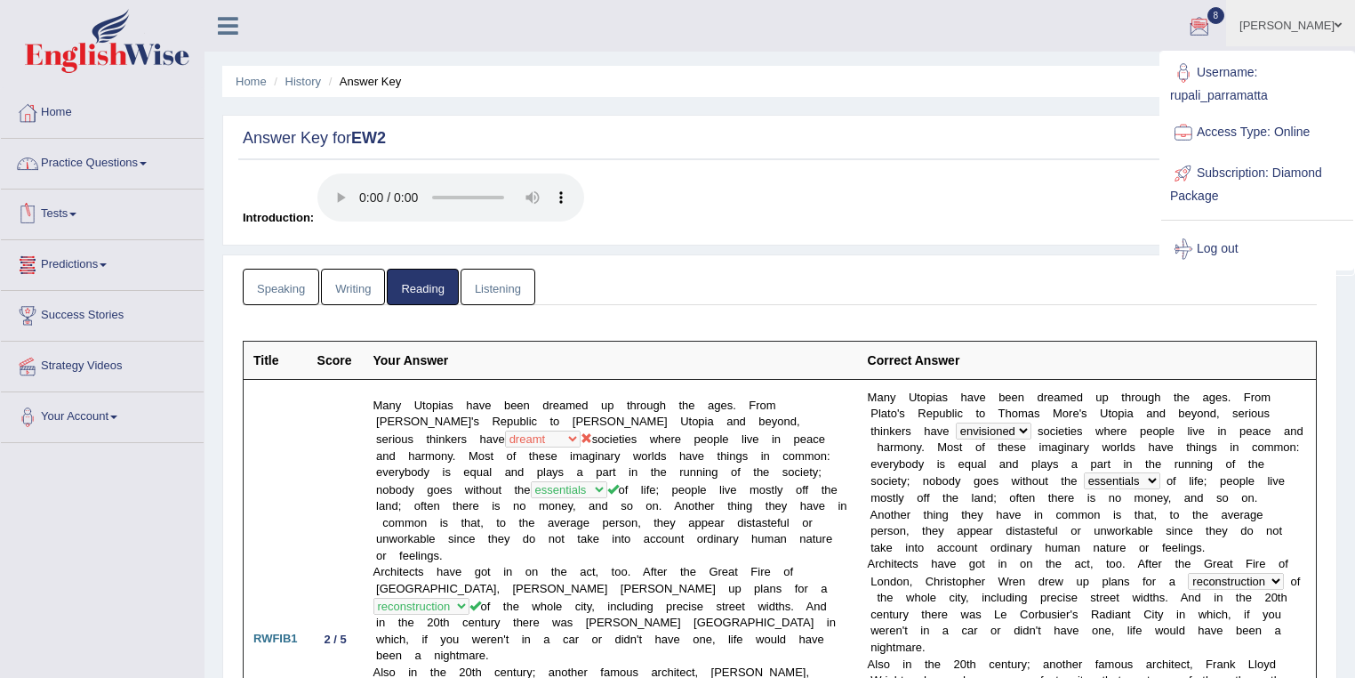
click at [83, 172] on link "Practice Questions" at bounding box center [102, 161] width 203 height 44
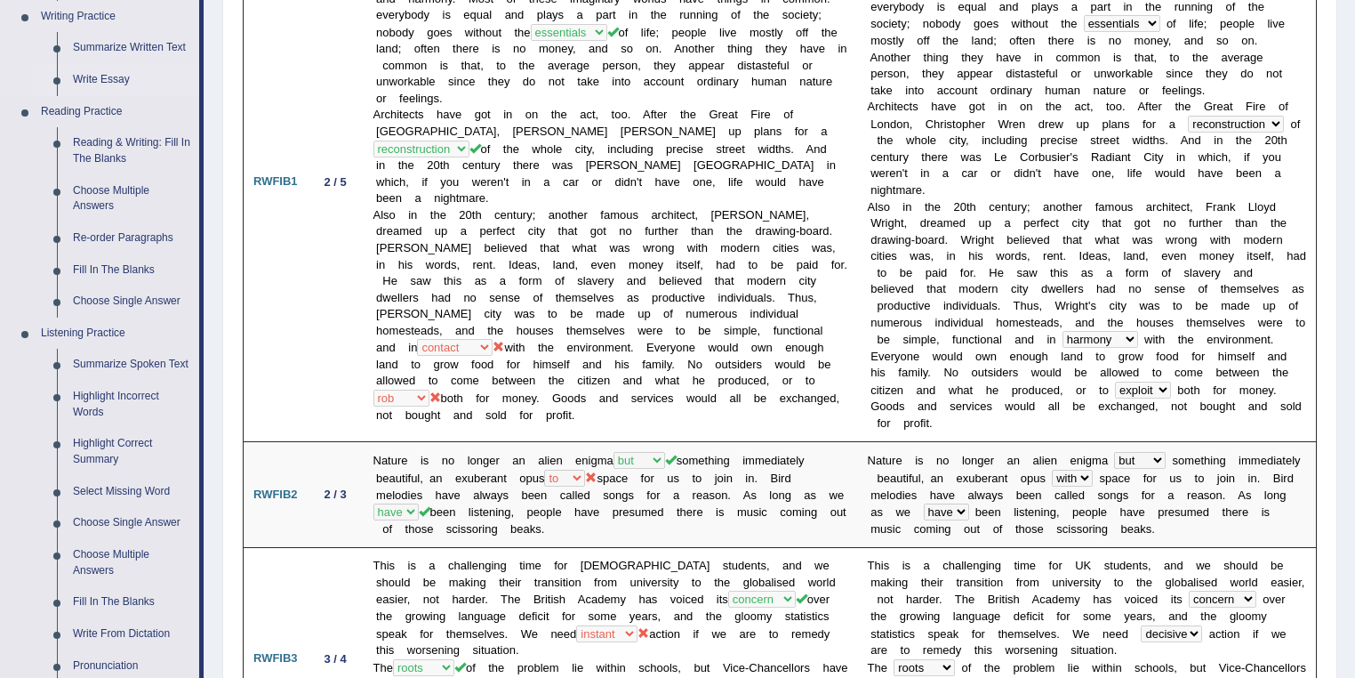
scroll to position [474, 0]
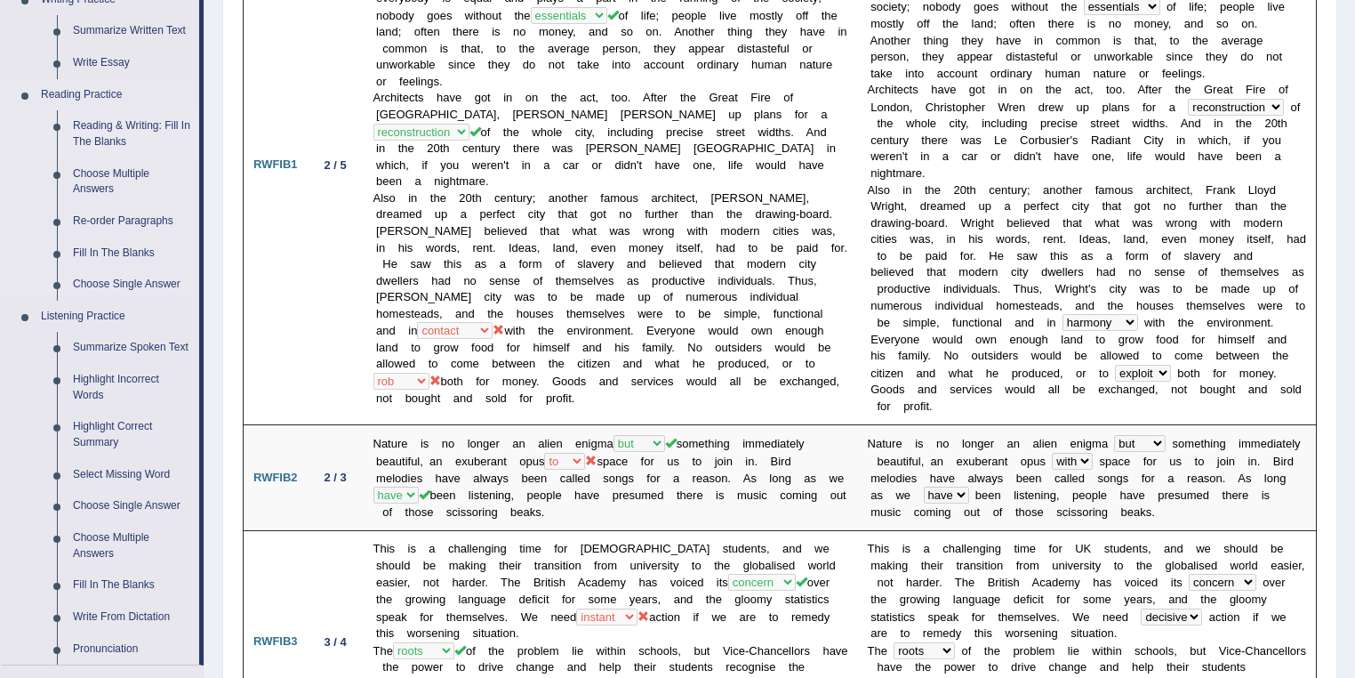
click at [121, 132] on link "Reading & Writing: Fill In The Blanks" at bounding box center [132, 133] width 134 height 47
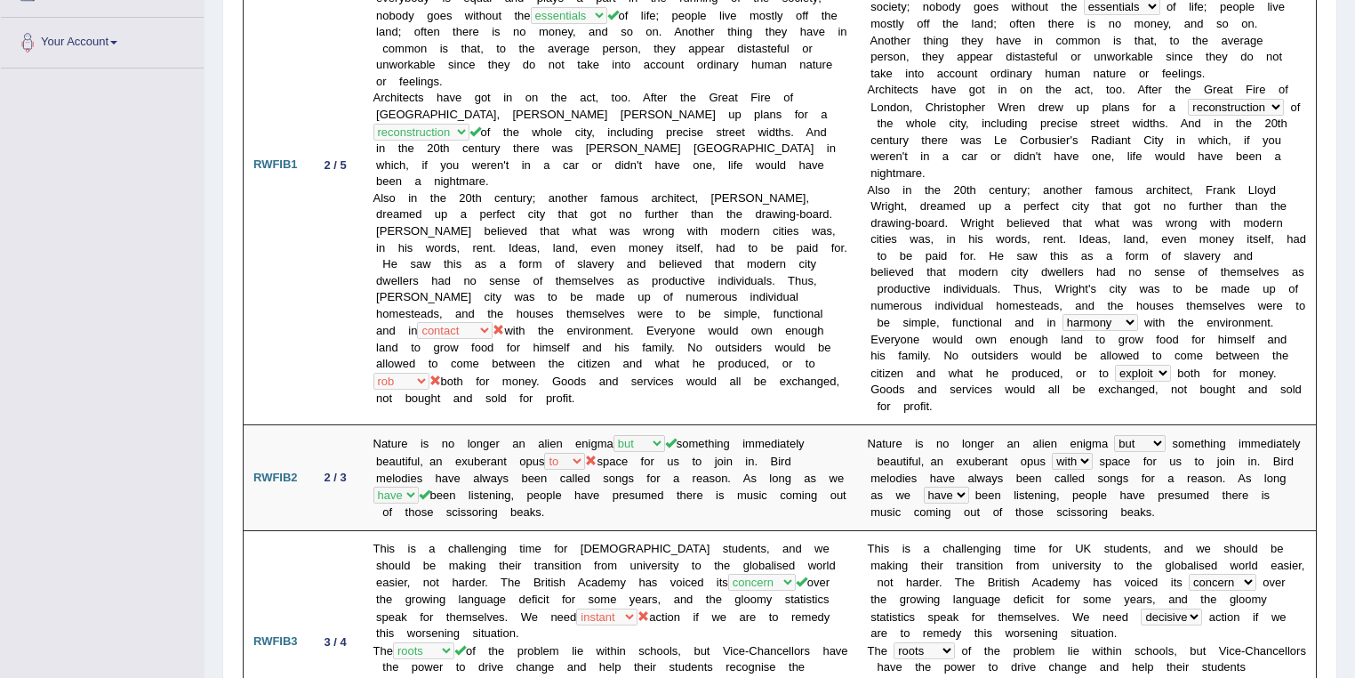
scroll to position [256, 0]
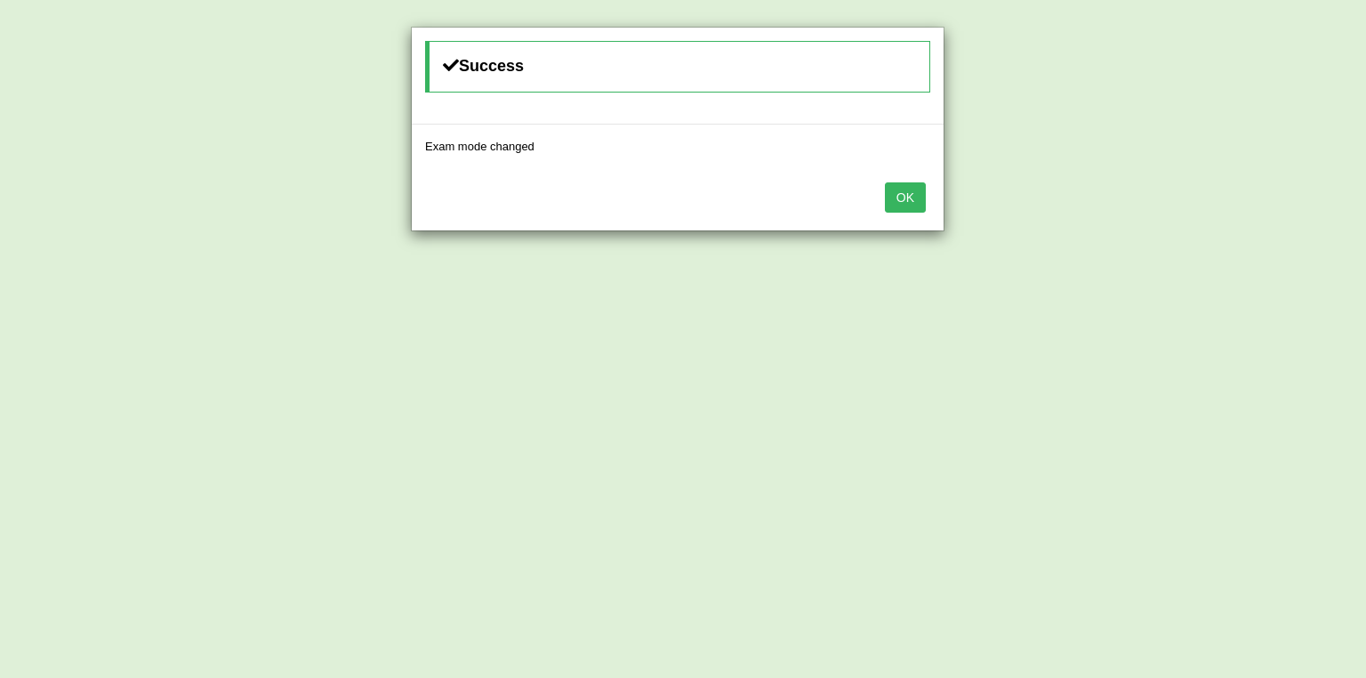
click at [895, 198] on button "OK" at bounding box center [905, 197] width 41 height 30
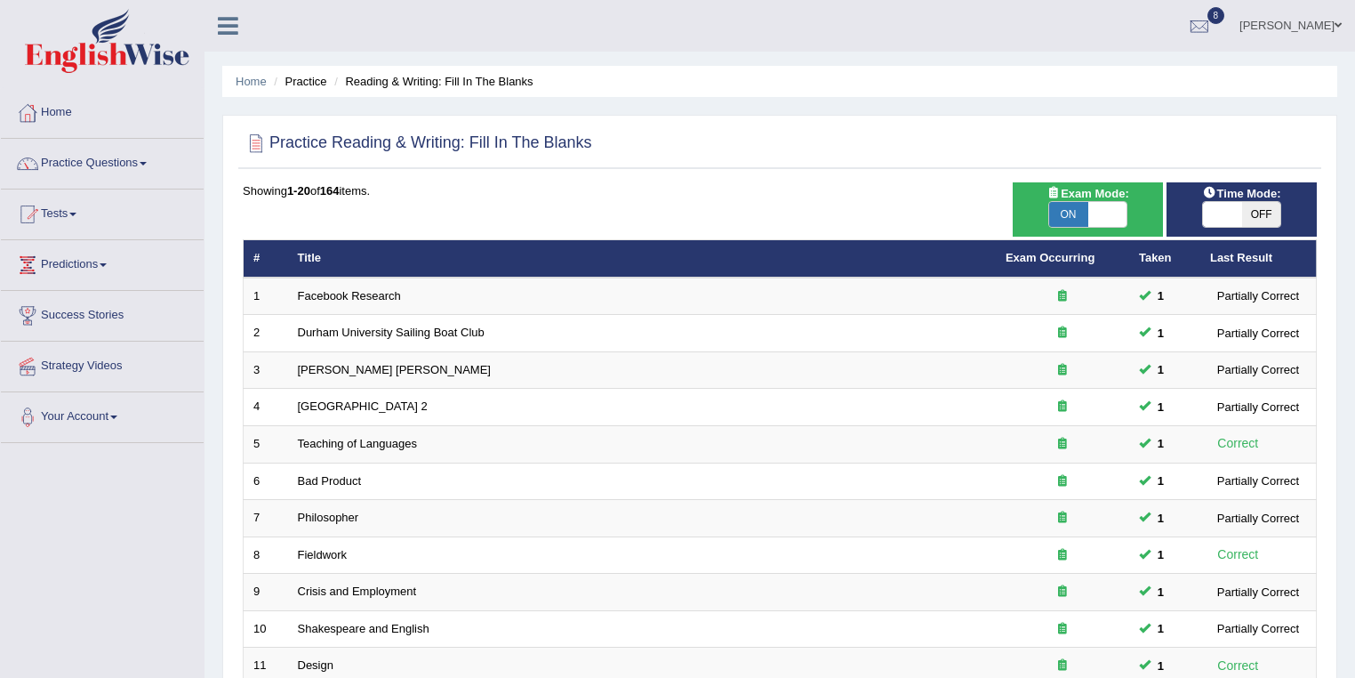
click at [1249, 214] on span "OFF" at bounding box center [1261, 214] width 39 height 25
checkbox input "true"
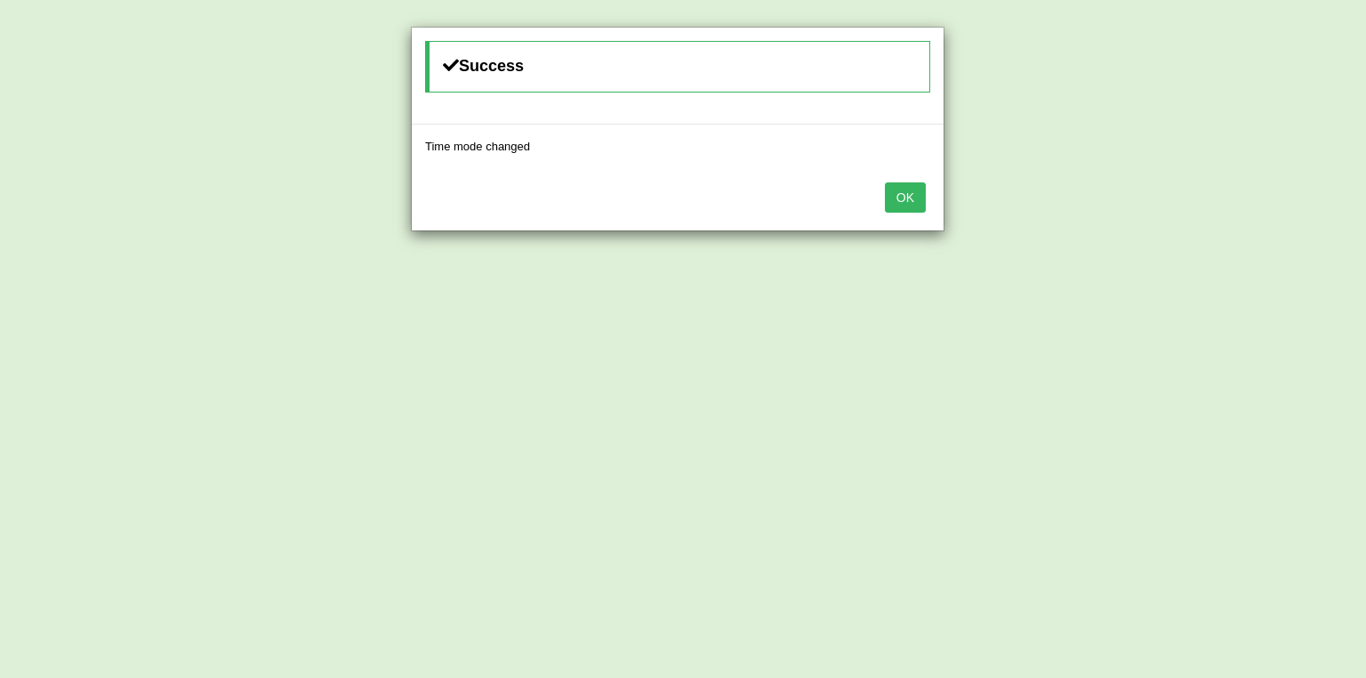
click at [907, 196] on button "OK" at bounding box center [905, 197] width 41 height 30
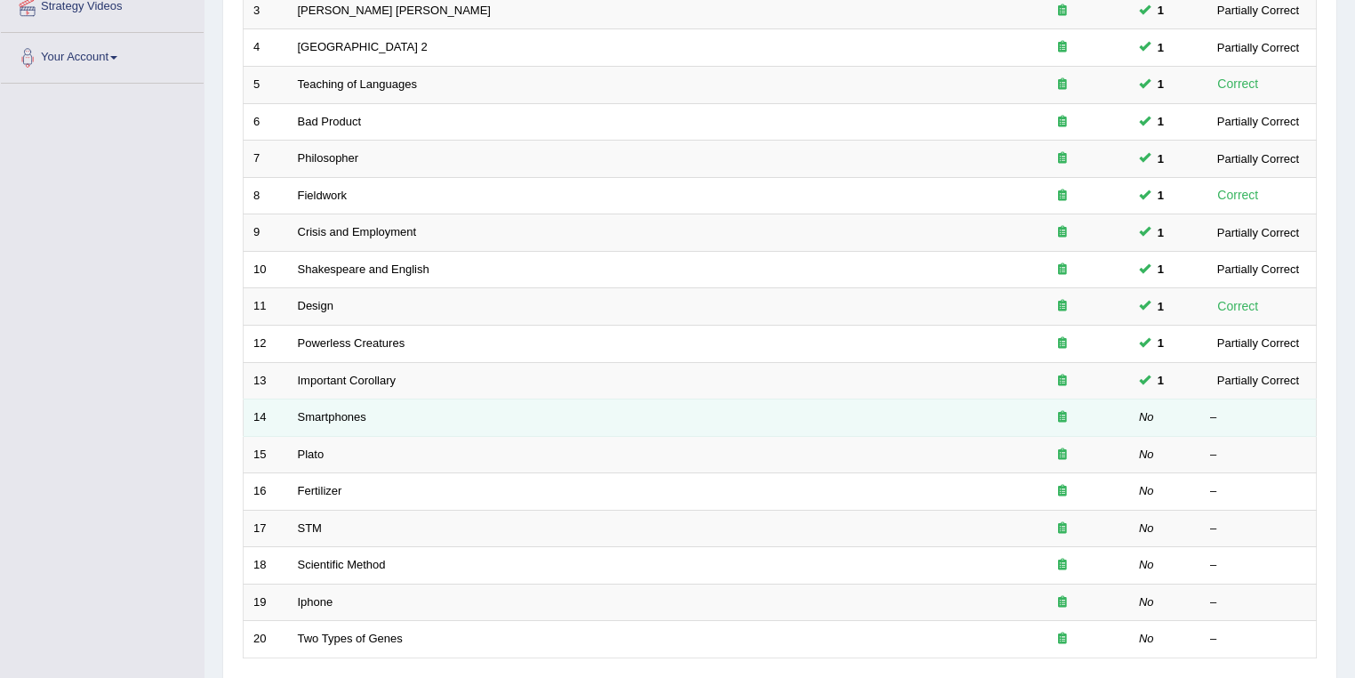
scroll to position [494, 0]
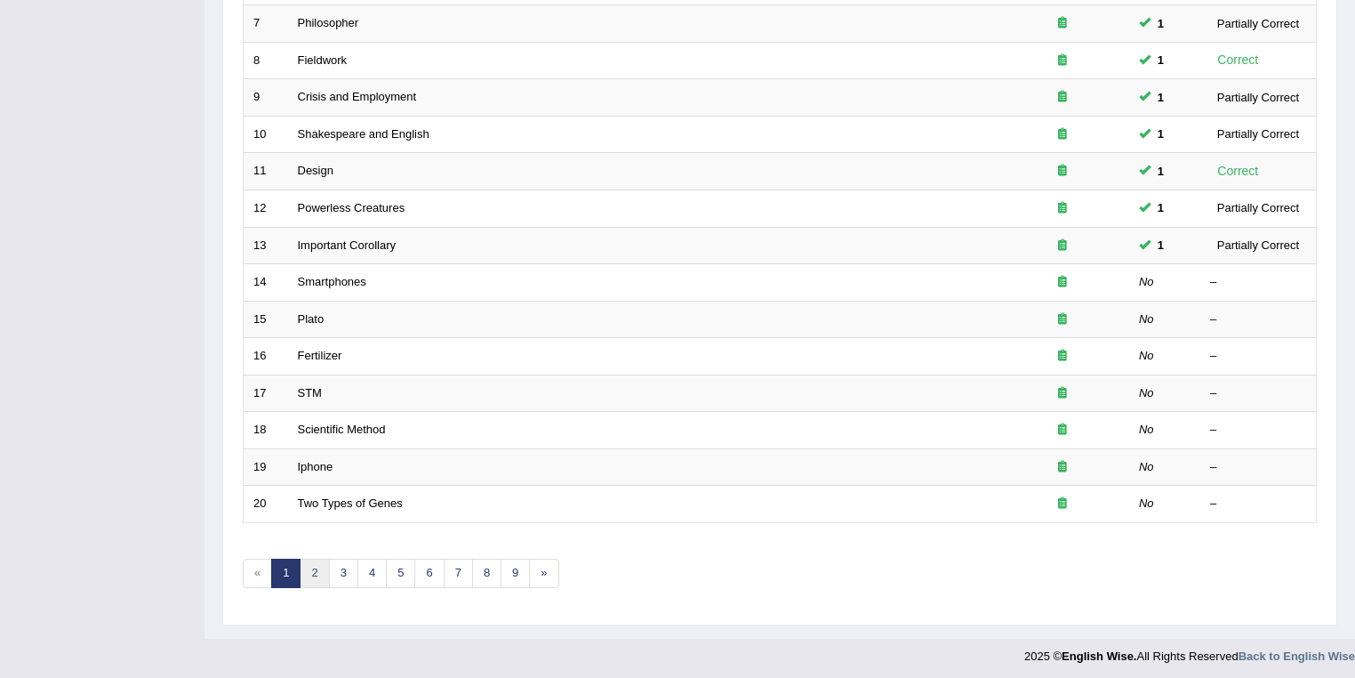
click at [311, 565] on link "2" at bounding box center [314, 572] width 29 height 29
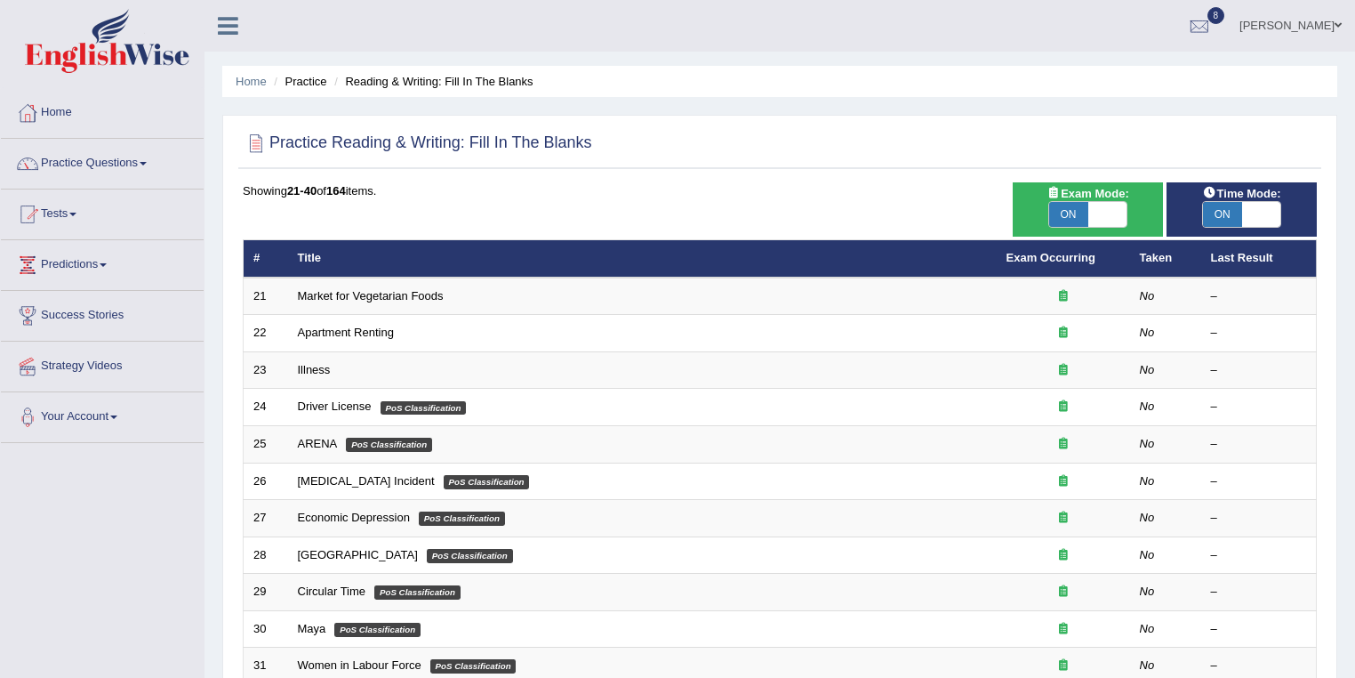
click at [1290, 32] on link "[PERSON_NAME]" at bounding box center [1290, 23] width 129 height 46
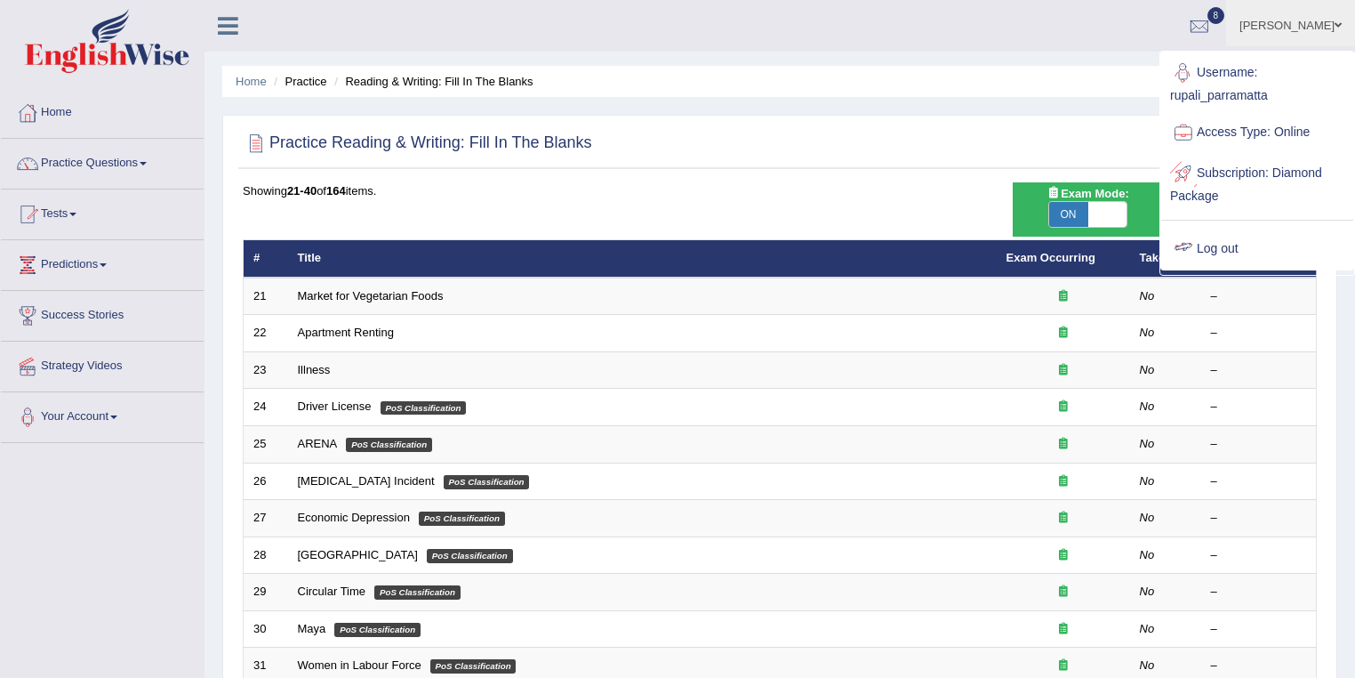
click at [1245, 249] on link "Log out" at bounding box center [1257, 249] width 192 height 41
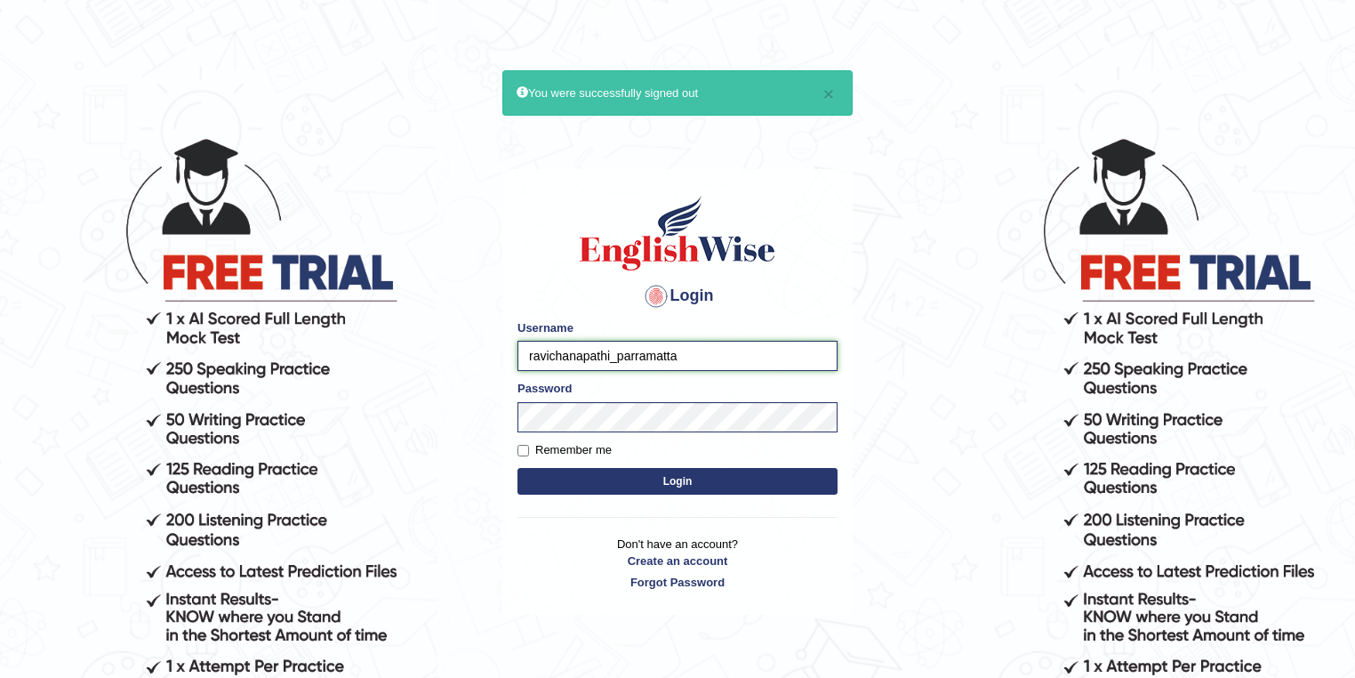
click at [565, 356] on input "ravichanapathi_parramatta" at bounding box center [678, 356] width 320 height 30
drag, startPoint x: 608, startPoint y: 356, endPoint x: 519, endPoint y: 353, distance: 89.0
click at [519, 353] on input "ravichanapathi_parramatta" at bounding box center [678, 356] width 320 height 30
type input "rupali_parramatta"
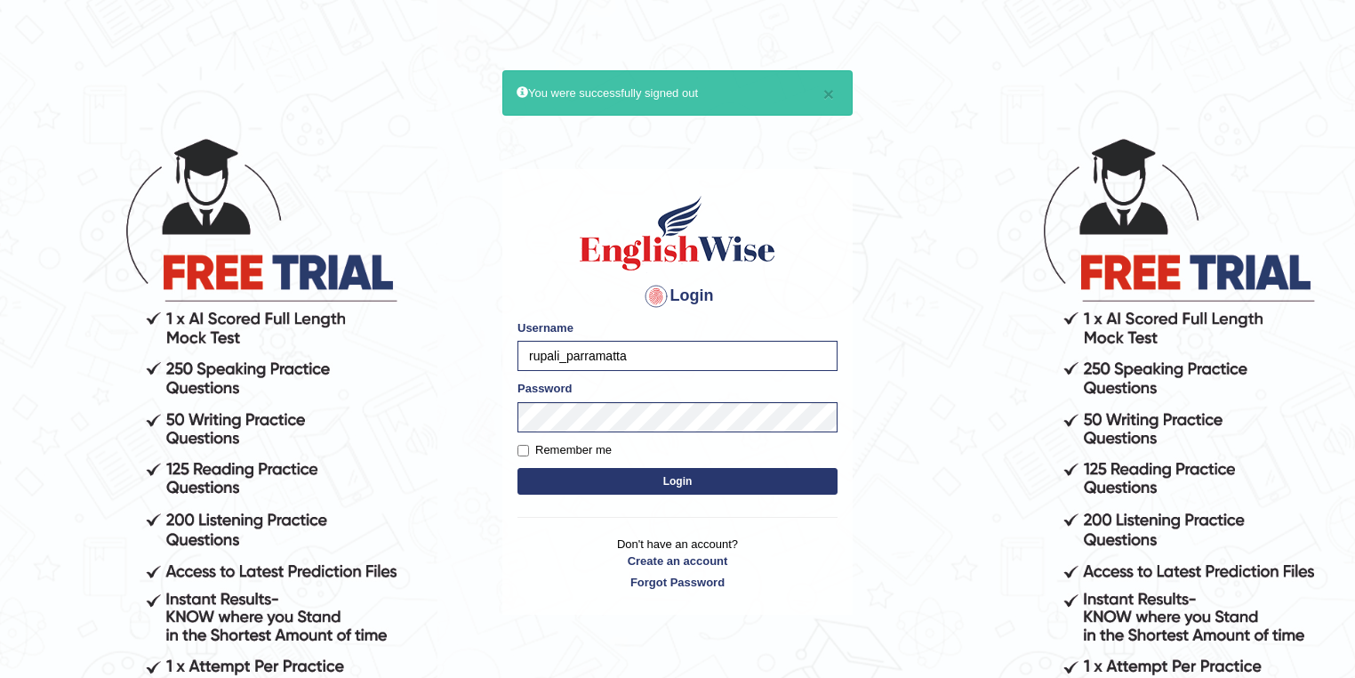
click at [741, 481] on button "Login" at bounding box center [678, 481] width 320 height 27
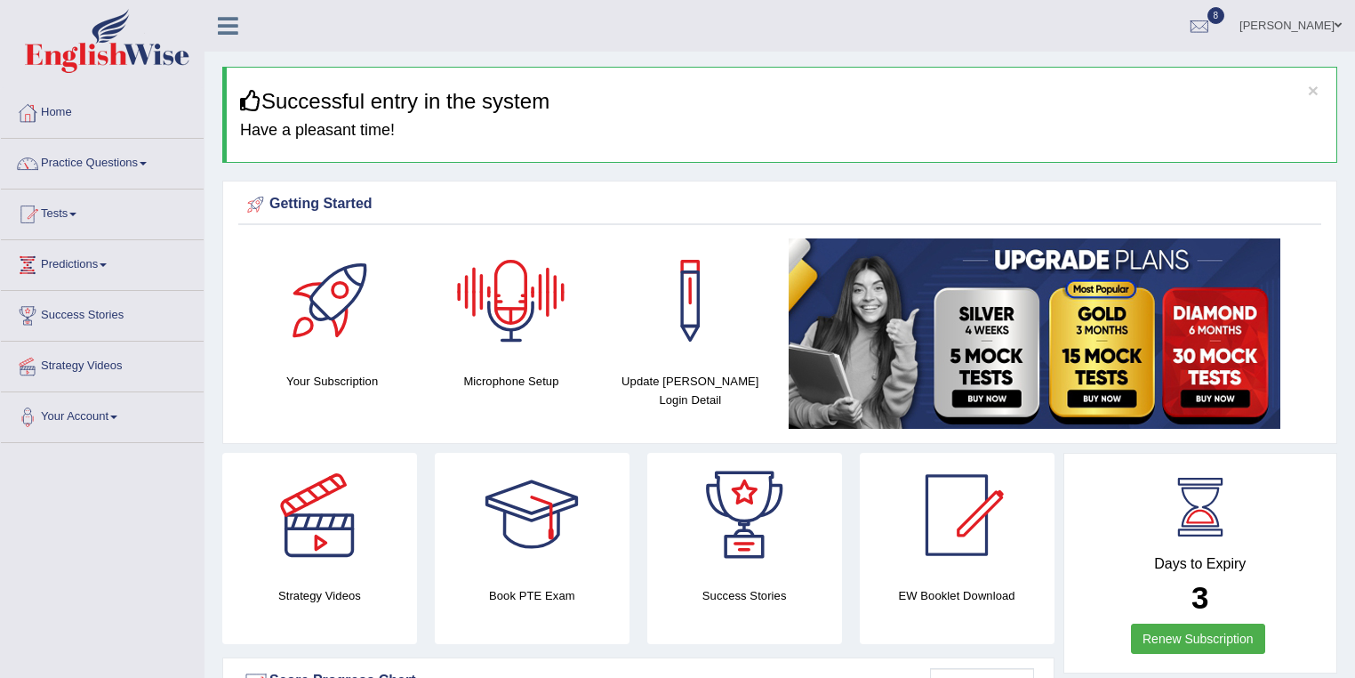
click at [1319, 23] on link "Rupali Mehra" at bounding box center [1290, 23] width 129 height 46
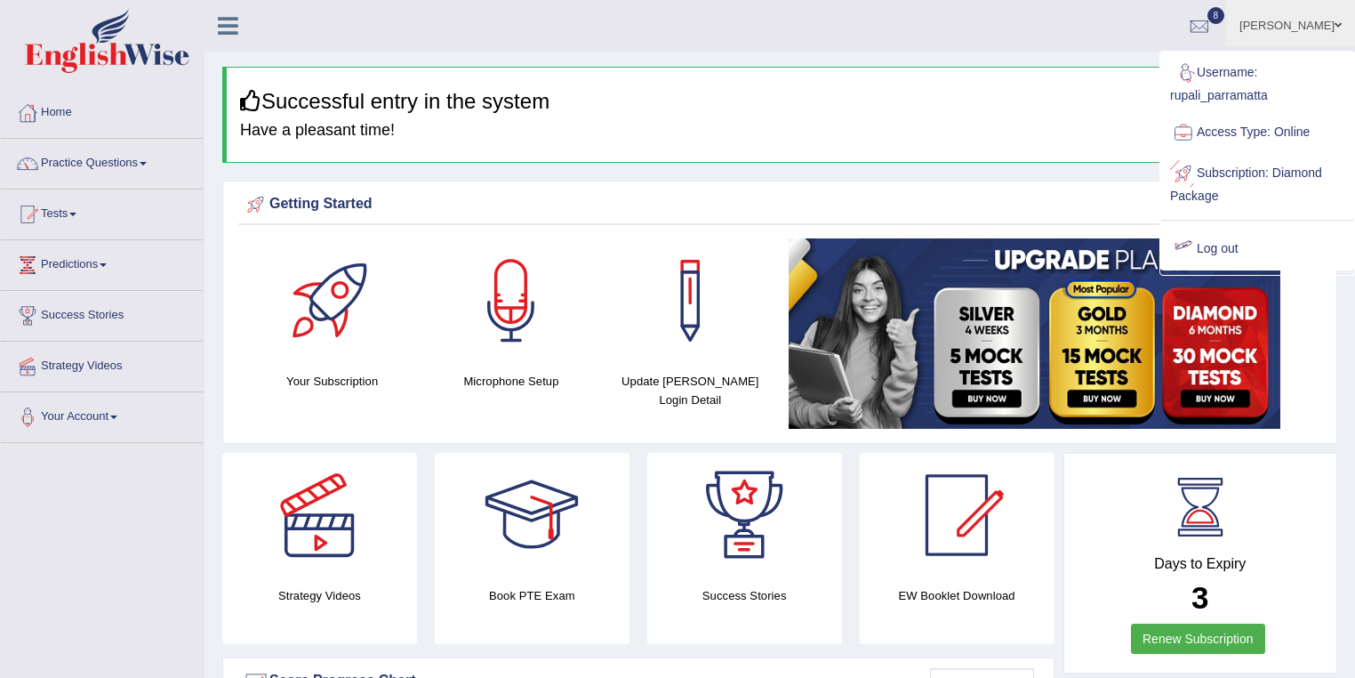
click at [1217, 244] on link "Log out" at bounding box center [1257, 249] width 192 height 41
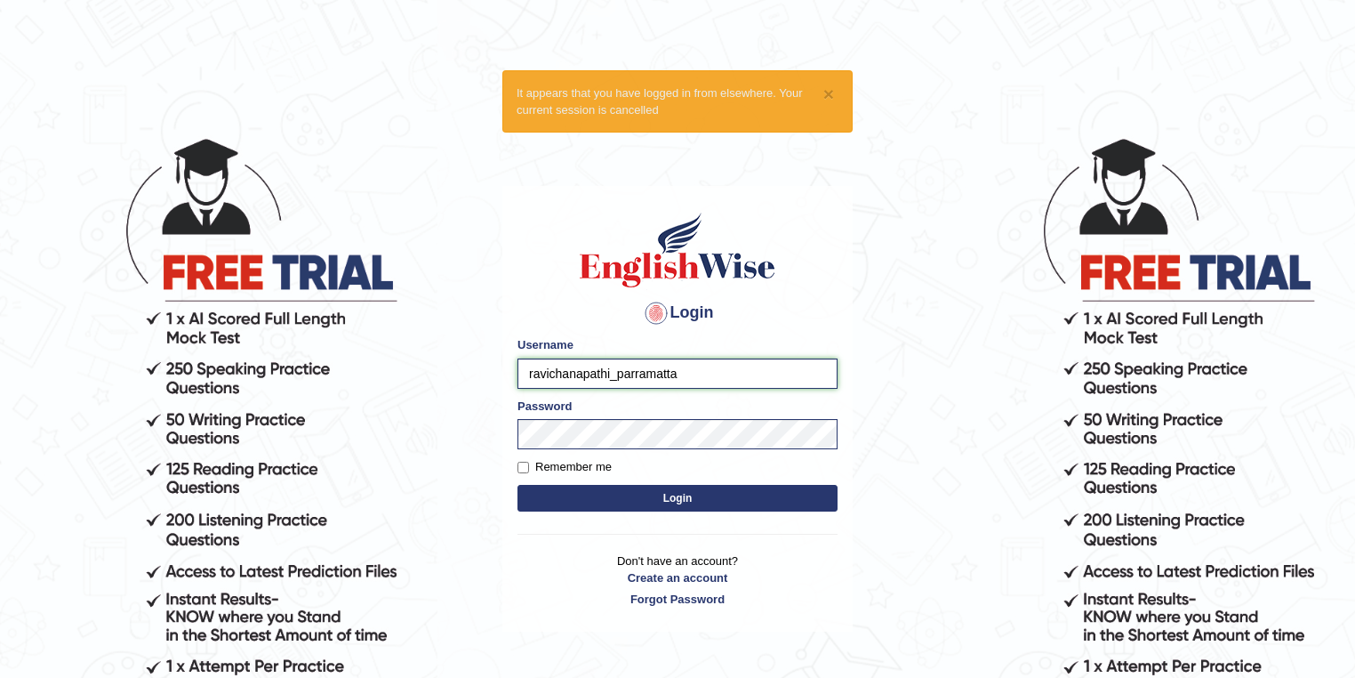
drag, startPoint x: 609, startPoint y: 372, endPoint x: 494, endPoint y: 370, distance: 114.7
click at [494, 370] on body "× It appears that you have logged in from elsewhere. Your current session is ca…" at bounding box center [677, 407] width 1355 height 678
type input "sarugurung_parramatta"
click at [672, 492] on button "Login" at bounding box center [678, 498] width 320 height 27
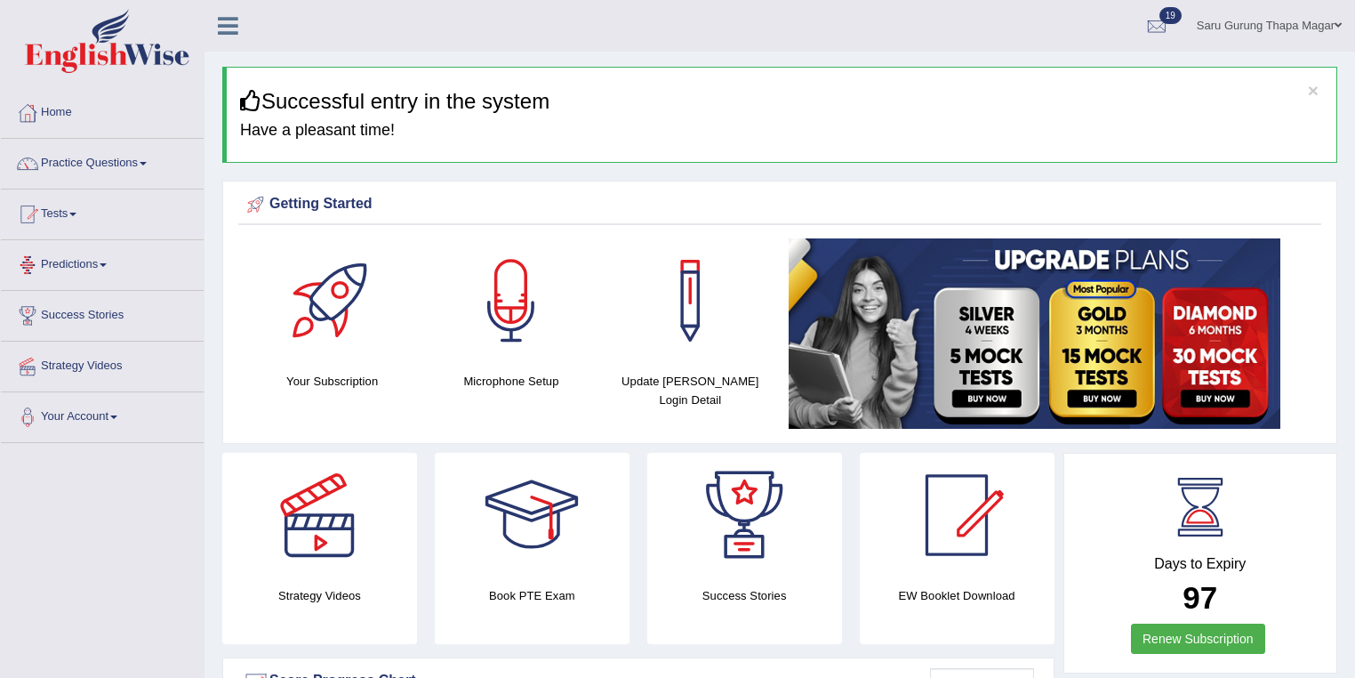
click at [84, 210] on link "Tests" at bounding box center [102, 211] width 203 height 44
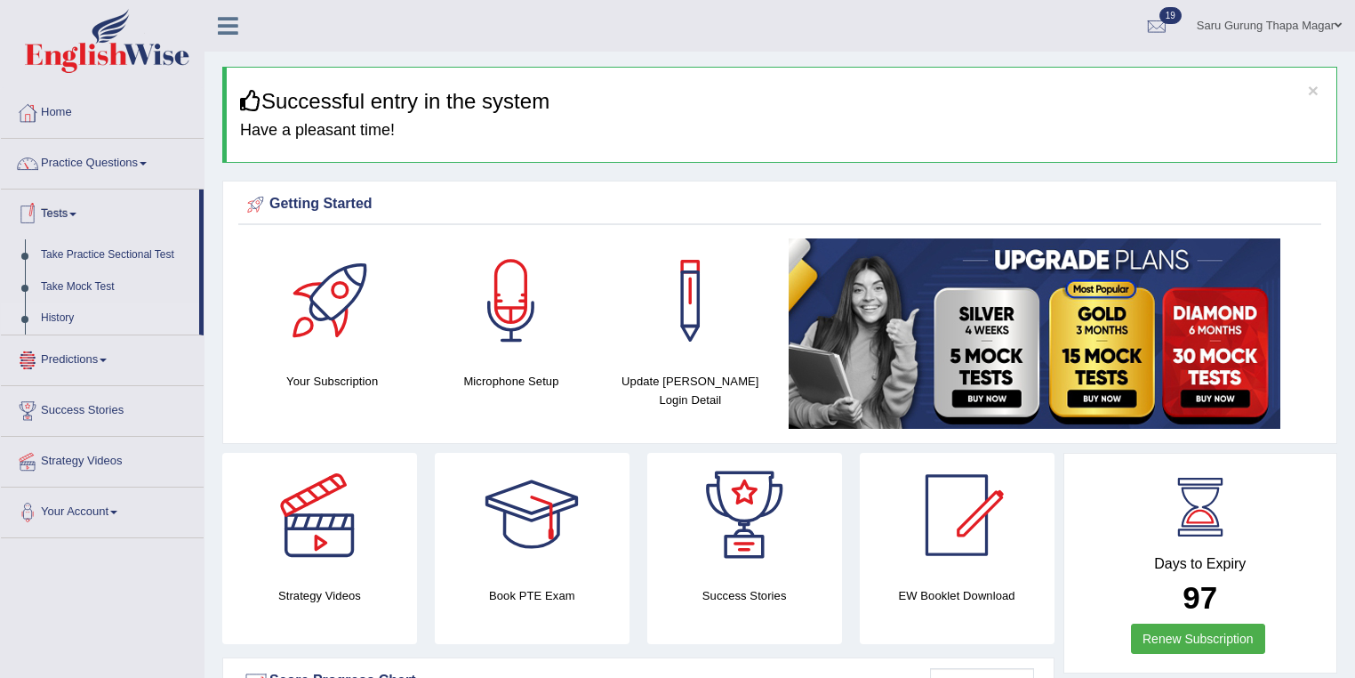
click at [64, 324] on link "History" at bounding box center [116, 318] width 166 height 32
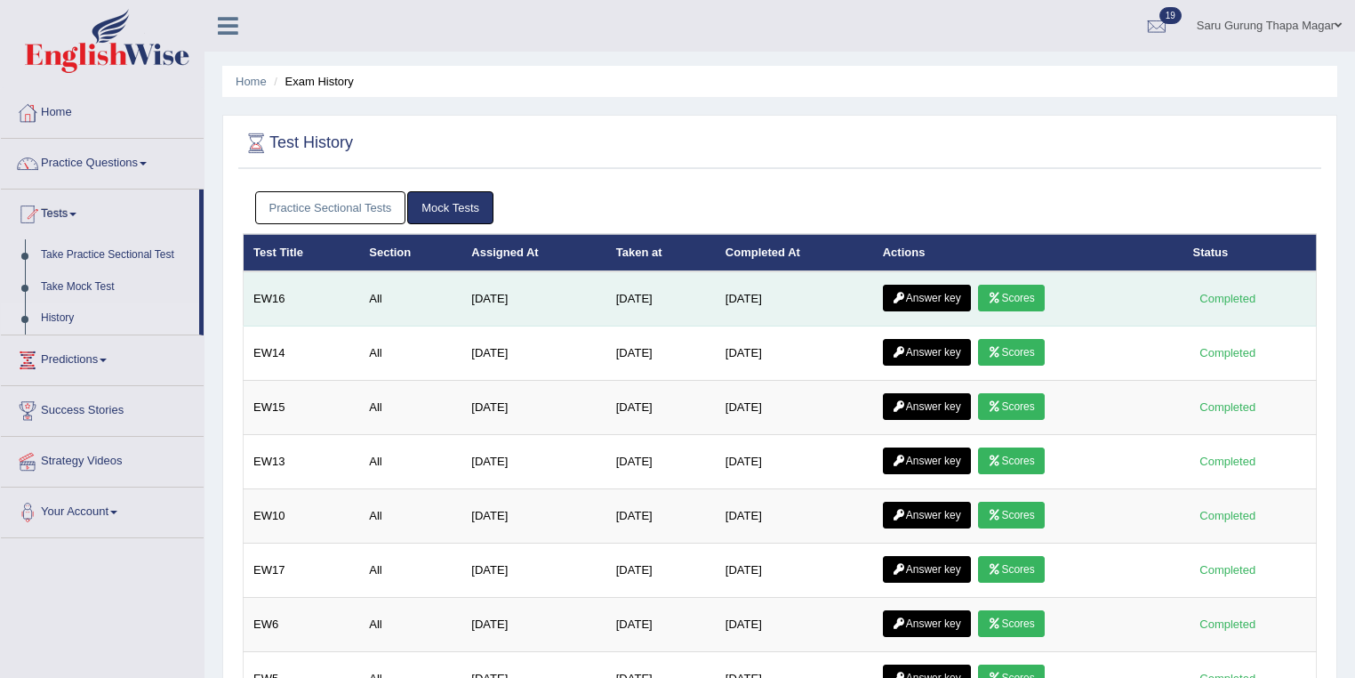
click at [1033, 297] on link "Scores" at bounding box center [1011, 298] width 66 height 27
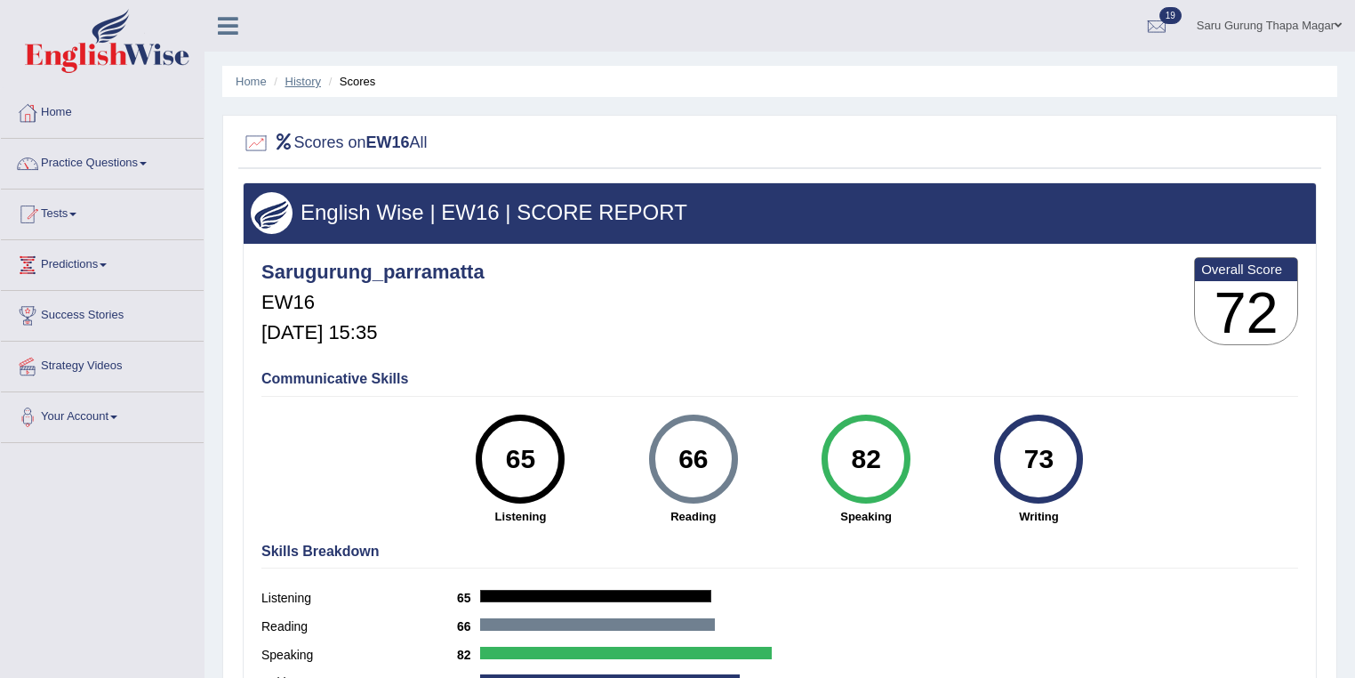
click at [295, 82] on link "History" at bounding box center [303, 81] width 36 height 13
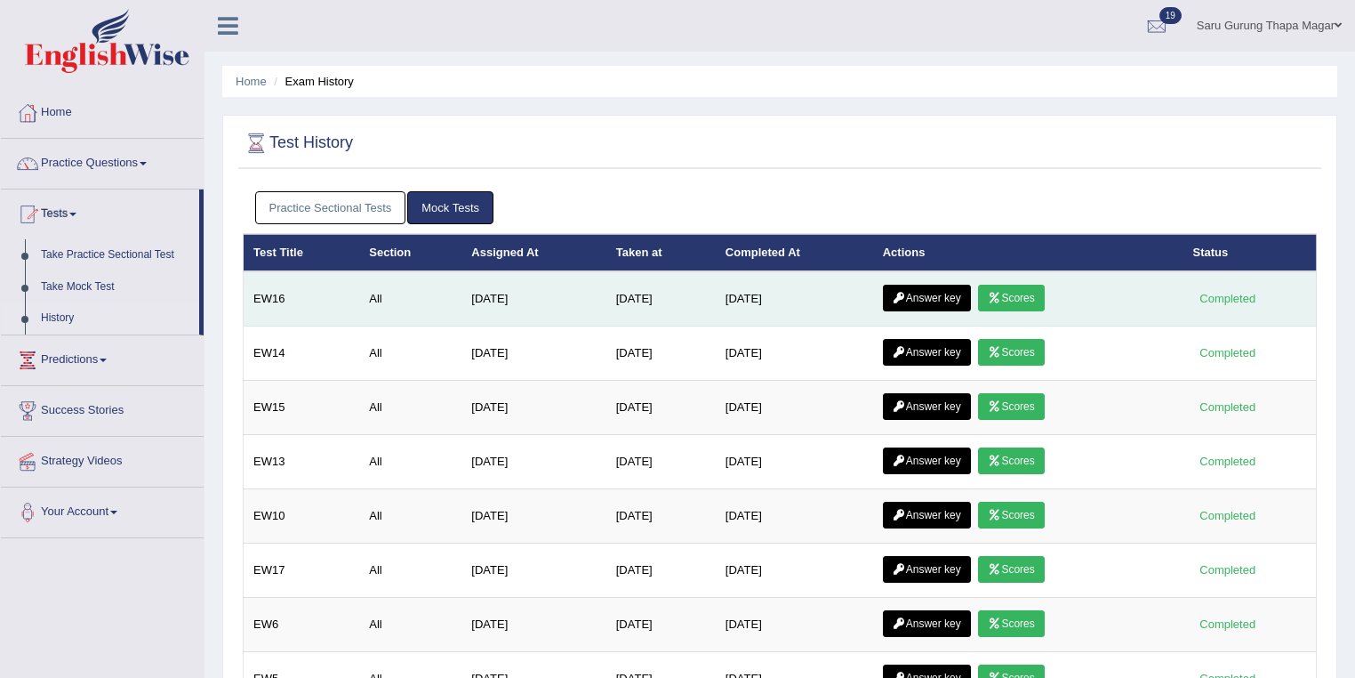
click at [946, 291] on link "Answer key" at bounding box center [927, 298] width 88 height 27
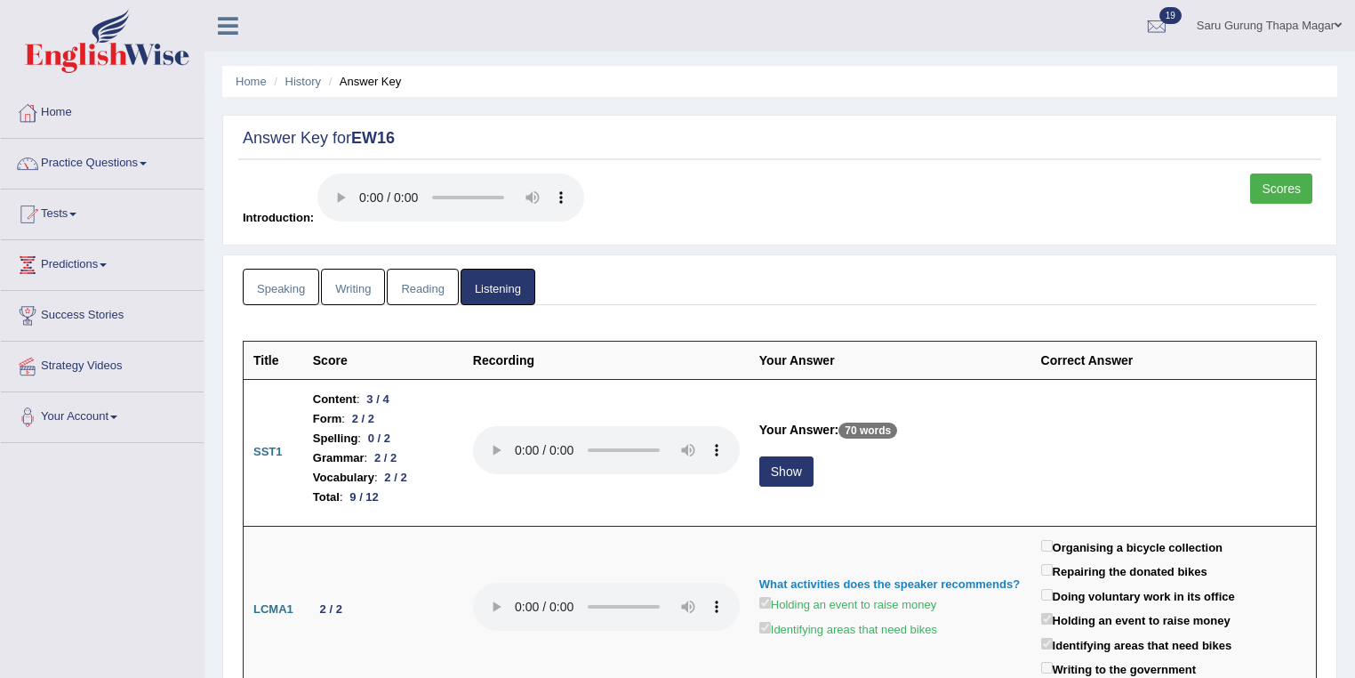
click at [376, 285] on link "Writing" at bounding box center [353, 287] width 64 height 36
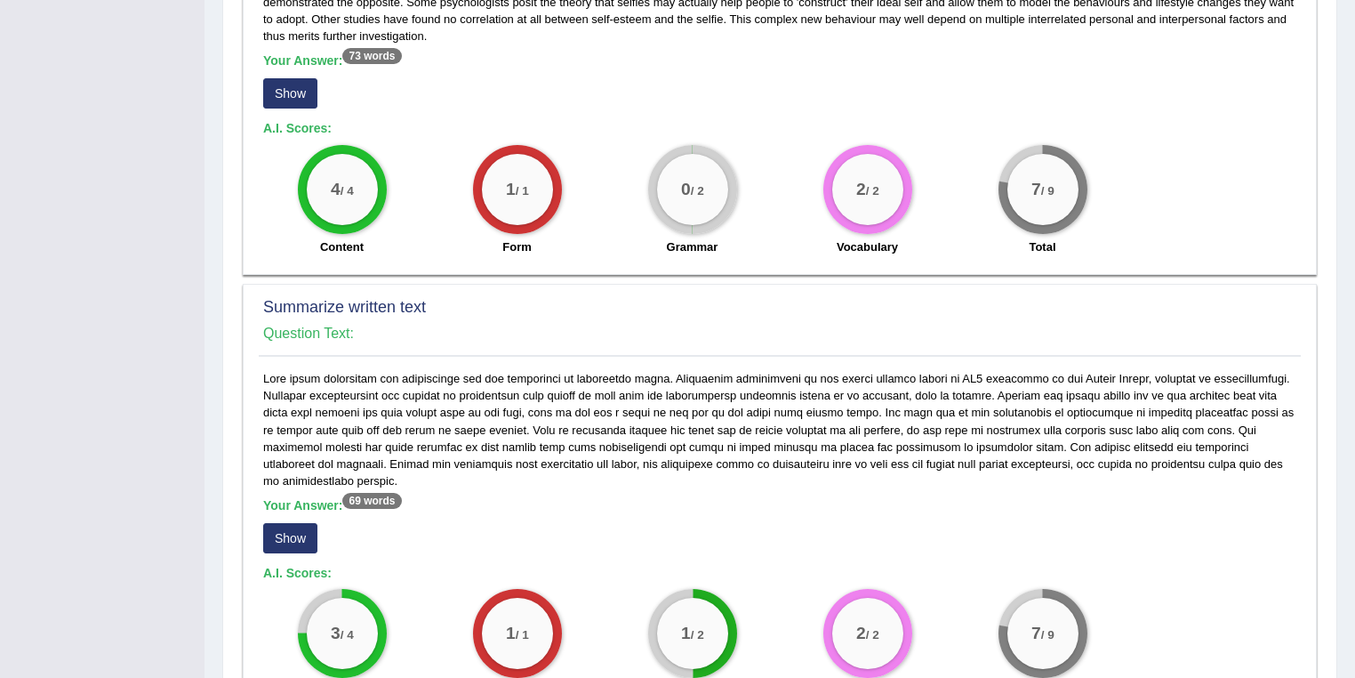
scroll to position [1129, 0]
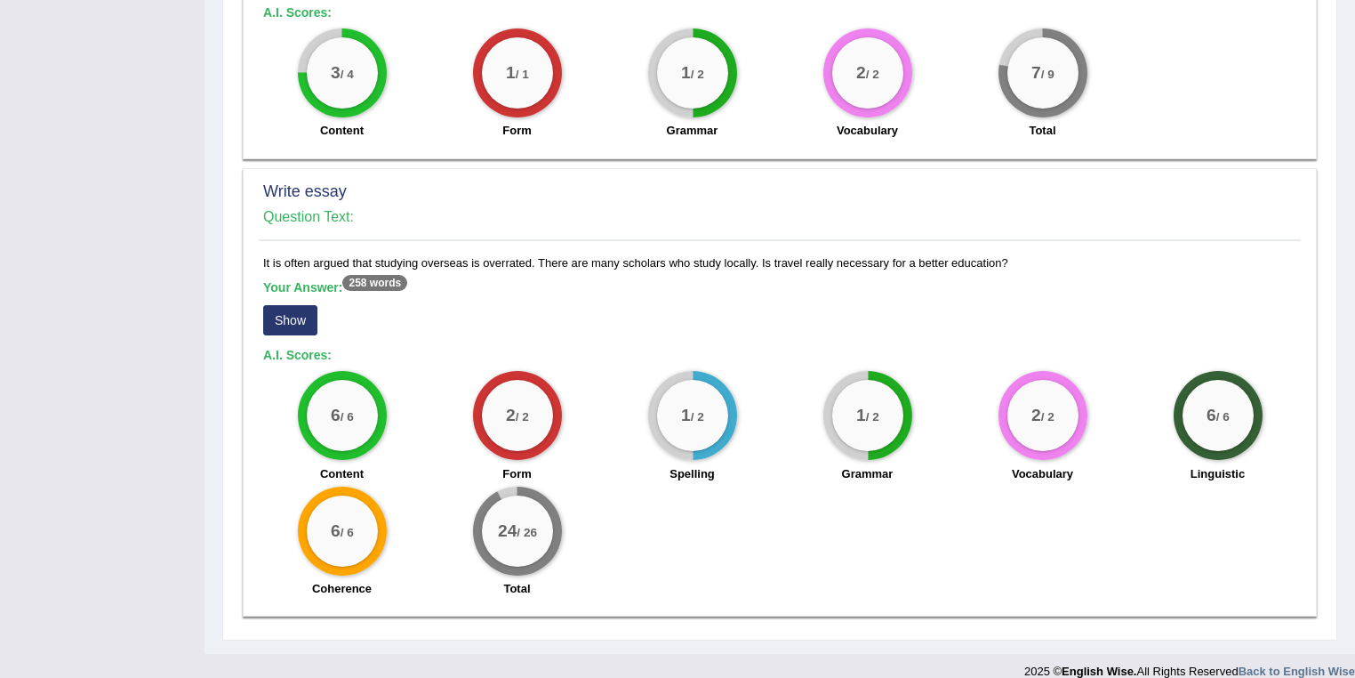
click at [306, 305] on button "Show" at bounding box center [290, 320] width 54 height 30
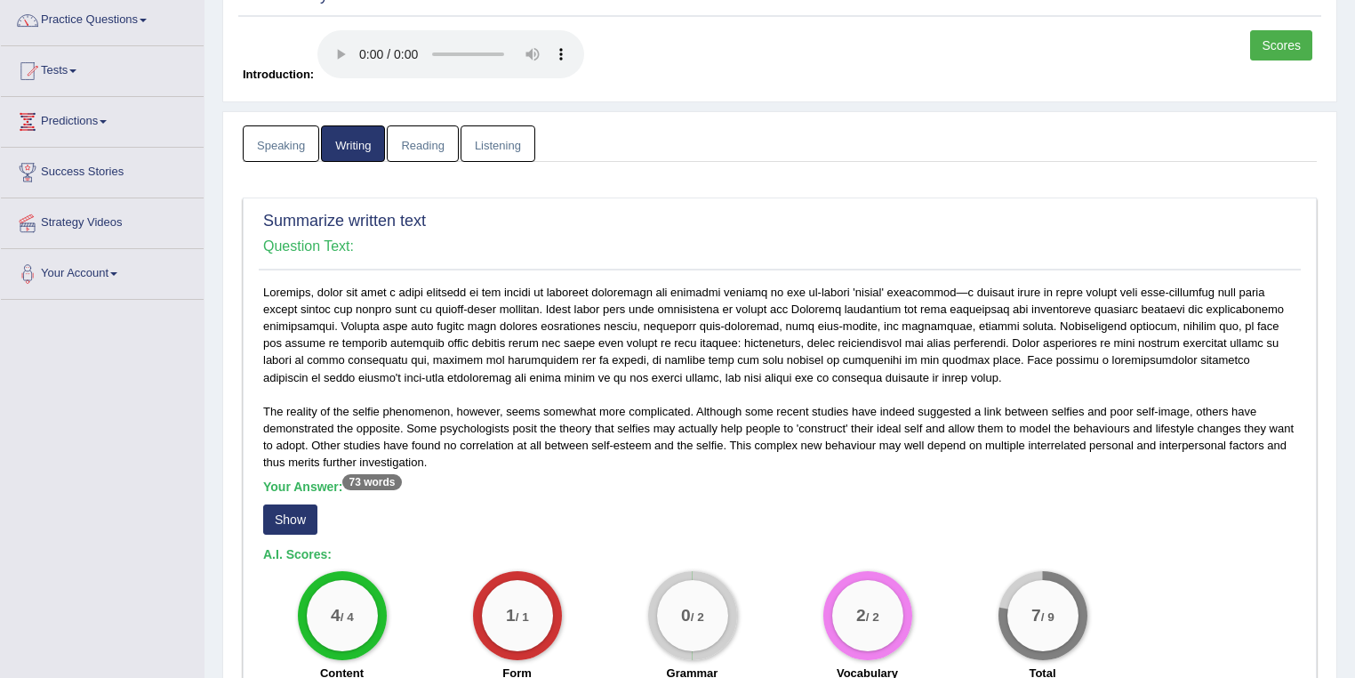
scroll to position [220, 0]
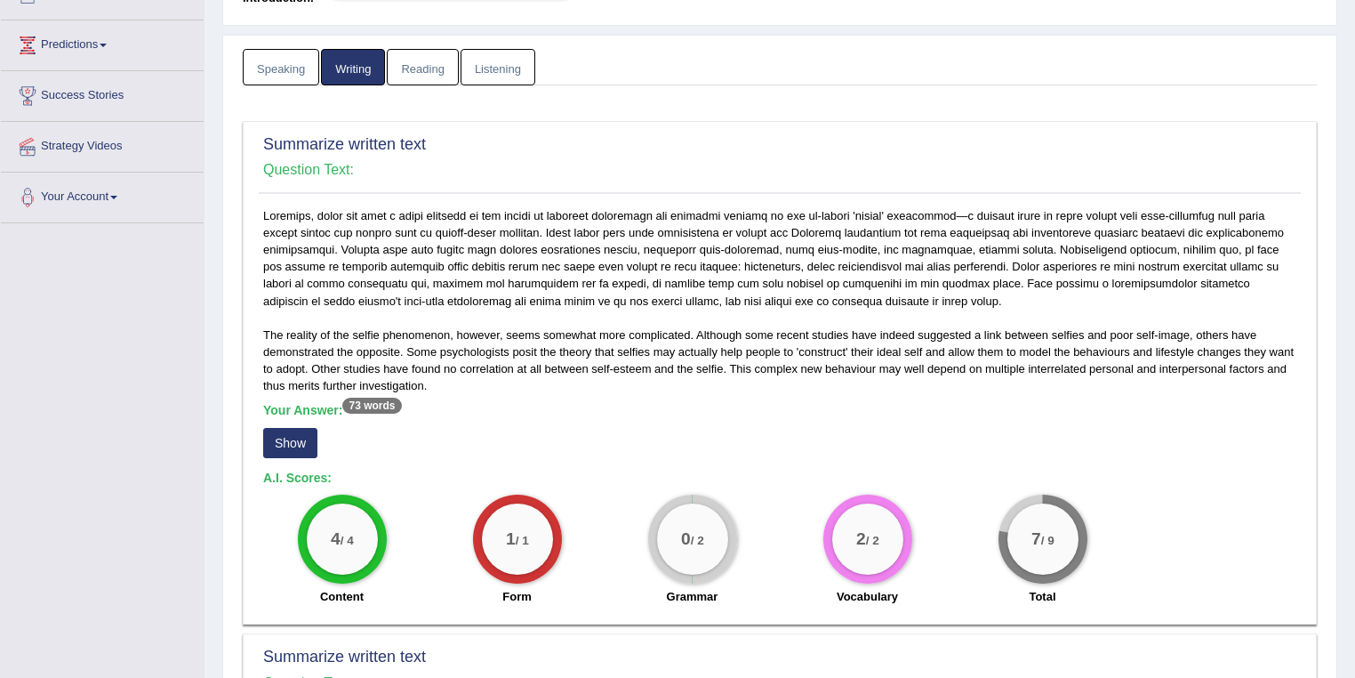
click at [276, 445] on button "Show" at bounding box center [290, 443] width 54 height 30
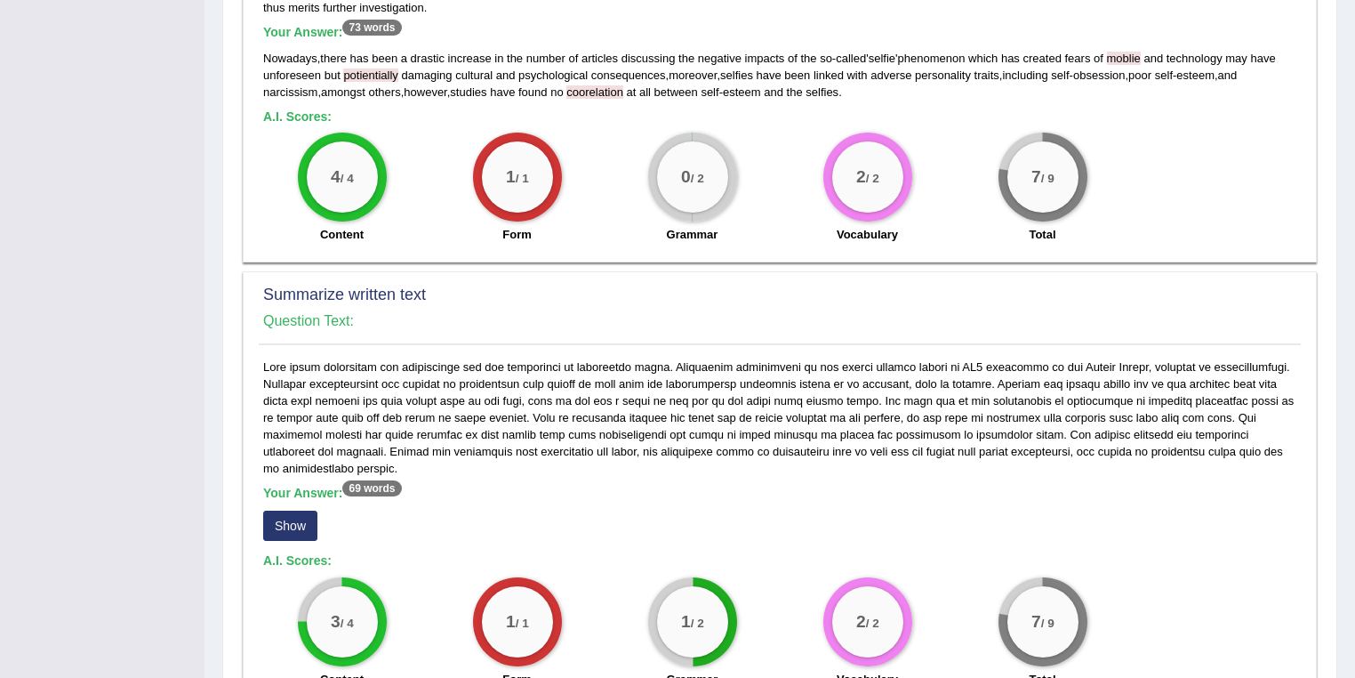
scroll to position [598, 0]
click at [289, 510] on button "Show" at bounding box center [290, 525] width 54 height 30
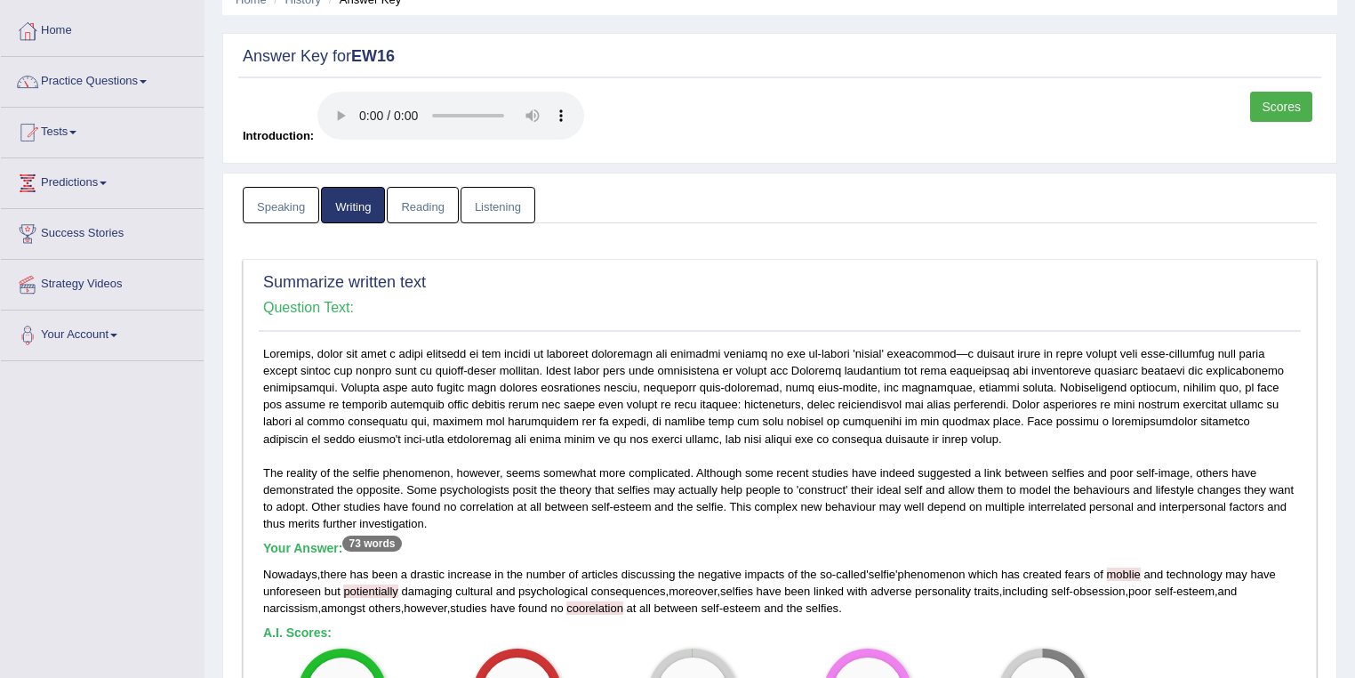
scroll to position [0, 0]
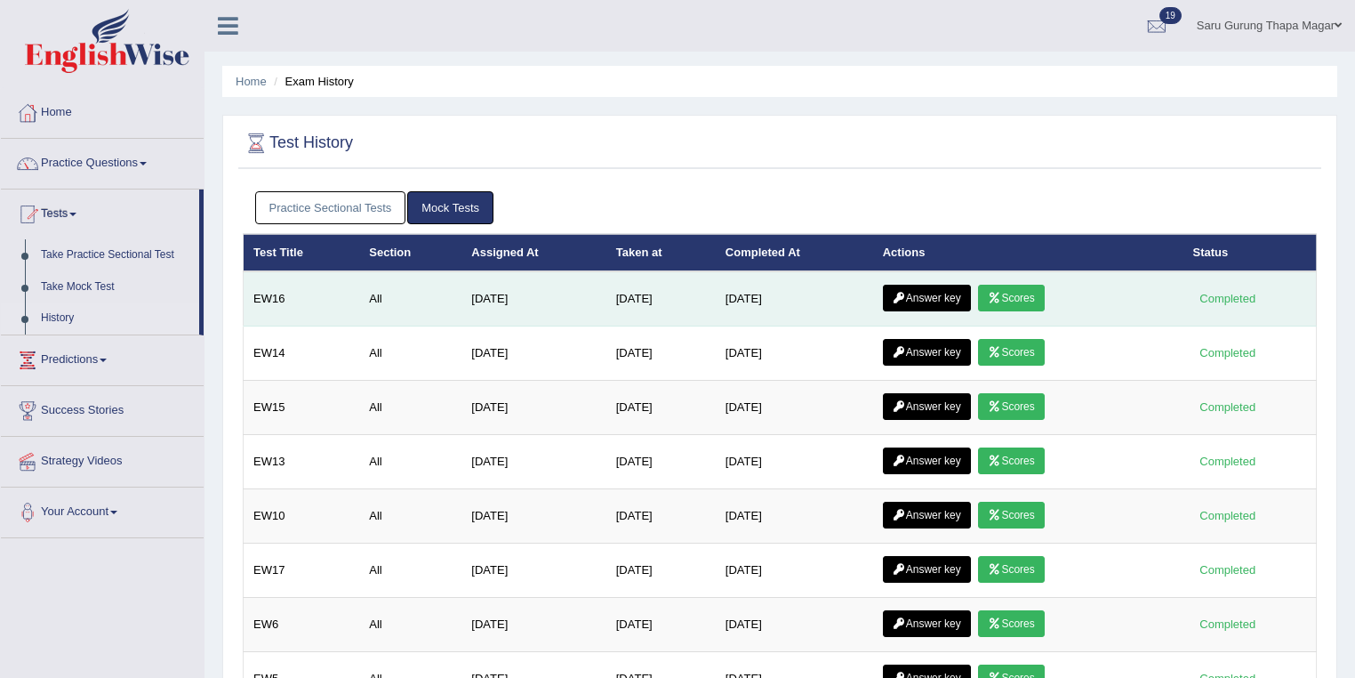
click at [1002, 302] on link "Scores" at bounding box center [1011, 298] width 66 height 27
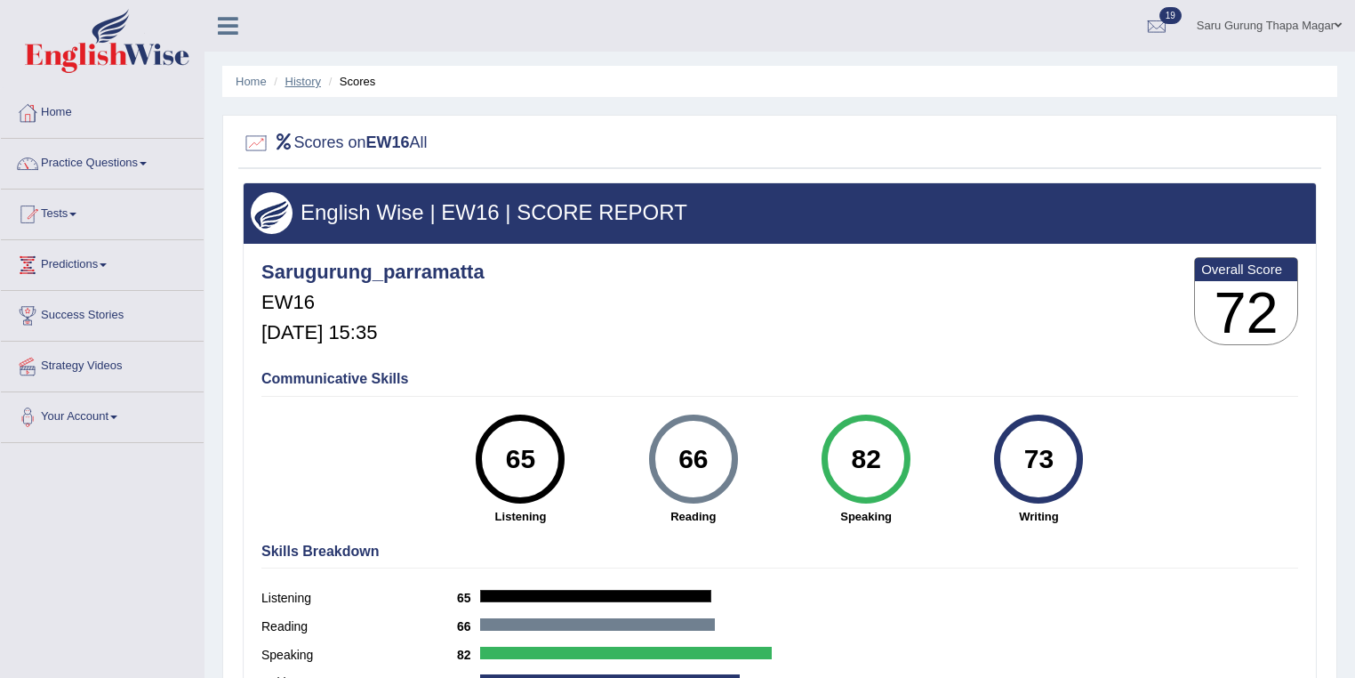
click at [298, 76] on link "History" at bounding box center [303, 81] width 36 height 13
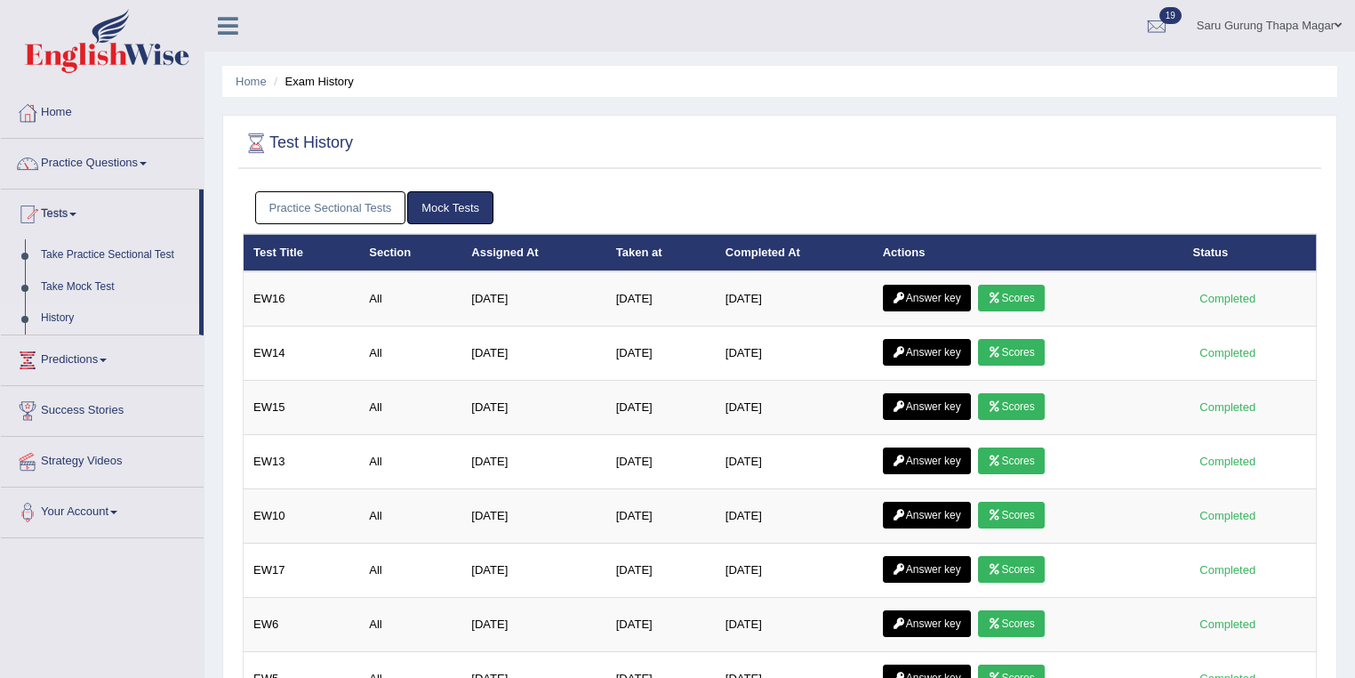
click at [903, 289] on link "Answer key" at bounding box center [927, 298] width 88 height 27
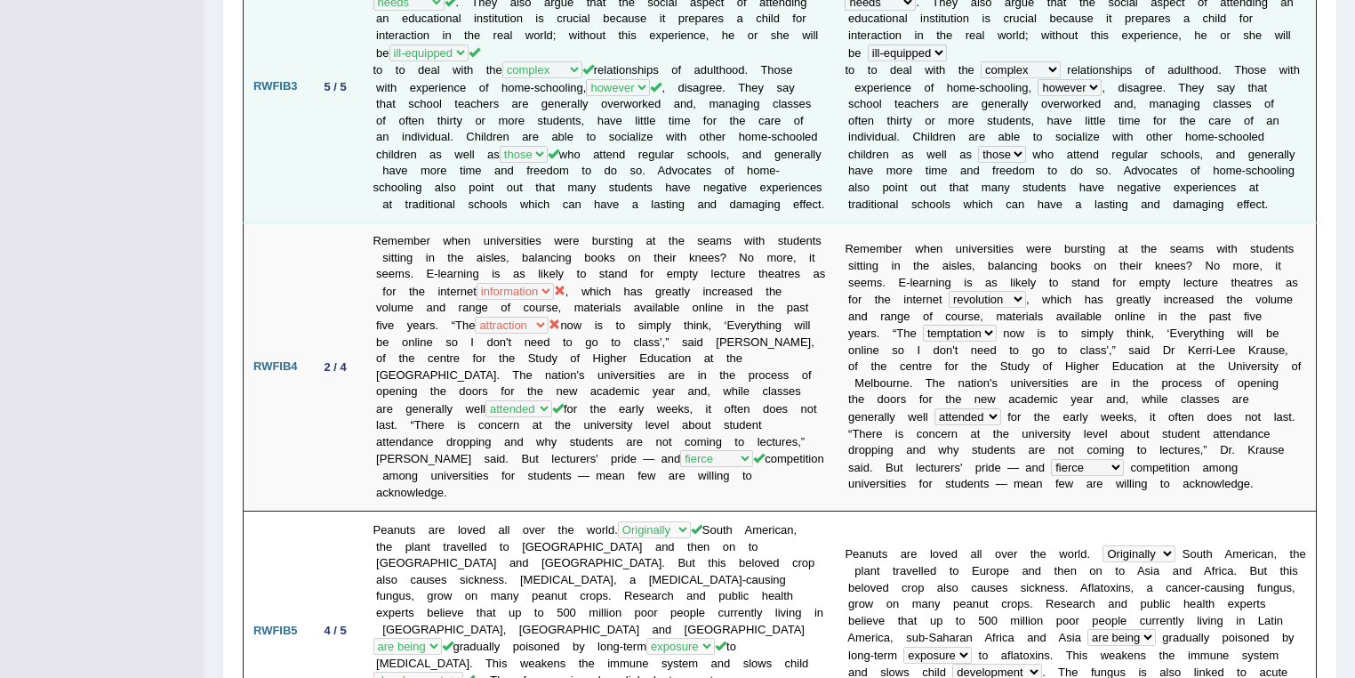
scroll to position [854, 0]
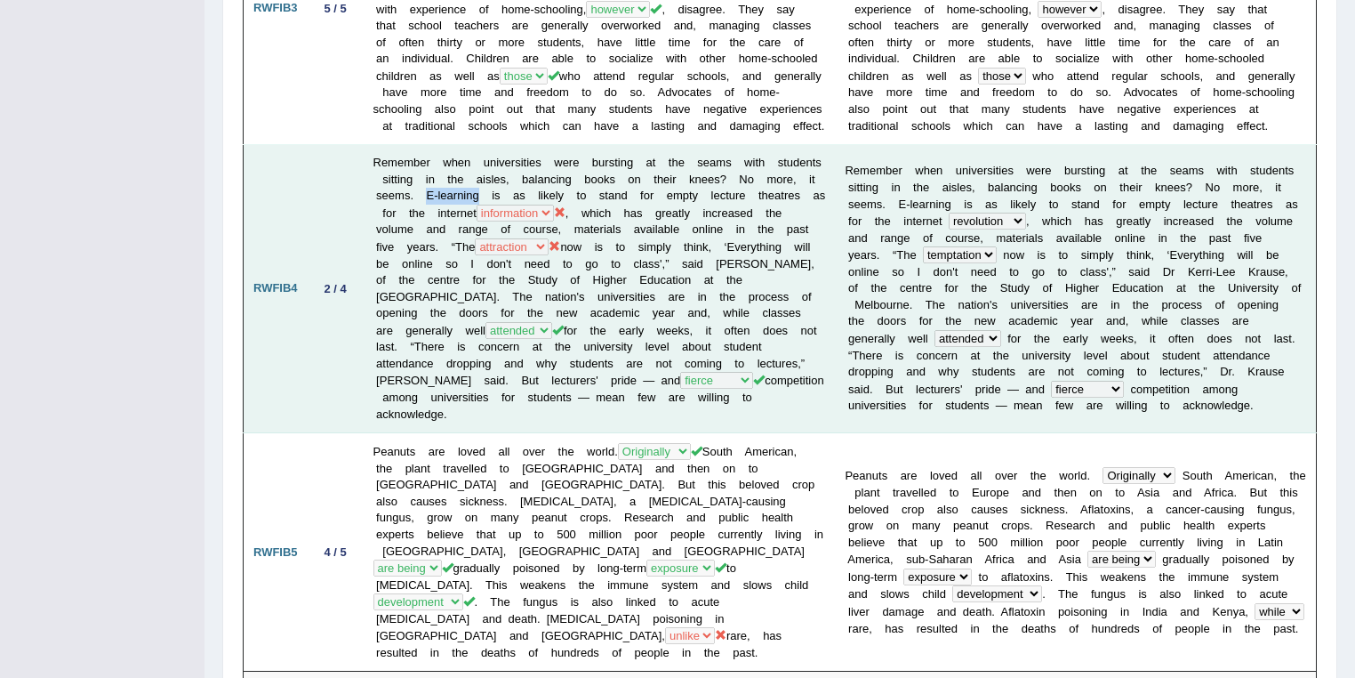
drag, startPoint x: 425, startPoint y: 195, endPoint x: 479, endPoint y: 199, distance: 54.4
click at [479, 199] on td "Remember when universities were bursting at the seams with students sitting in …" at bounding box center [600, 289] width 472 height 288
drag, startPoint x: 433, startPoint y: 213, endPoint x: 561, endPoint y: 213, distance: 128.0
click at [561, 213] on td "Remember when universities were bursting at the seams with students sitting in …" at bounding box center [600, 289] width 472 height 288
click at [830, 397] on td "Remember when universities were bursting at the seams with students sitting in …" at bounding box center [600, 289] width 472 height 288
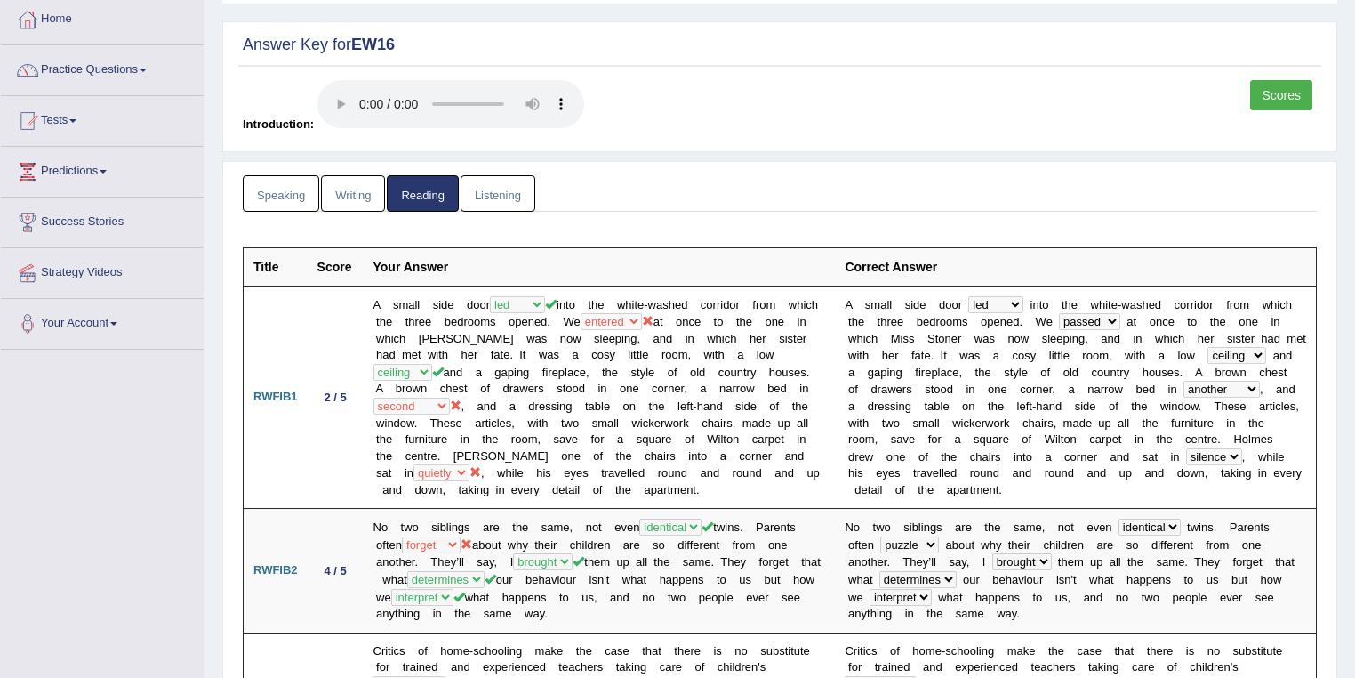
scroll to position [0, 0]
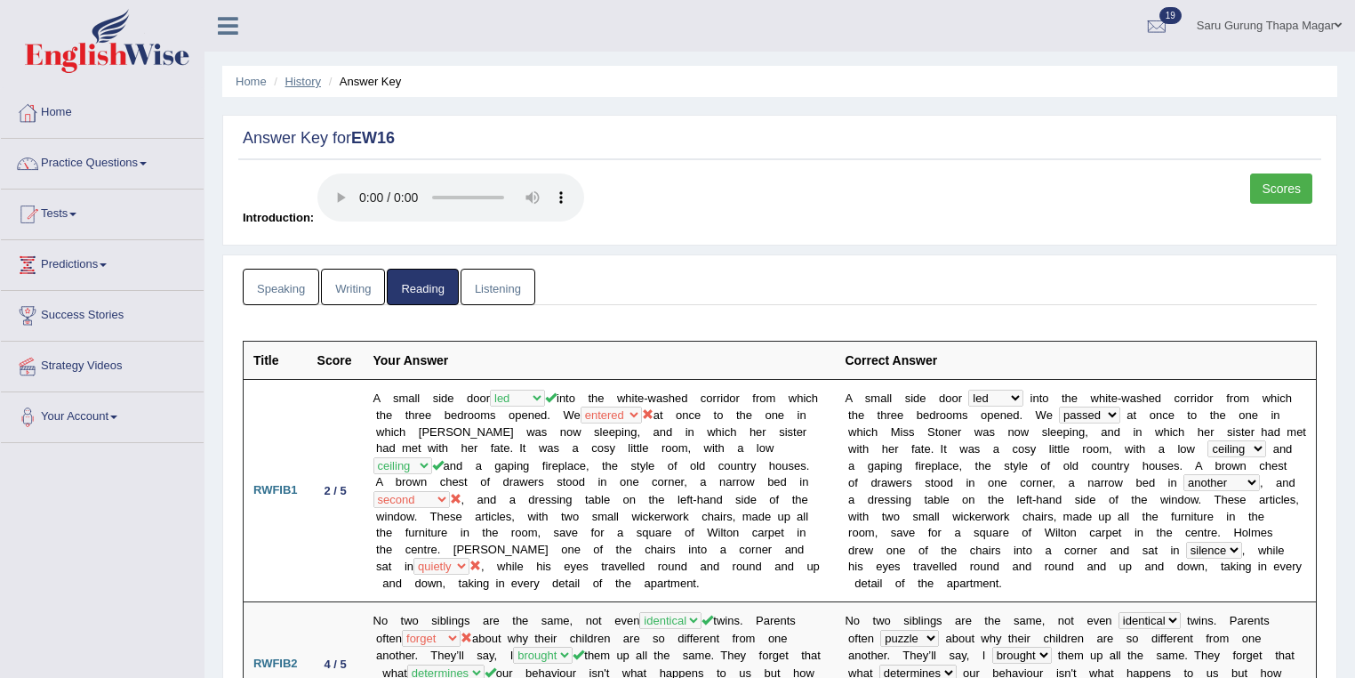
click at [306, 76] on link "History" at bounding box center [303, 81] width 36 height 13
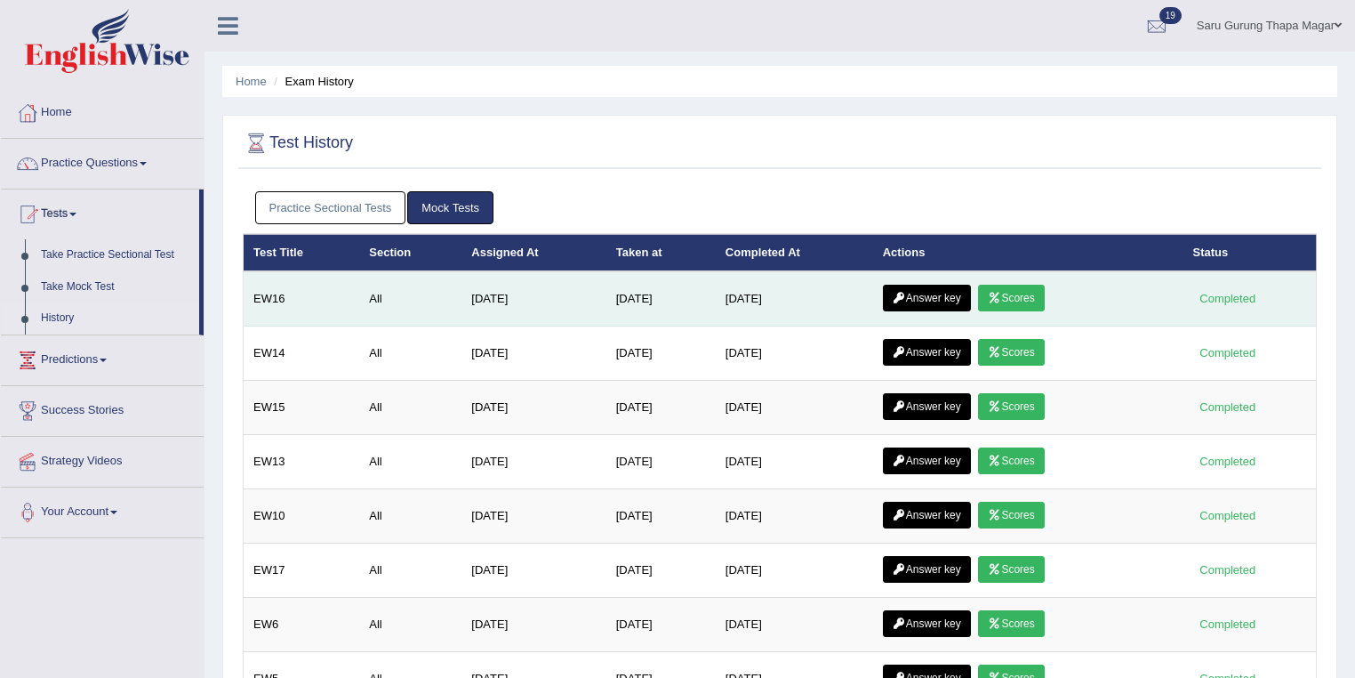
click at [1018, 285] on link "Scores" at bounding box center [1011, 298] width 66 height 27
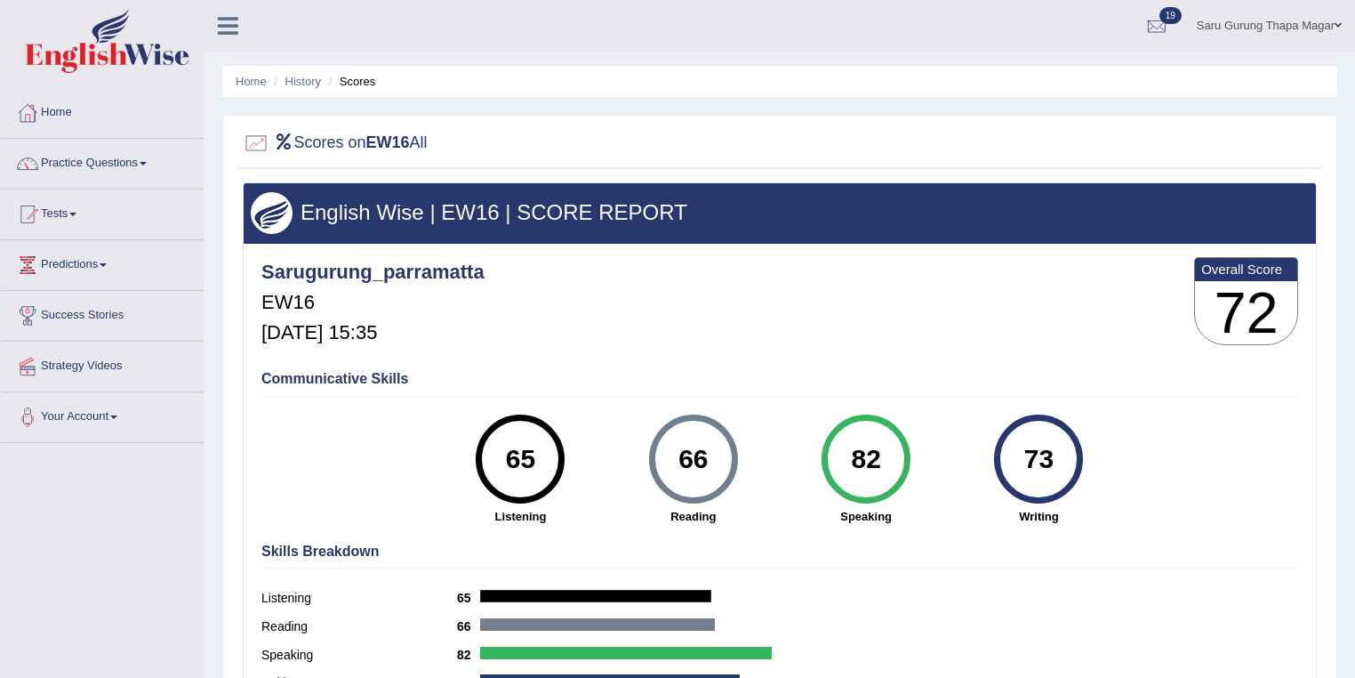
click at [1305, 28] on link "Saru Gurung Thapa Magar" at bounding box center [1270, 23] width 172 height 46
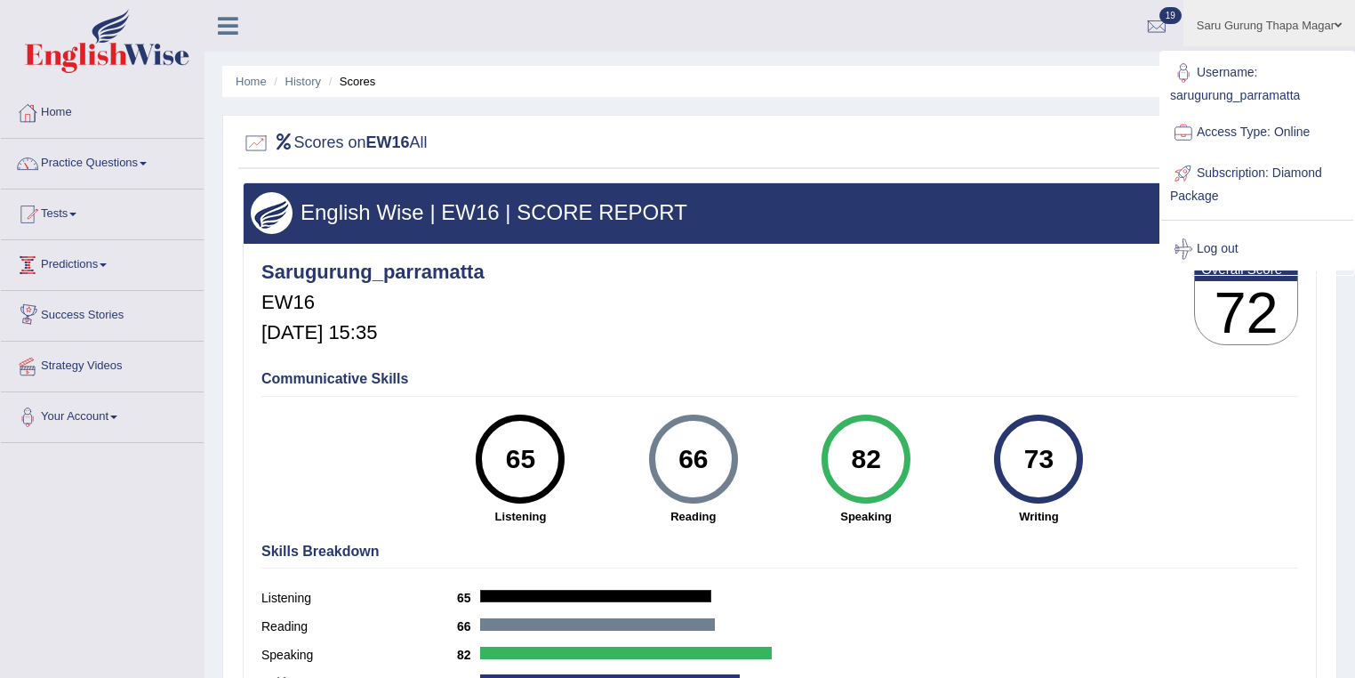
click at [100, 261] on link "Predictions" at bounding box center [102, 262] width 203 height 44
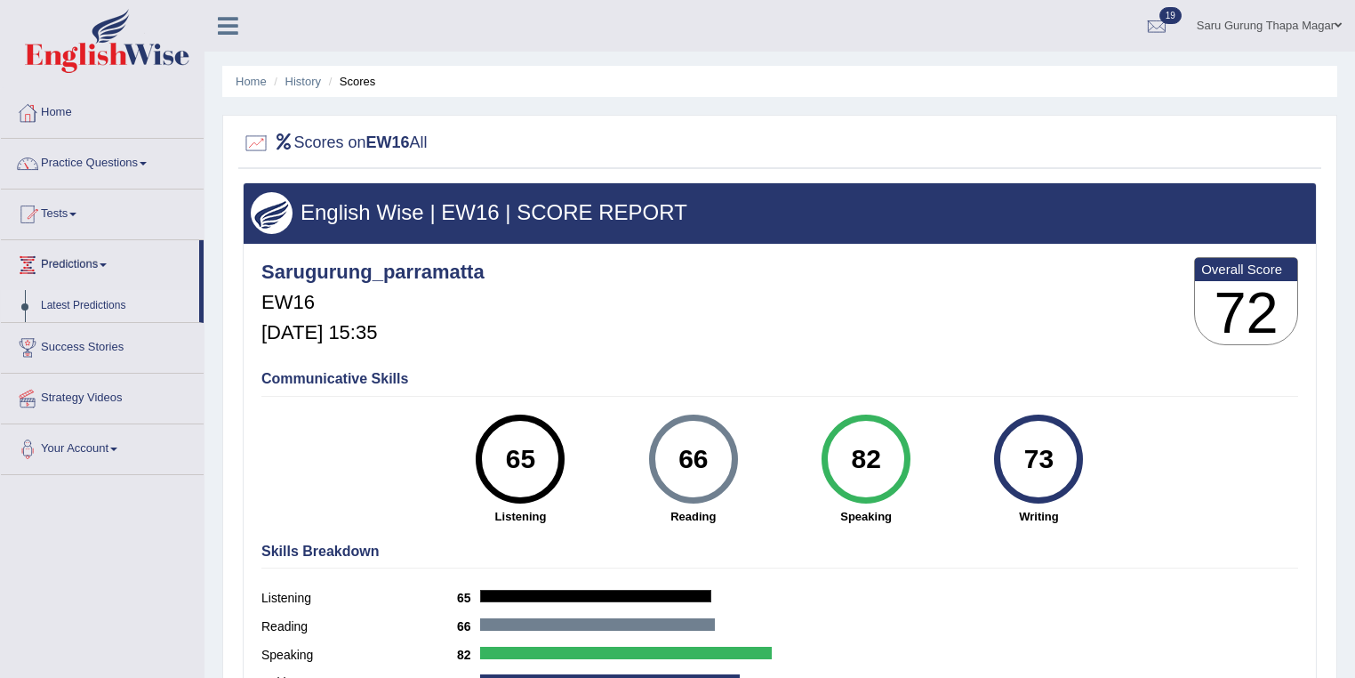
click at [100, 299] on link "Latest Predictions" at bounding box center [116, 306] width 166 height 32
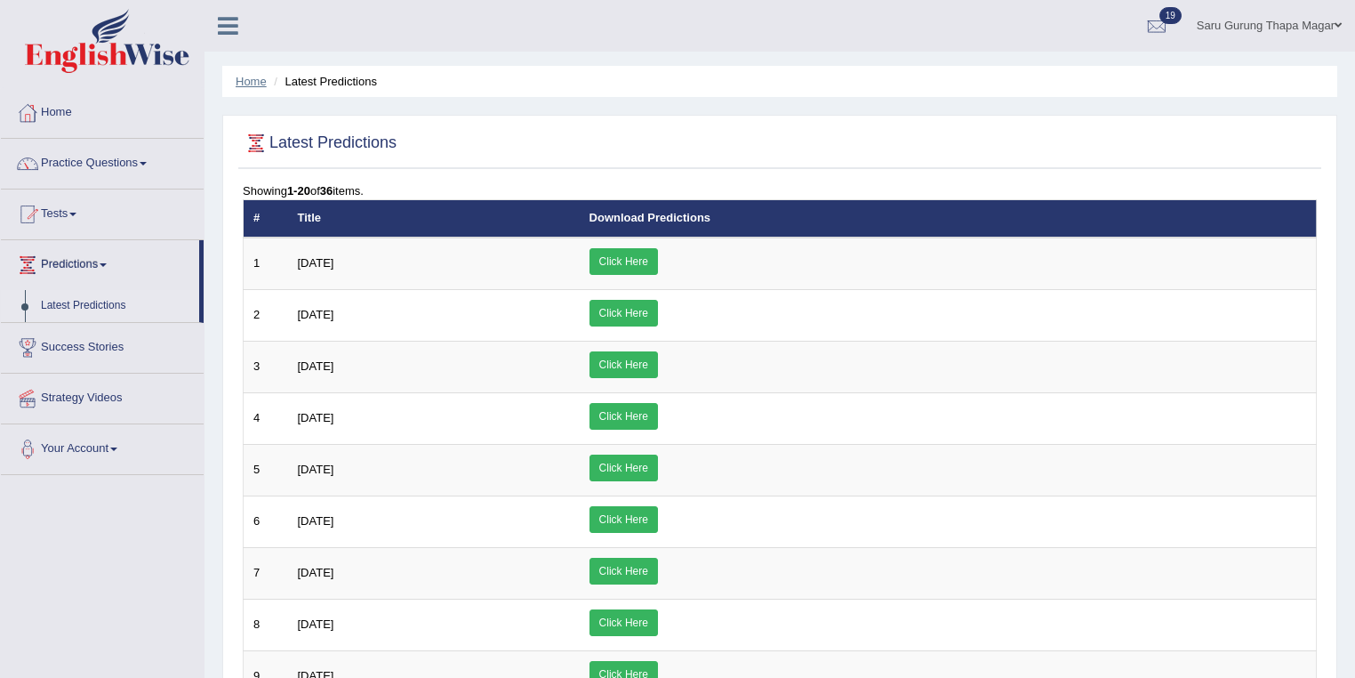
click at [249, 80] on link "Home" at bounding box center [251, 81] width 31 height 13
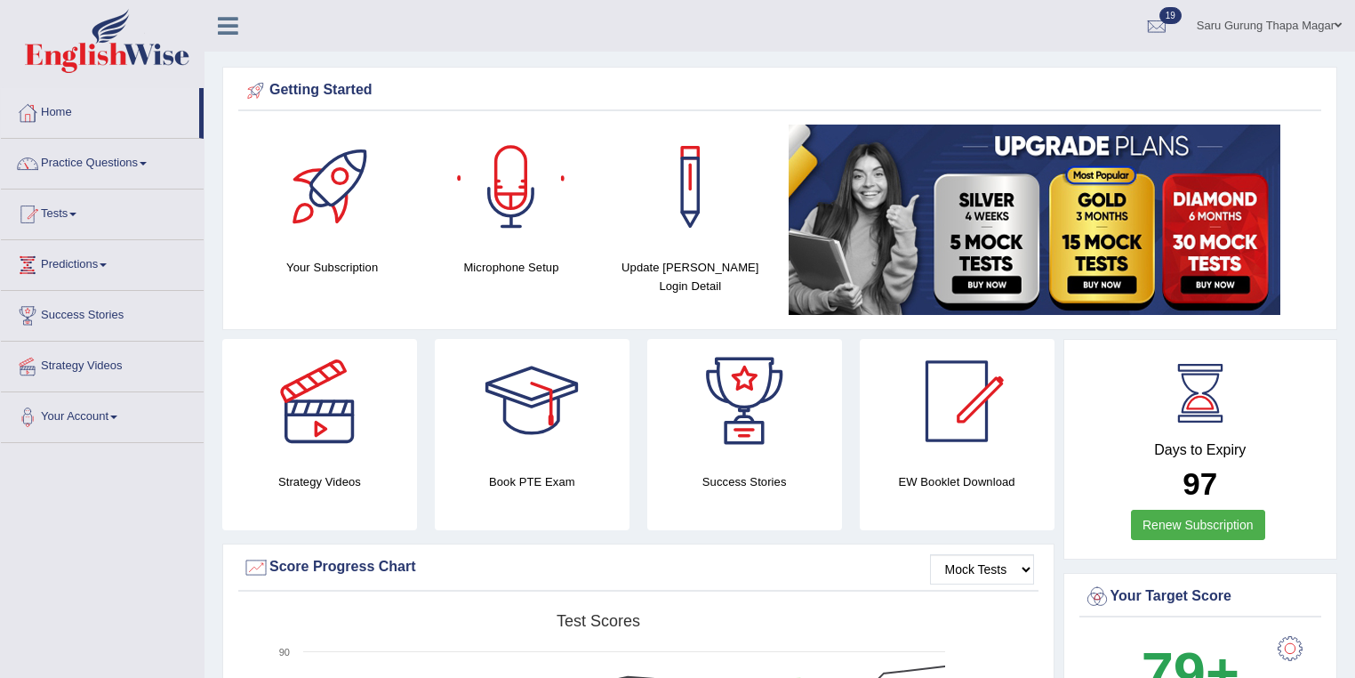
click at [1283, 21] on link "Saru Gurung Thapa Magar" at bounding box center [1270, 23] width 172 height 46
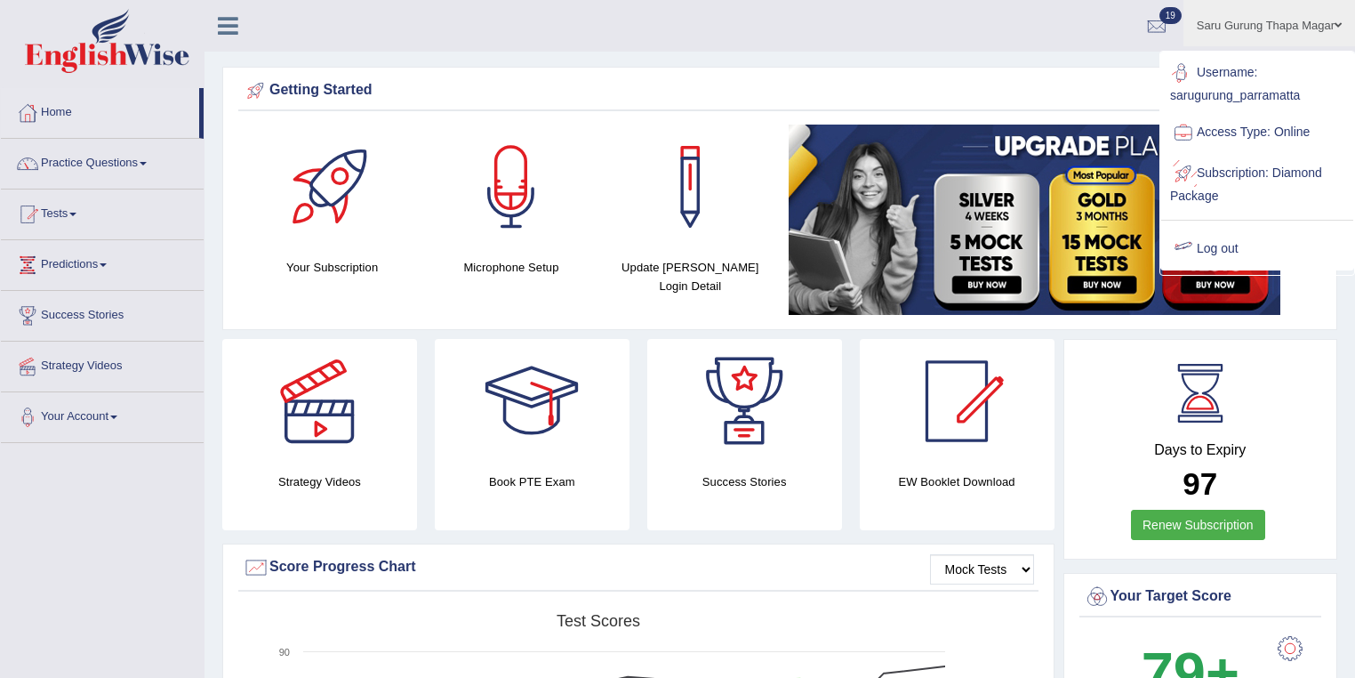
click at [1209, 233] on link "Log out" at bounding box center [1257, 249] width 192 height 41
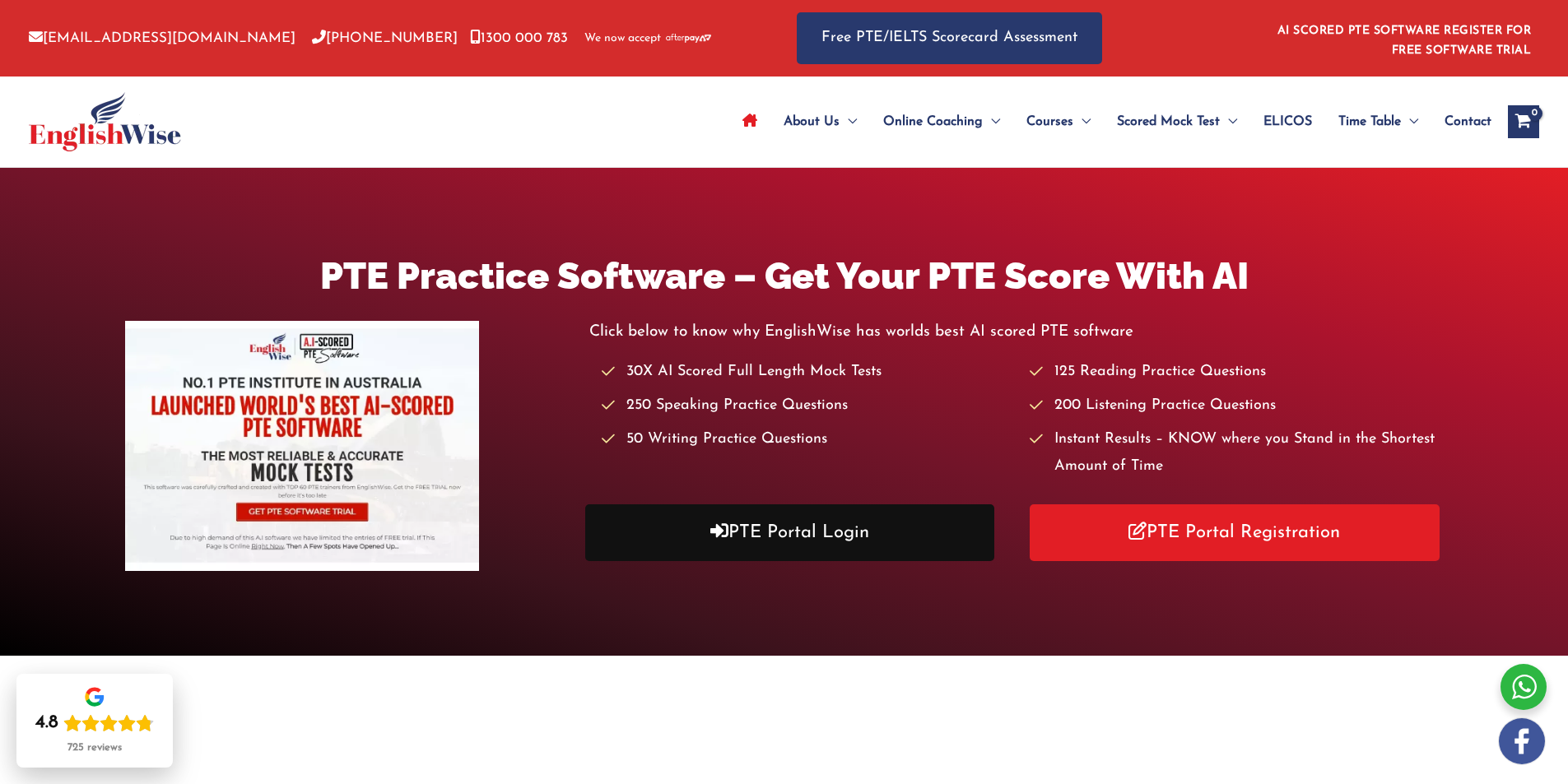
click at [837, 528] on link "PTE Portal Login" at bounding box center [790, 532] width 410 height 56
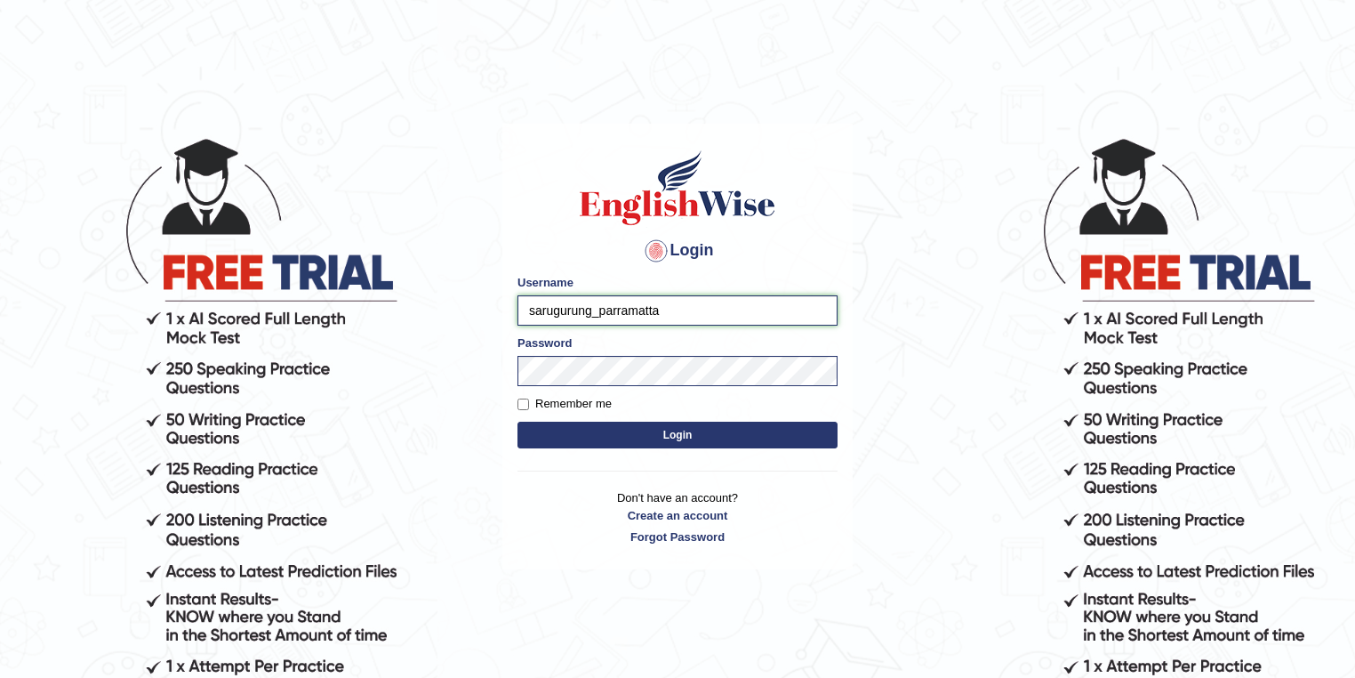
drag, startPoint x: 592, startPoint y: 310, endPoint x: 480, endPoint y: 307, distance: 112.1
click at [480, 307] on body "Login Please fix the following errors: Username sarugurung_parramatta Password …" at bounding box center [677, 407] width 1355 height 678
type input "nirjala_parramatta"
click at [683, 435] on button "Login" at bounding box center [678, 434] width 320 height 27
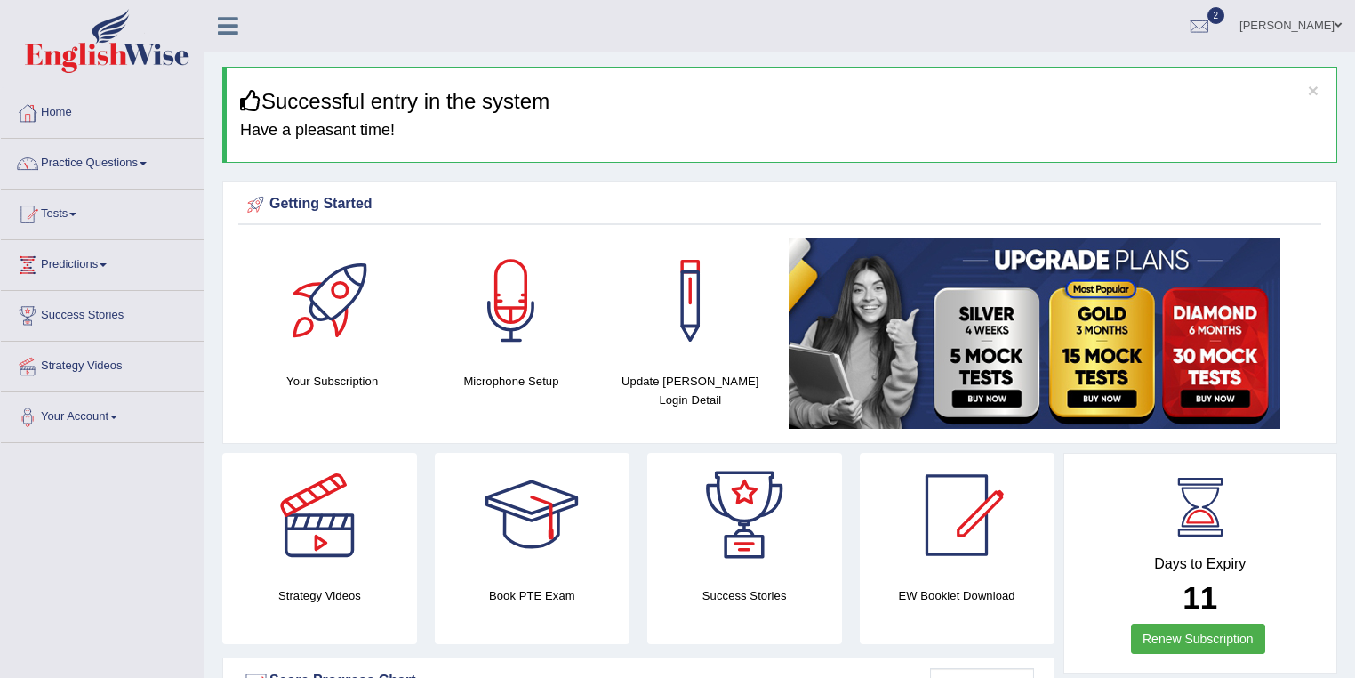
click at [77, 209] on link "Tests" at bounding box center [102, 211] width 203 height 44
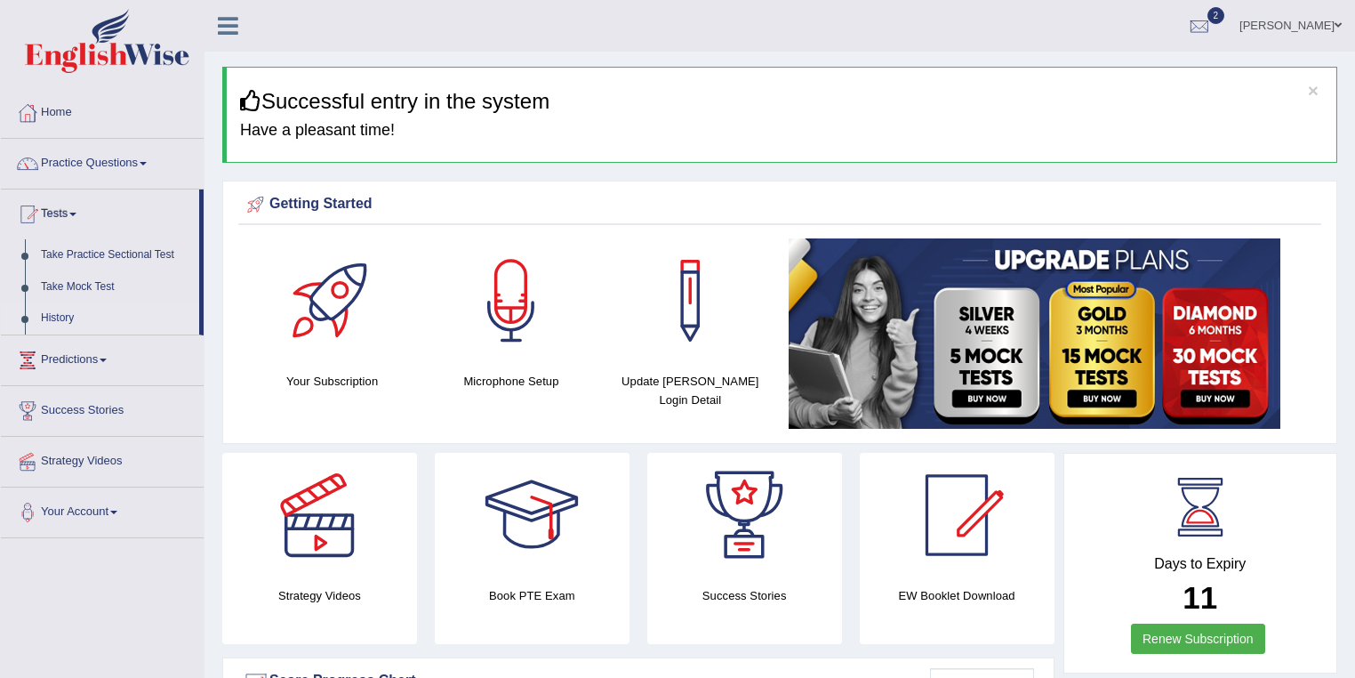
click at [85, 314] on link "History" at bounding box center [116, 318] width 166 height 32
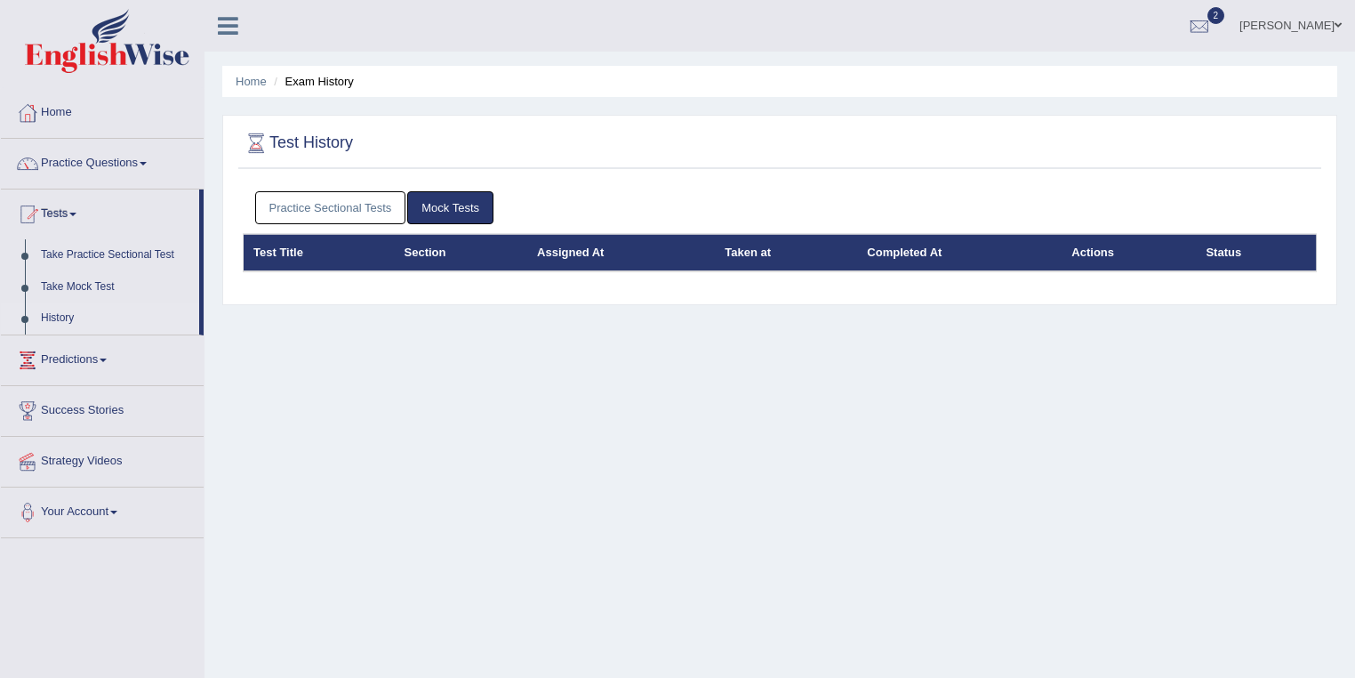
click at [365, 211] on link "Practice Sectional Tests" at bounding box center [330, 207] width 151 height 33
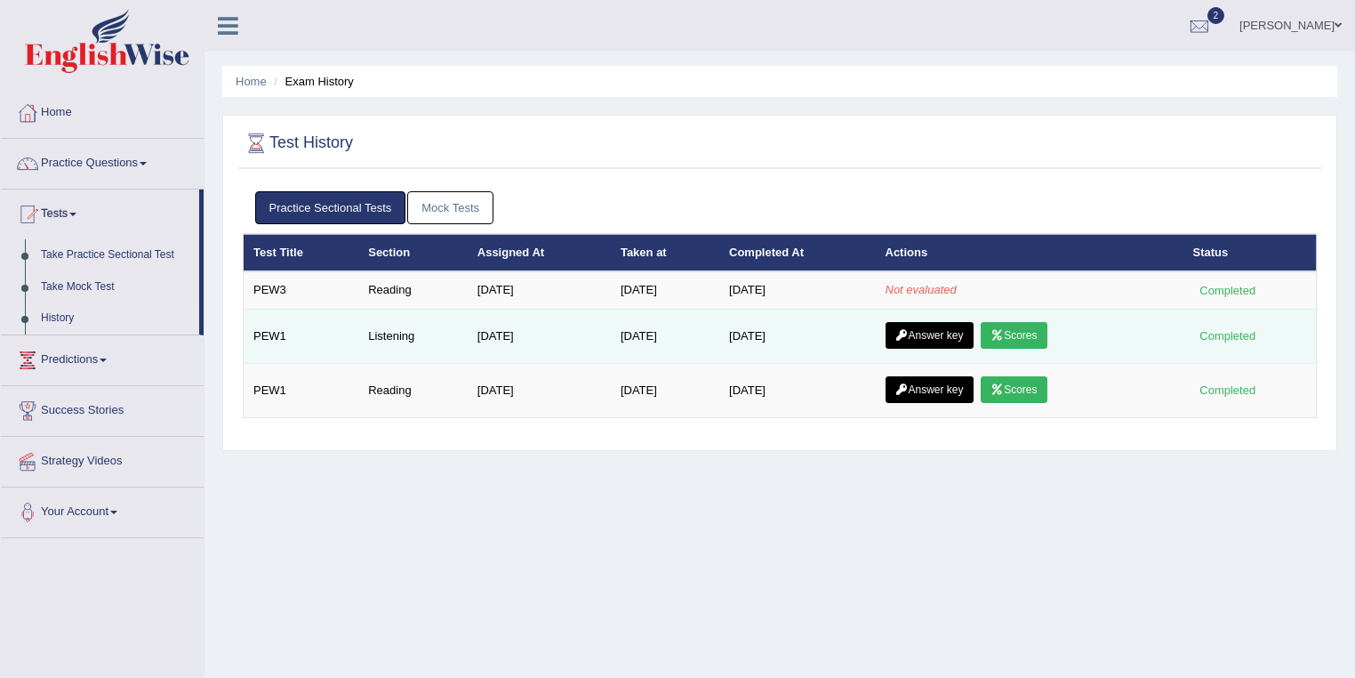
click at [1044, 328] on link "Scores" at bounding box center [1014, 335] width 66 height 27
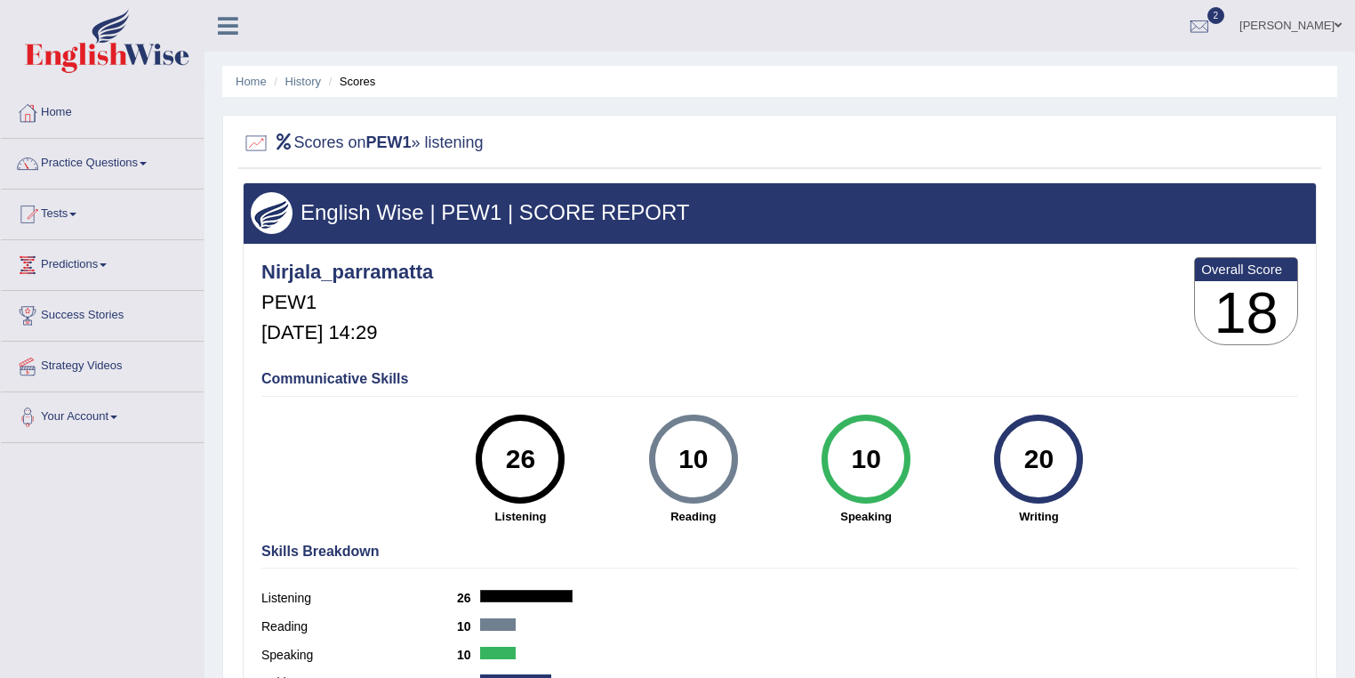
drag, startPoint x: 534, startPoint y: 450, endPoint x: 504, endPoint y: 453, distance: 29.5
click at [504, 453] on div "26" at bounding box center [520, 458] width 65 height 75
click at [521, 459] on div "26" at bounding box center [520, 458] width 65 height 75
drag, startPoint x: 538, startPoint y: 462, endPoint x: 495, endPoint y: 459, distance: 42.8
click at [495, 459] on div "26" at bounding box center [520, 458] width 65 height 75
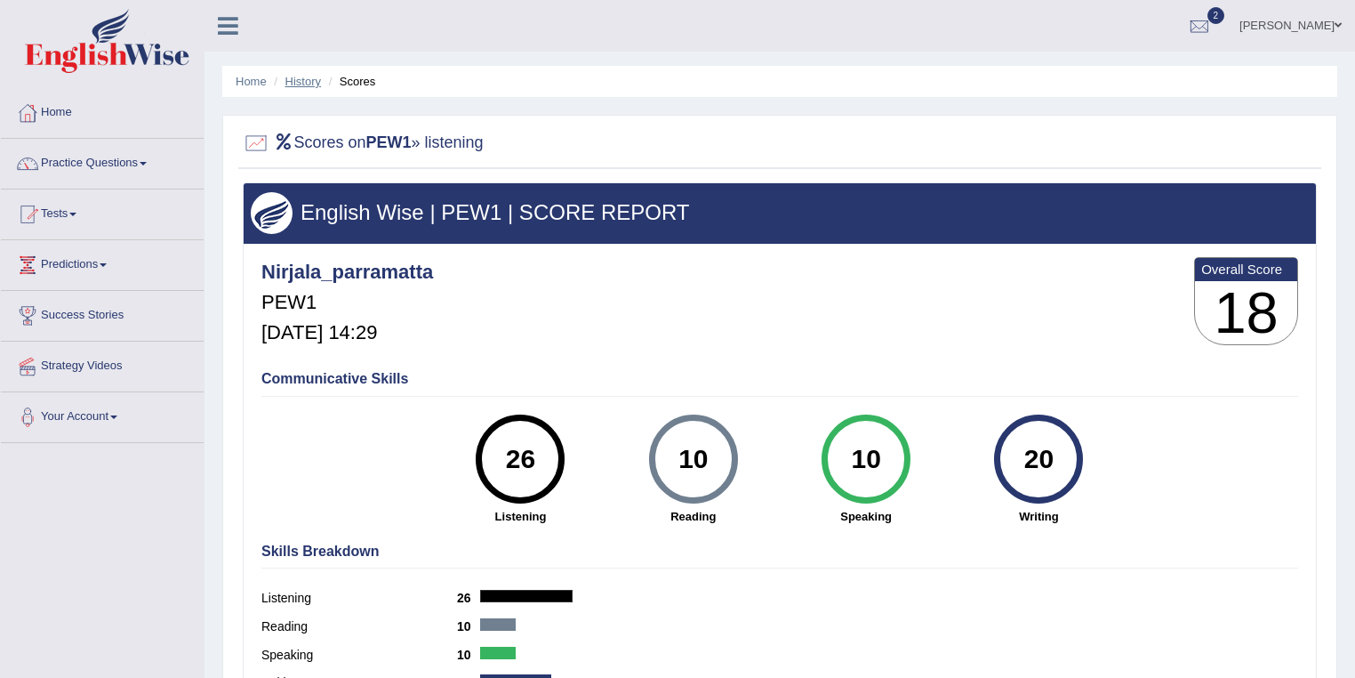
click at [302, 81] on link "History" at bounding box center [303, 81] width 36 height 13
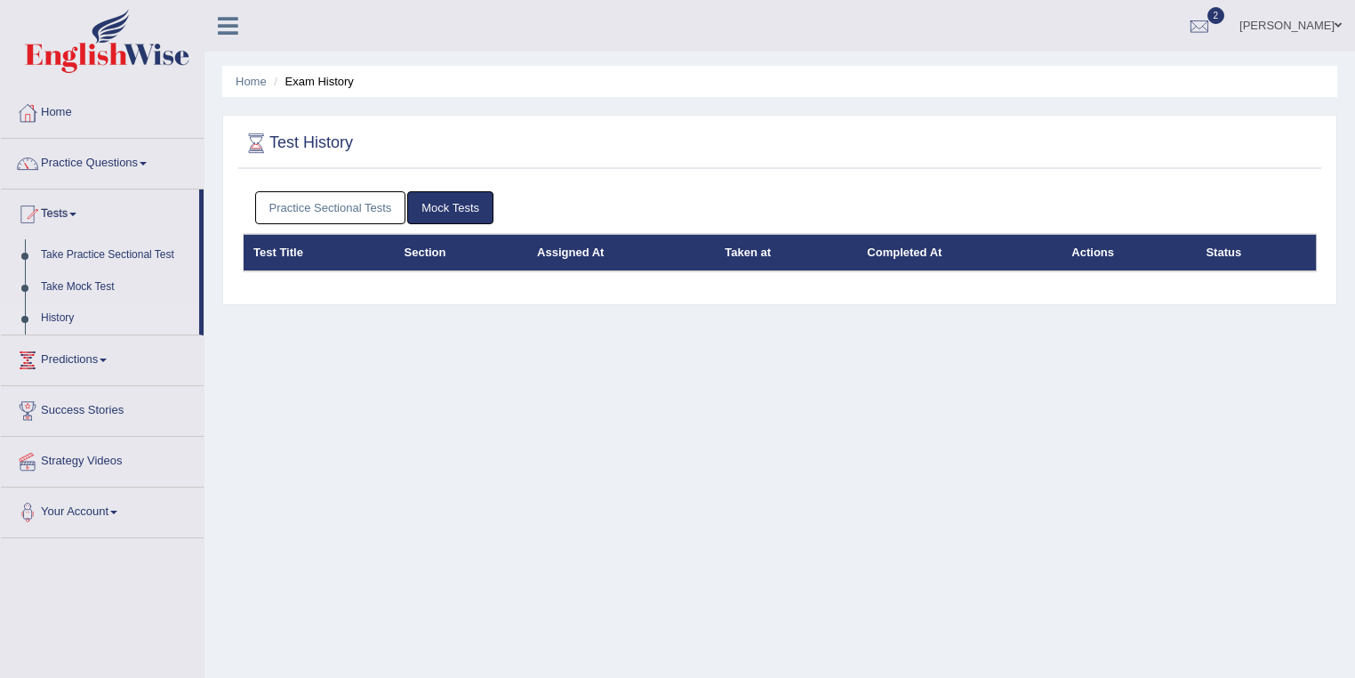
click at [341, 206] on link "Practice Sectional Tests" at bounding box center [330, 207] width 151 height 33
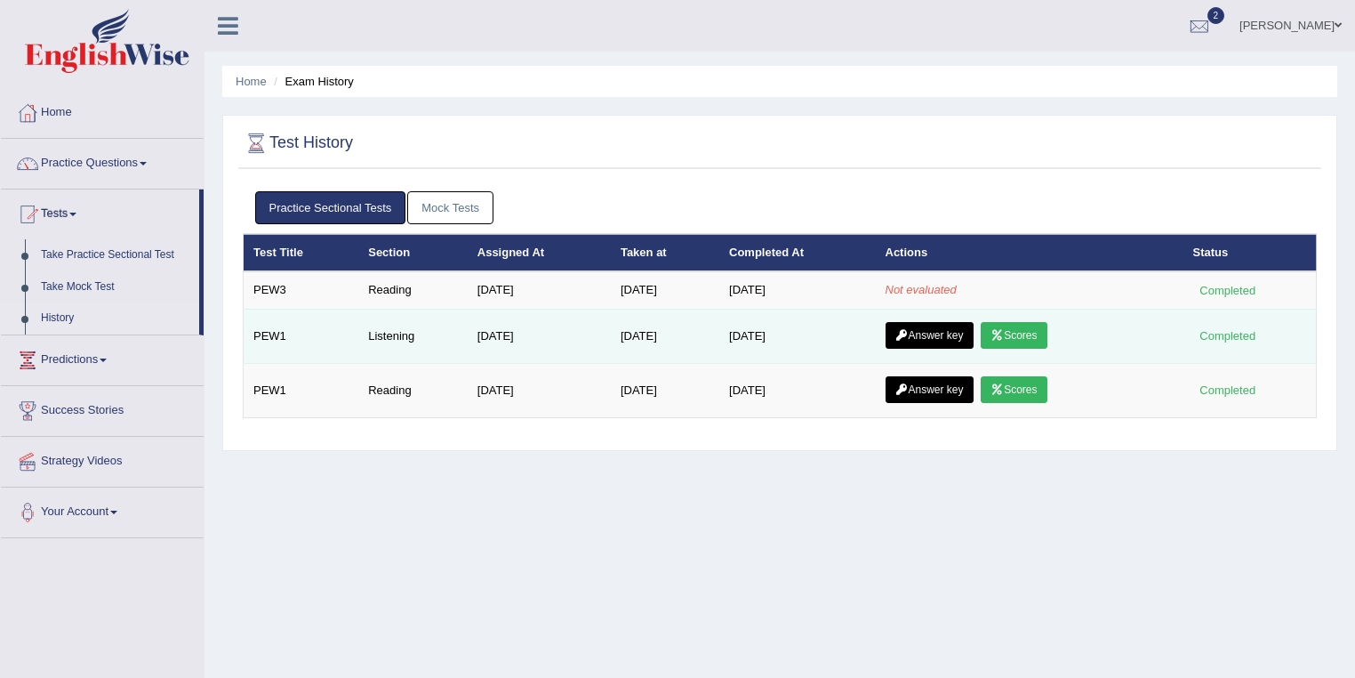
click at [944, 335] on link "Answer key" at bounding box center [930, 335] width 88 height 27
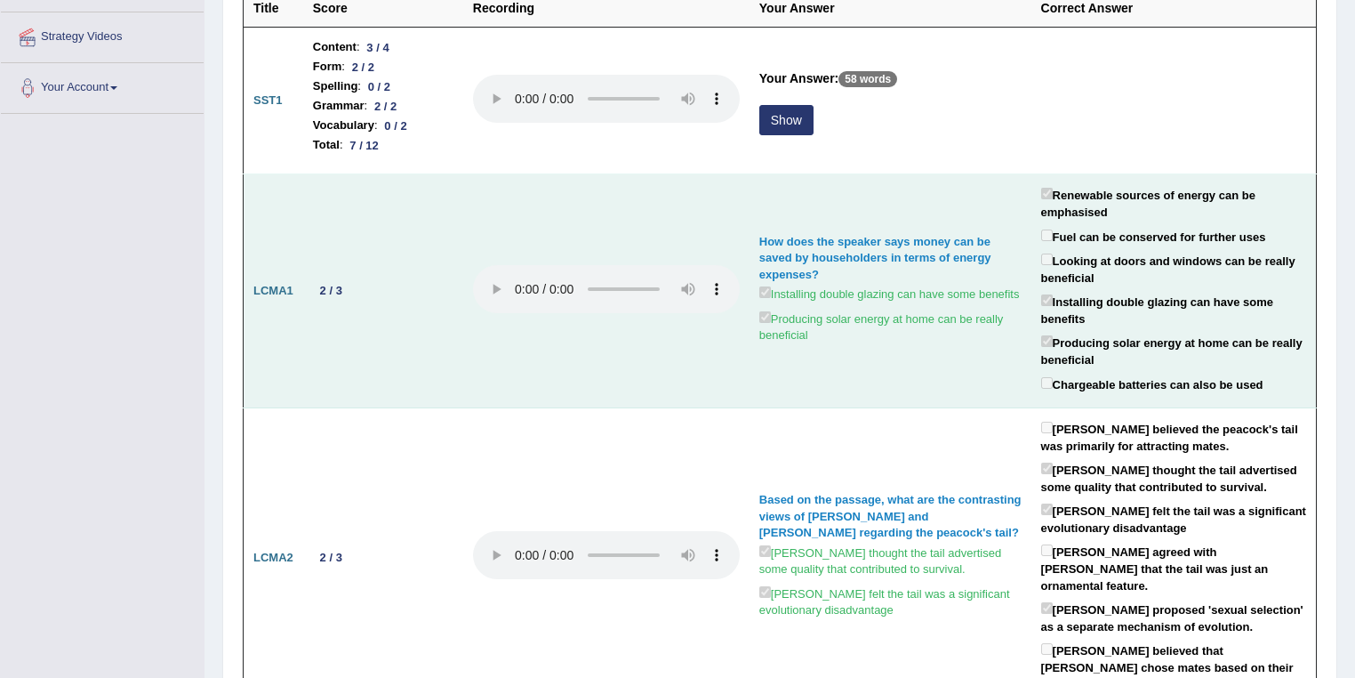
scroll to position [285, 0]
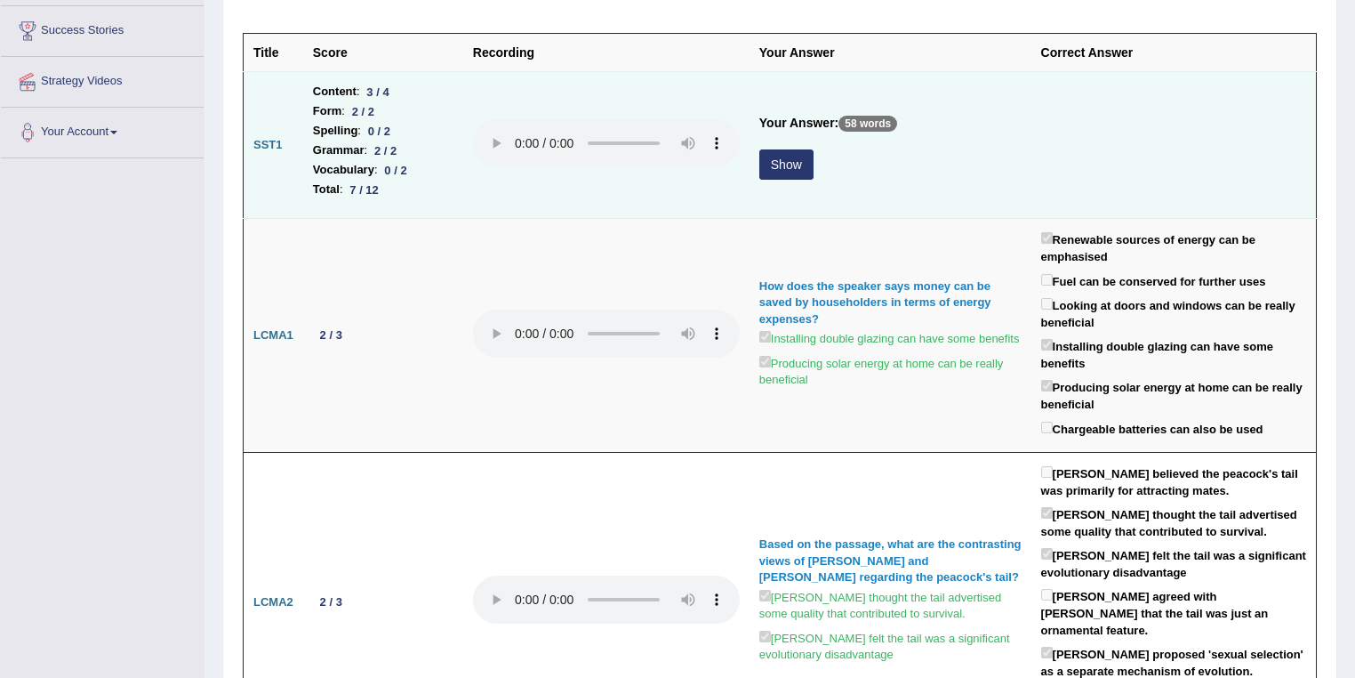
click at [783, 164] on button "Show" at bounding box center [786, 164] width 54 height 30
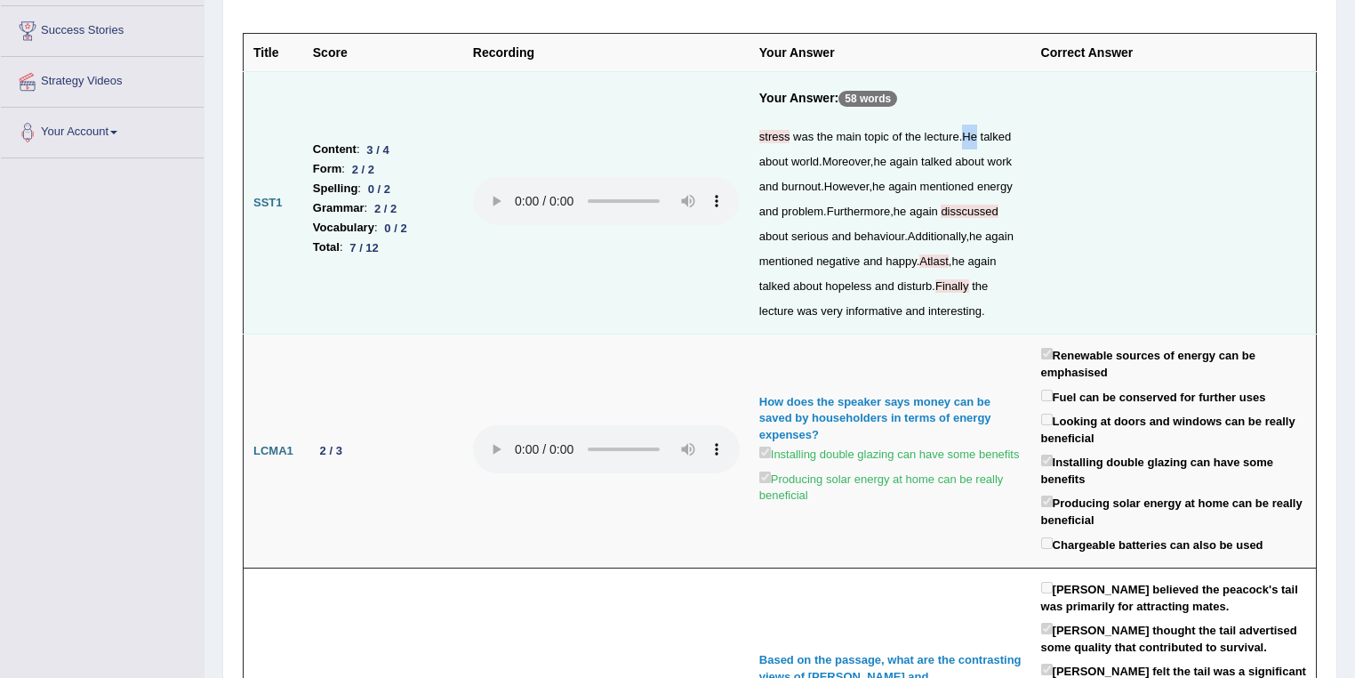
drag, startPoint x: 963, startPoint y: 134, endPoint x: 981, endPoint y: 132, distance: 17.9
click at [981, 132] on div "stress was the main topic of the lecture . He talked about world . Moreover , h…" at bounding box center [890, 223] width 262 height 199
drag, startPoint x: 370, startPoint y: 145, endPoint x: 394, endPoint y: 144, distance: 24.0
click at [394, 144] on div "3 / 4" at bounding box center [378, 149] width 36 height 19
drag, startPoint x: 388, startPoint y: 221, endPoint x: 388, endPoint y: 210, distance: 10.7
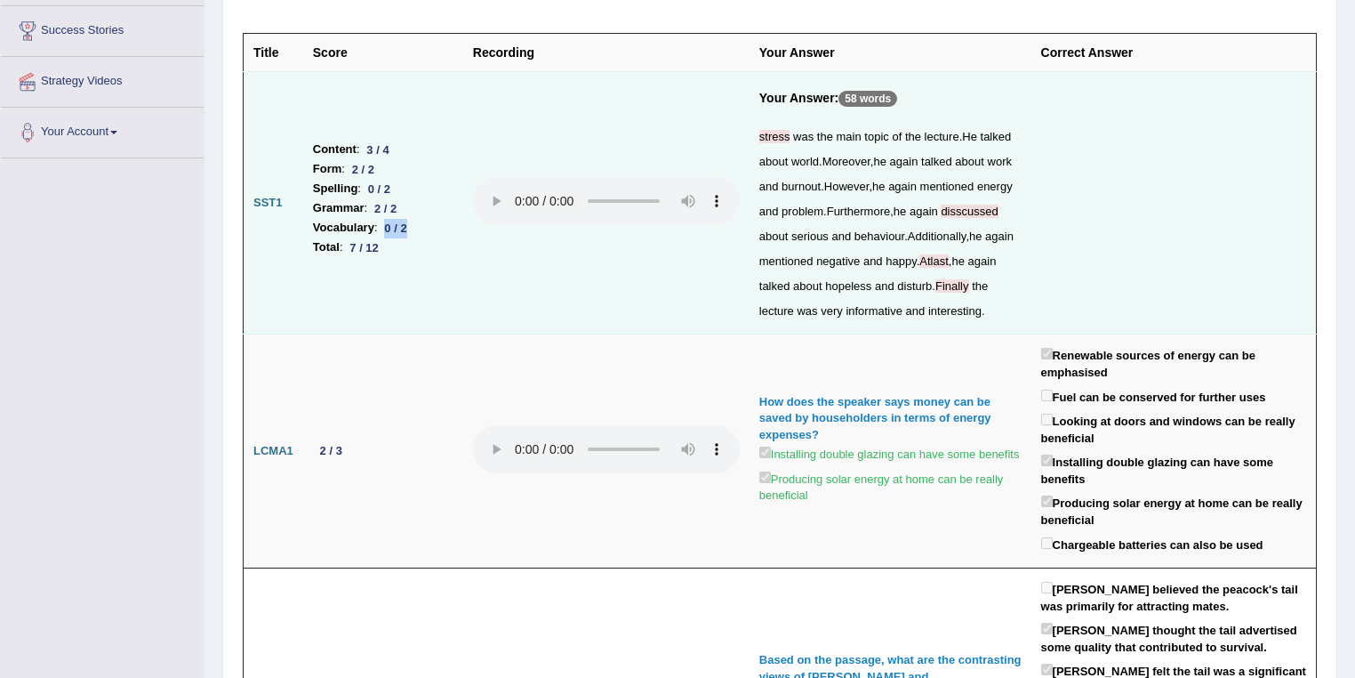
click at [406, 221] on div "0 / 2" at bounding box center [396, 228] width 36 height 19
click at [448, 300] on td "Content : 3 / 4 Form : 2 / 2 Spelling : 0 / 2 Grammar : 2 / 2 Vocabulary : 0 / …" at bounding box center [383, 203] width 160 height 262
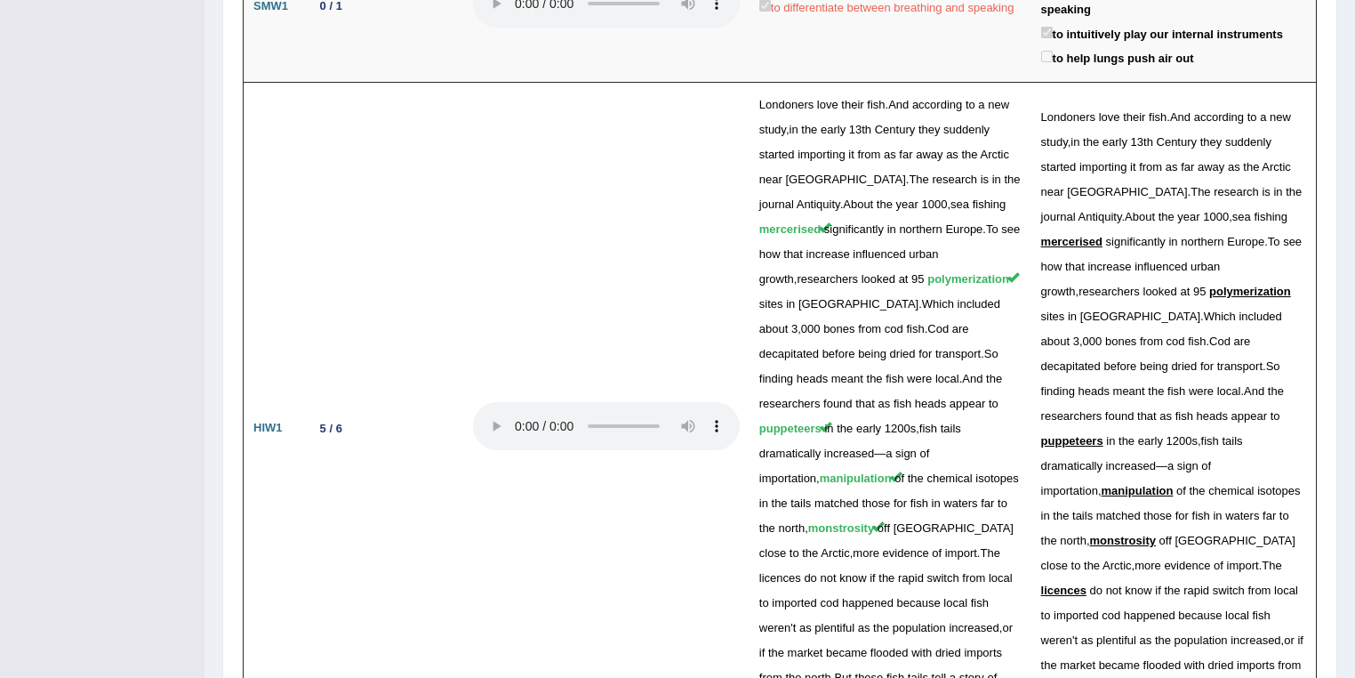
scroll to position [3224, 0]
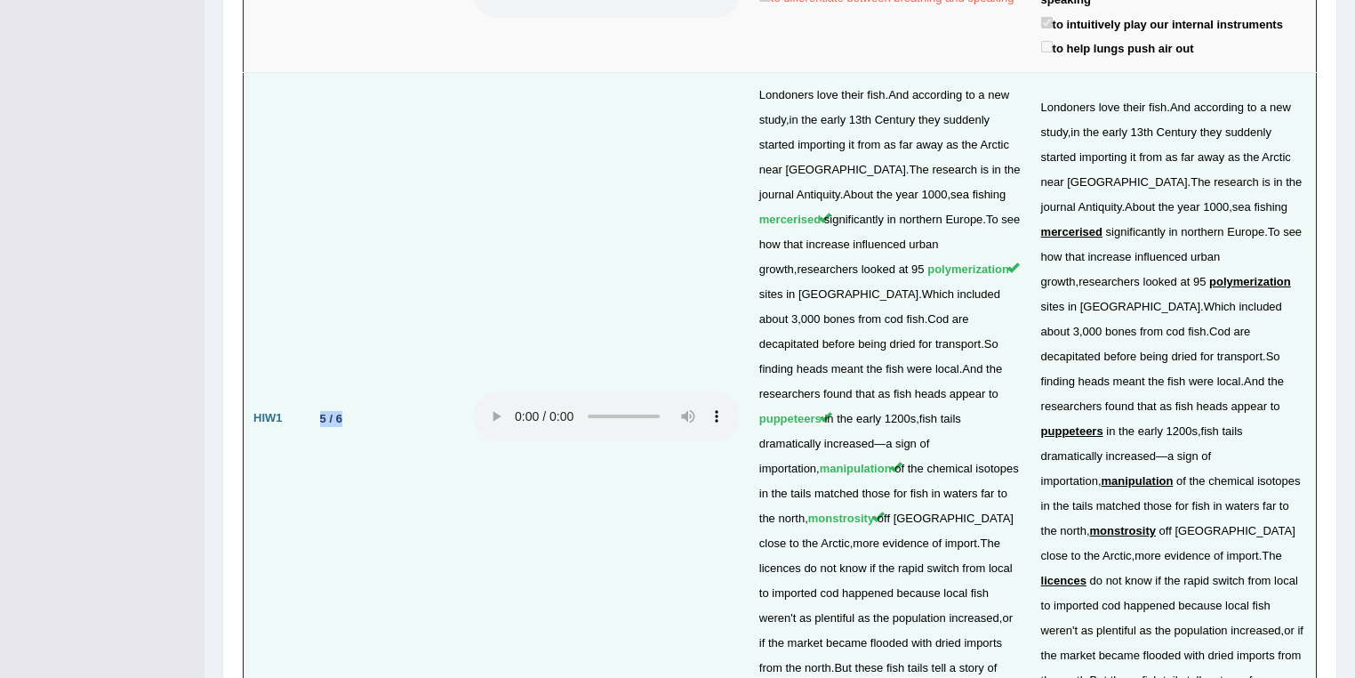
drag, startPoint x: 317, startPoint y: 317, endPoint x: 345, endPoint y: 313, distance: 28.7
click at [345, 409] on div "5 / 6" at bounding box center [331, 418] width 36 height 19
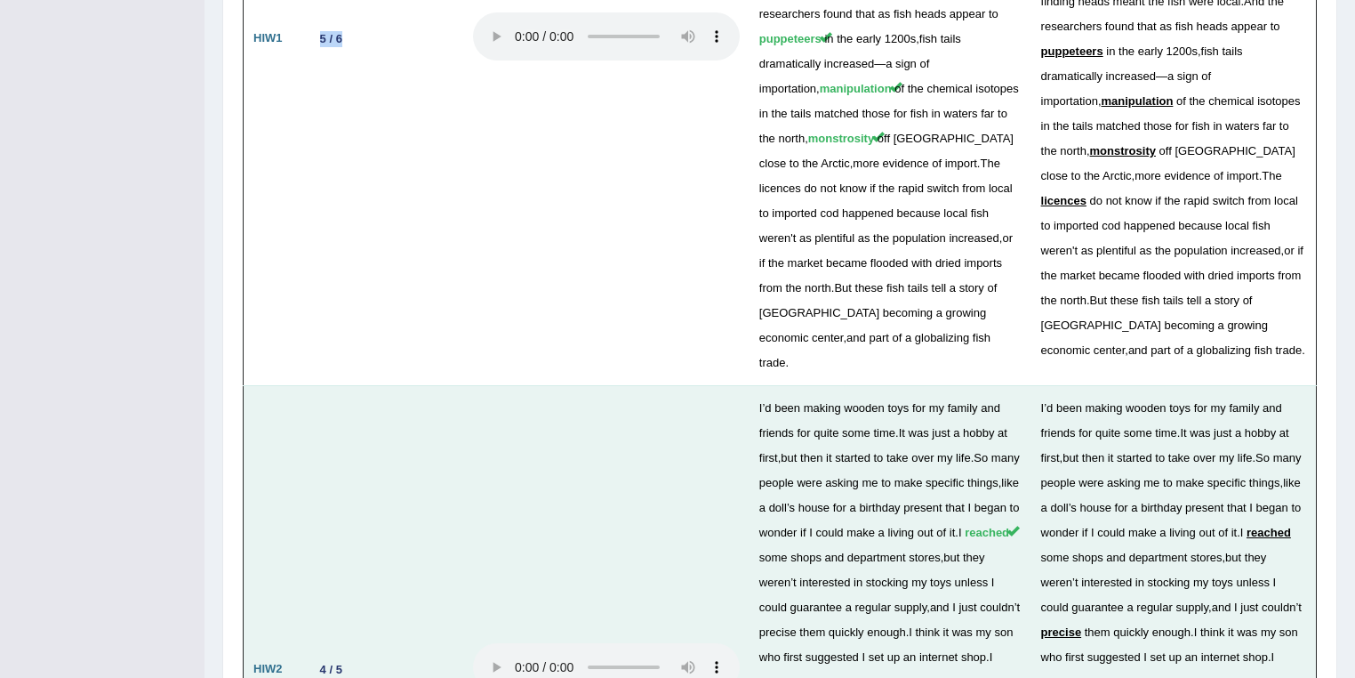
scroll to position [3889, 0]
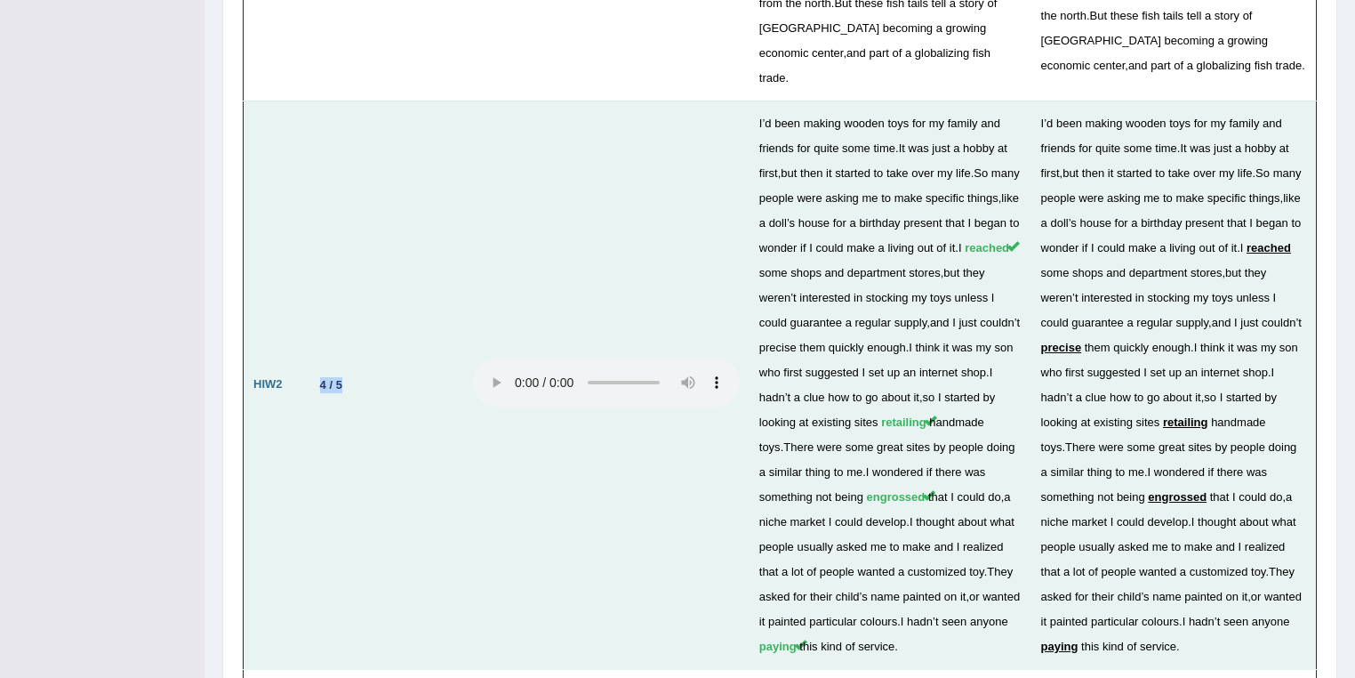
drag, startPoint x: 307, startPoint y: 259, endPoint x: 341, endPoint y: 253, distance: 34.4
click at [341, 253] on td "4 / 5" at bounding box center [383, 384] width 160 height 568
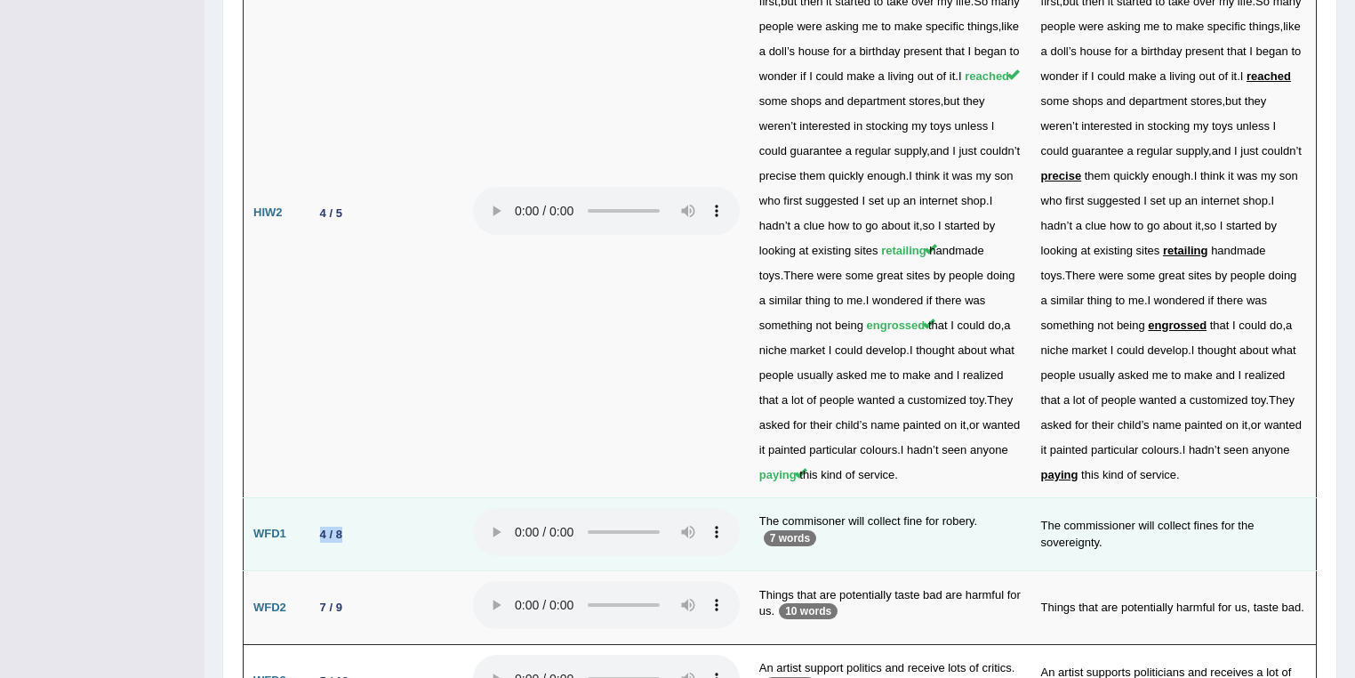
drag, startPoint x: 309, startPoint y: 406, endPoint x: 337, endPoint y: 405, distance: 28.5
click at [342, 497] on td "4 / 8" at bounding box center [383, 534] width 160 height 74
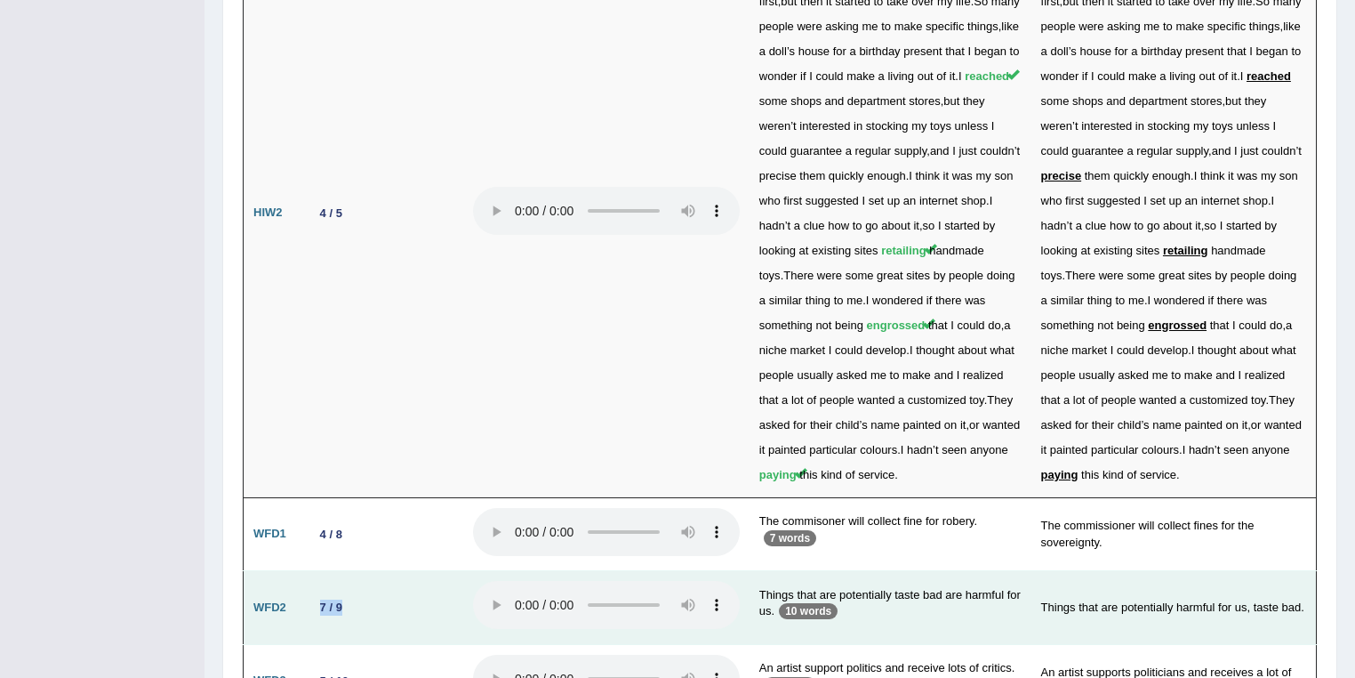
drag, startPoint x: 323, startPoint y: 475, endPoint x: 330, endPoint y: 538, distance: 63.5
click at [345, 598] on div "7 / 9" at bounding box center [331, 607] width 36 height 19
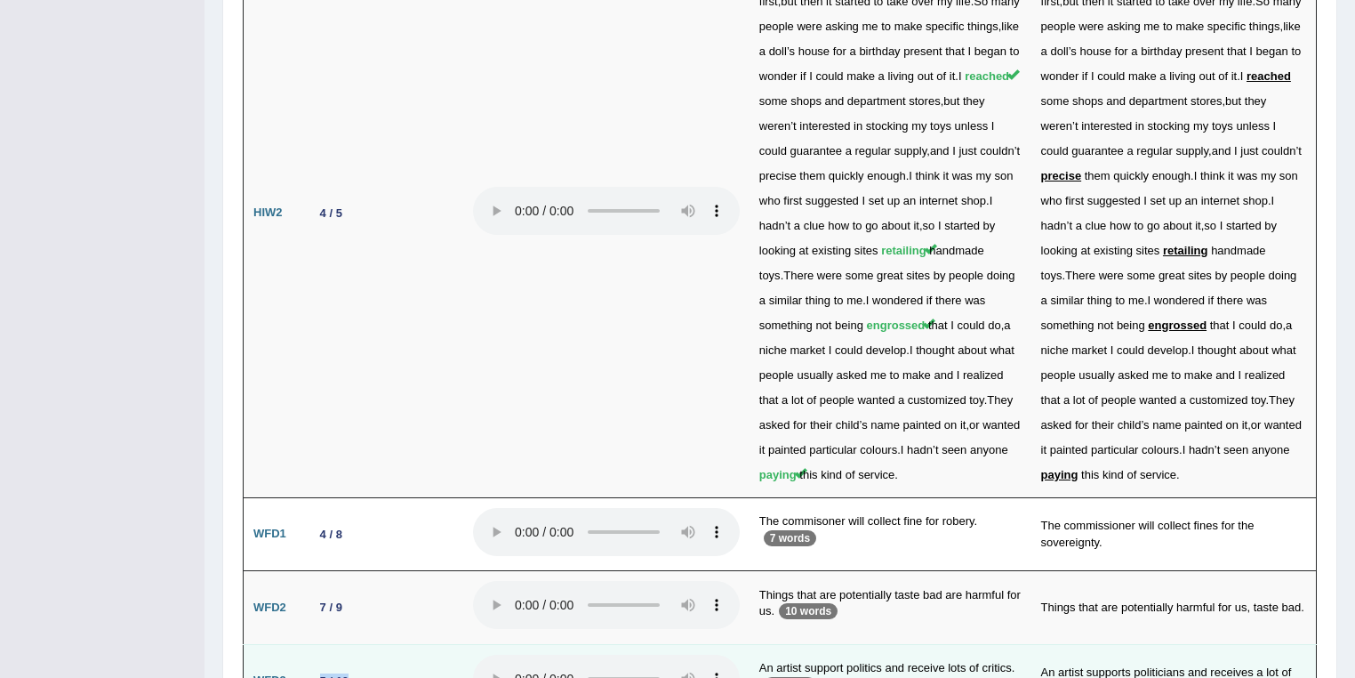
drag, startPoint x: 318, startPoint y: 543, endPoint x: 355, endPoint y: 553, distance: 37.7
click at [355, 644] on td "5 / 10" at bounding box center [383, 681] width 160 height 74
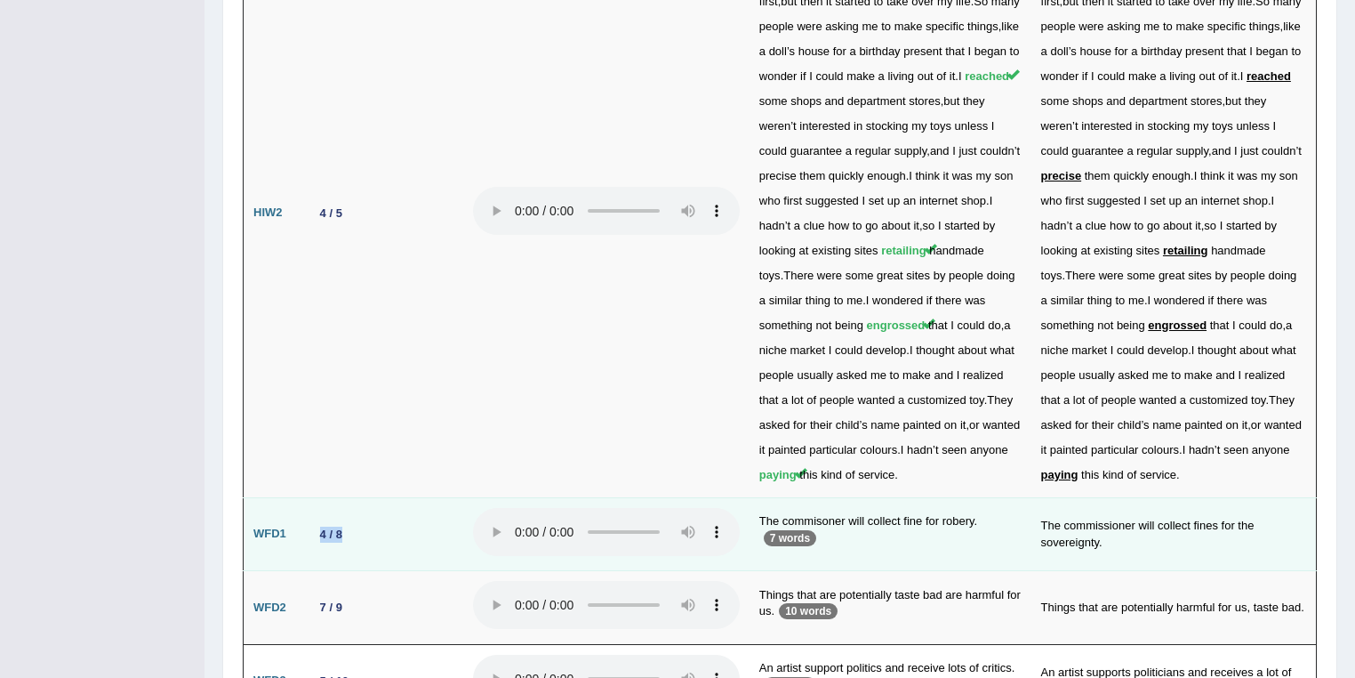
drag, startPoint x: 320, startPoint y: 405, endPoint x: 336, endPoint y: 410, distance: 16.6
click at [341, 525] on div "4 / 8" at bounding box center [331, 534] width 36 height 19
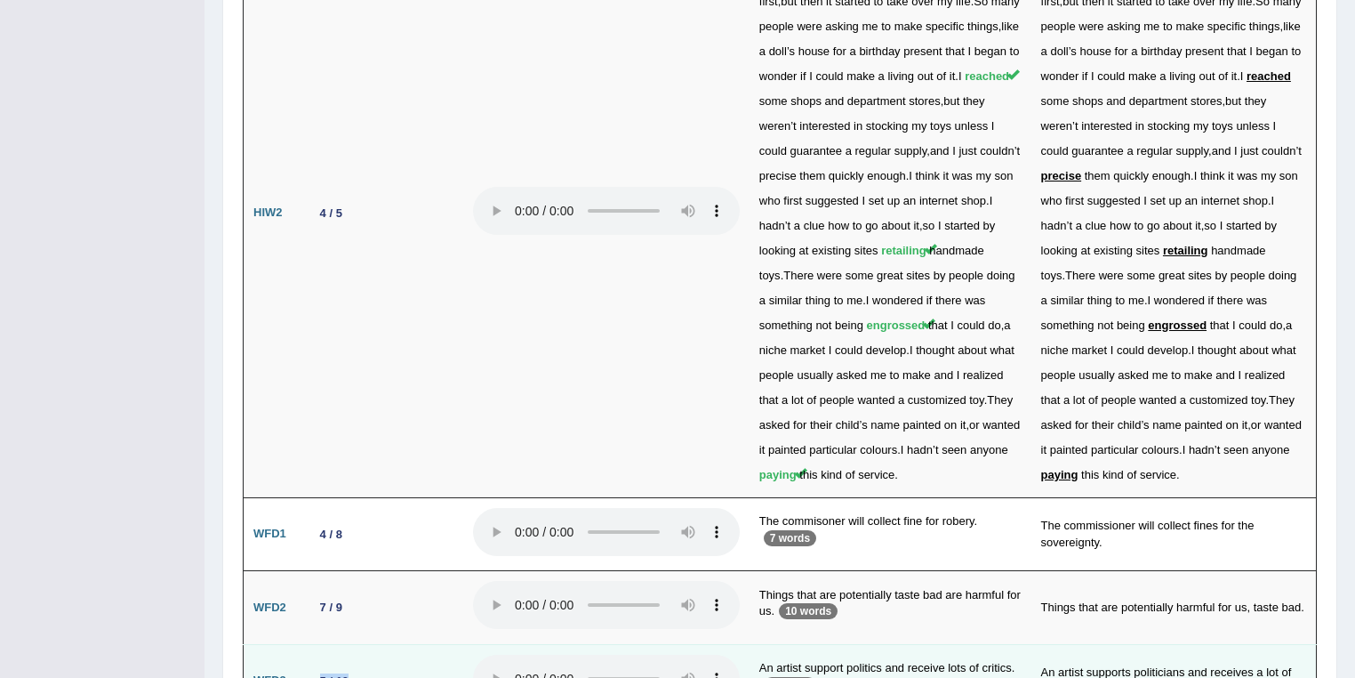
click at [350, 671] on div "5 / 10" at bounding box center [334, 680] width 43 height 19
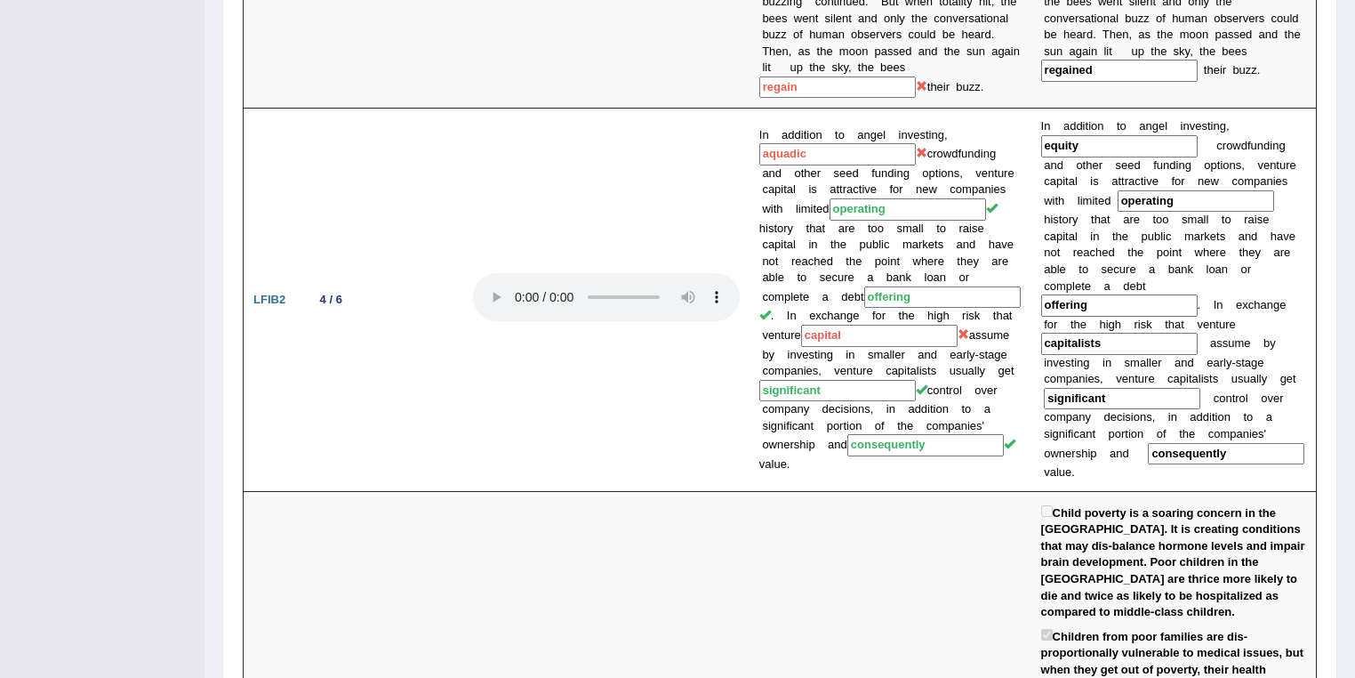
scroll to position [0, 0]
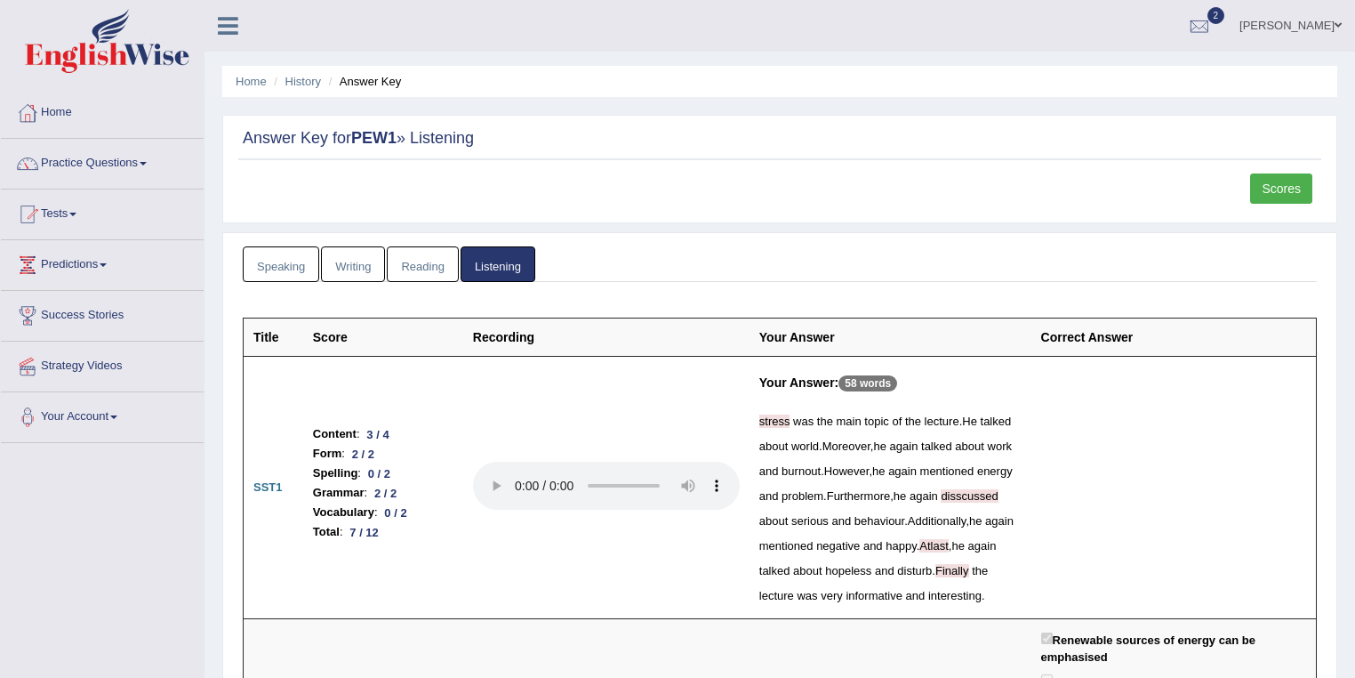
click at [1323, 28] on link "Nirjala Shrestha" at bounding box center [1290, 23] width 129 height 46
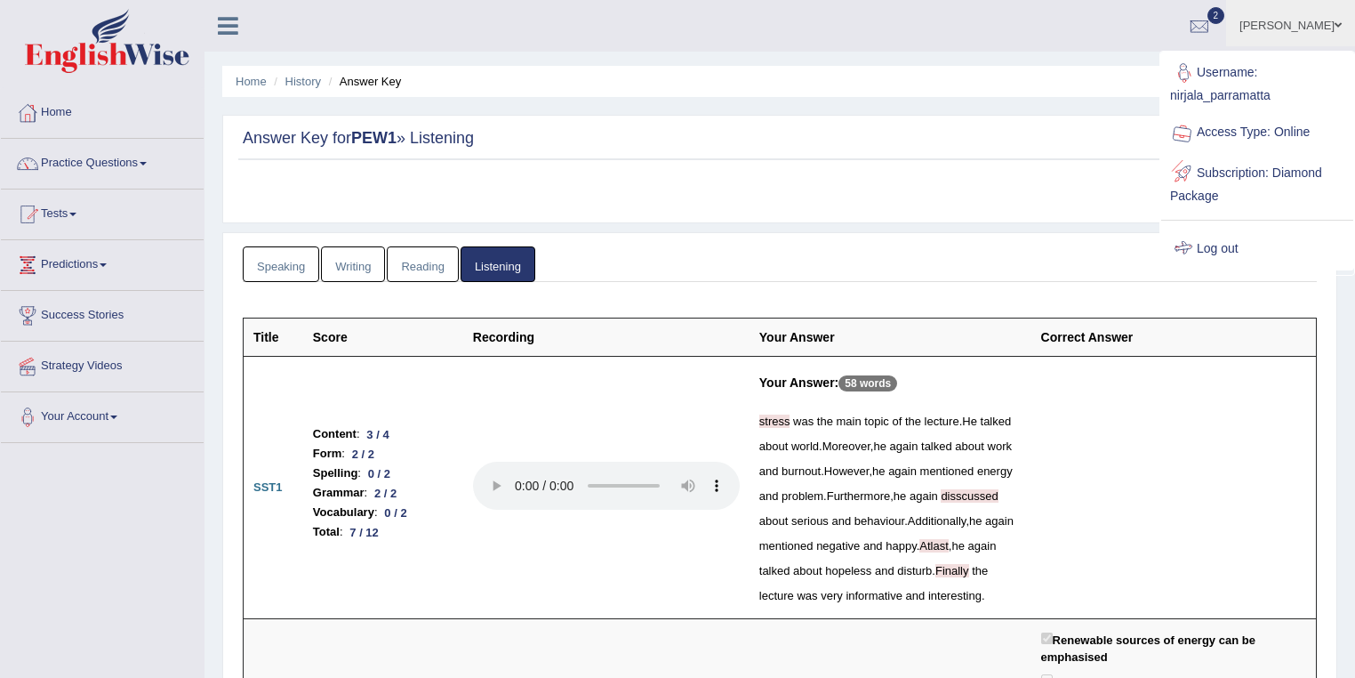
click at [1203, 253] on link "Log out" at bounding box center [1257, 249] width 192 height 41
